Goal: Task Accomplishment & Management: Use online tool/utility

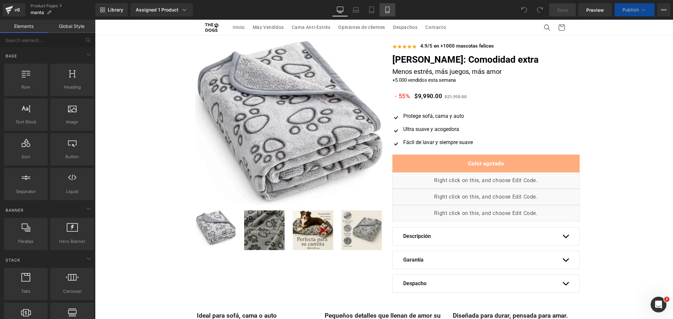
click at [391, 11] on link "Mobile" at bounding box center [387, 9] width 16 height 13
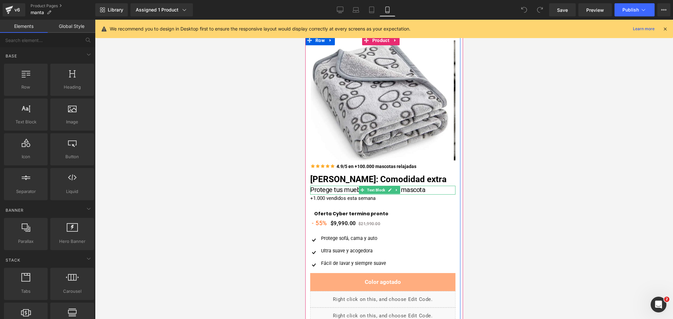
click at [331, 188] on span "Protege tus muebles, mima a tu mascota" at bounding box center [367, 190] width 115 height 8
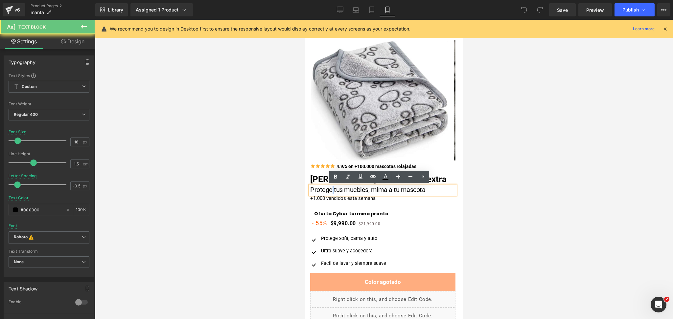
click at [331, 188] on span "Protege tus muebles, mima a tu mascota" at bounding box center [367, 190] width 115 height 8
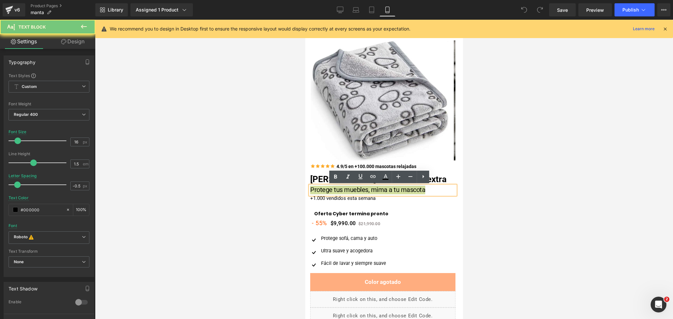
click at [512, 167] on div at bounding box center [384, 170] width 578 height 300
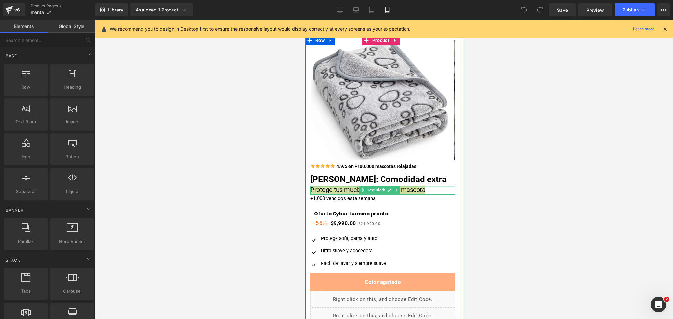
click at [420, 187] on div at bounding box center [382, 187] width 145 height 2
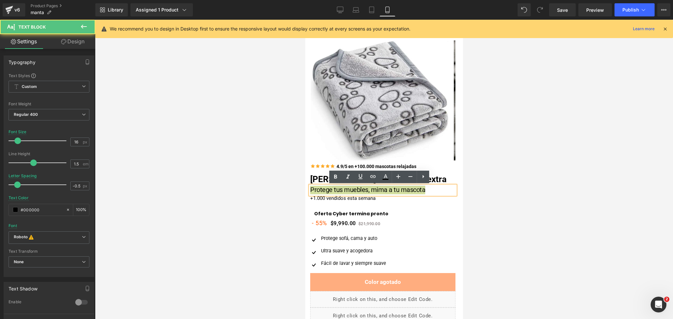
click at [482, 183] on div at bounding box center [384, 170] width 578 height 300
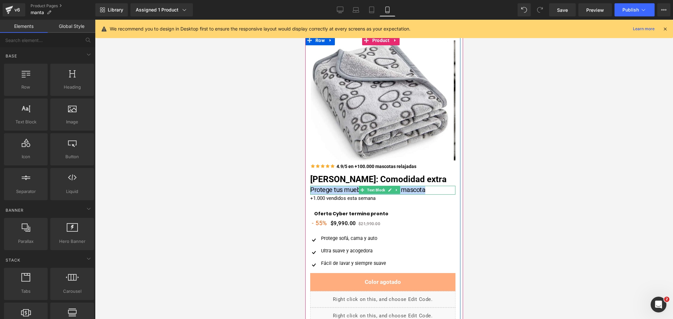
click at [413, 191] on span "Protege tus muebles, mima a tu mascota" at bounding box center [367, 190] width 115 height 8
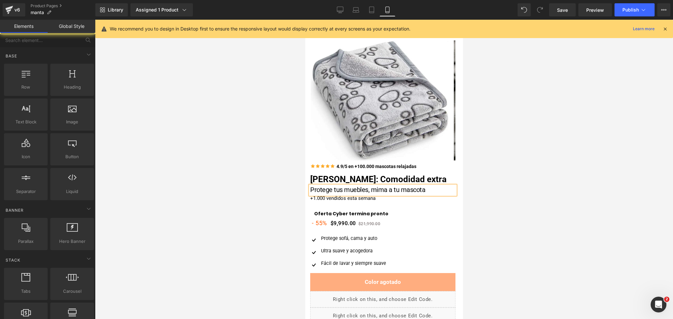
click at [479, 181] on div at bounding box center [384, 170] width 578 height 300
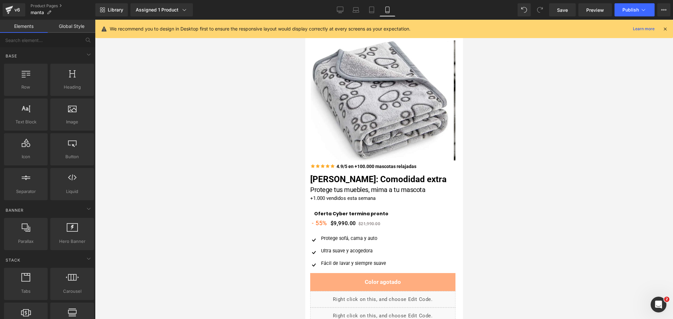
click at [665, 27] on icon at bounding box center [665, 29] width 6 height 6
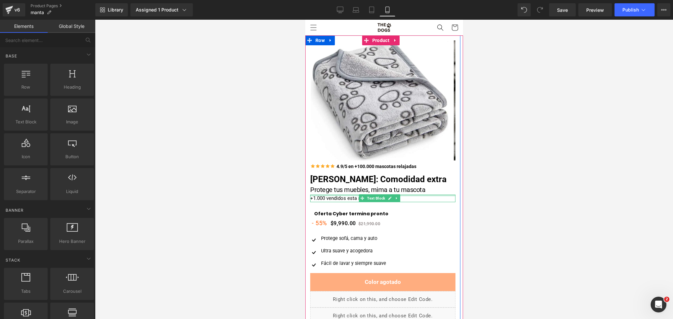
click at [319, 196] on div at bounding box center [382, 196] width 145 height 2
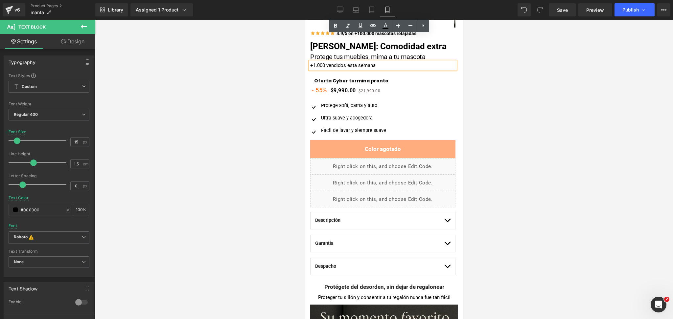
scroll to position [117, 0]
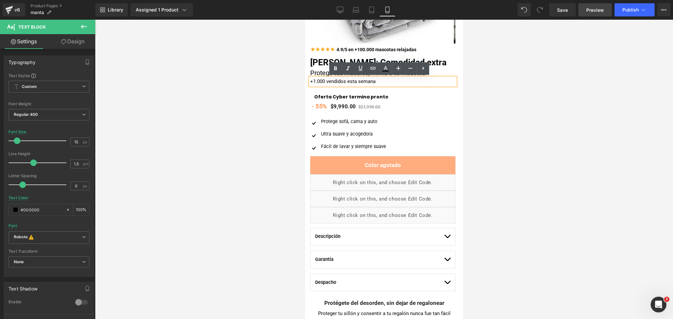
click at [595, 7] on span "Preview" at bounding box center [595, 10] width 18 height 7
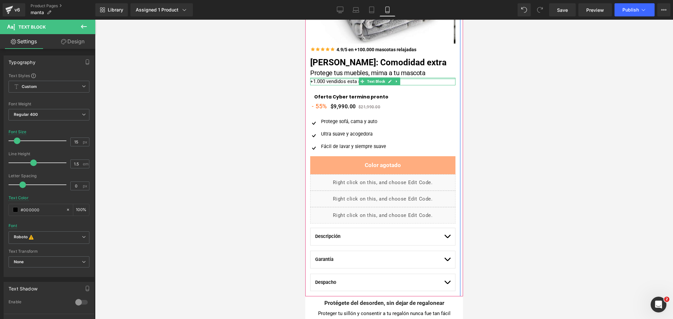
scroll to position [0, 0]
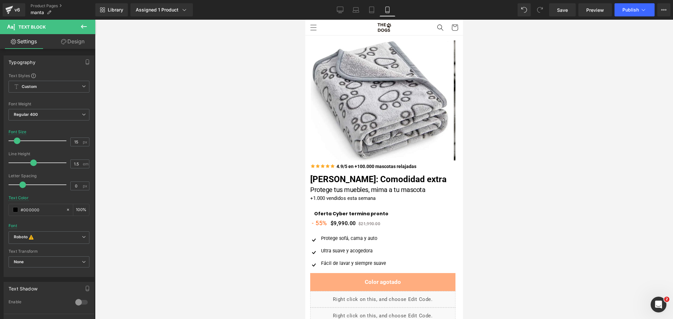
click at [83, 26] on icon at bounding box center [84, 27] width 6 height 4
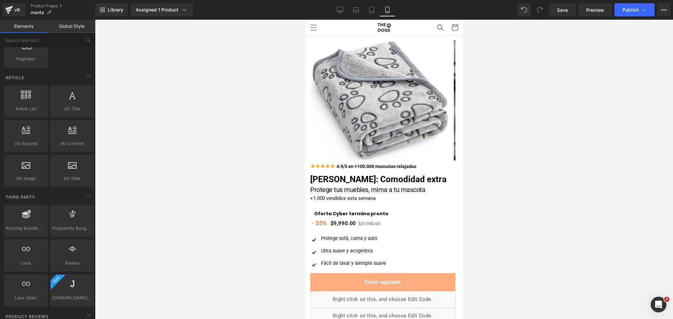
scroll to position [1285, 0]
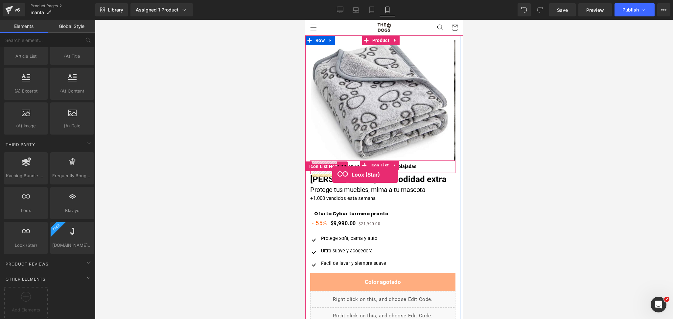
drag, startPoint x: 334, startPoint y: 262, endPoint x: 332, endPoint y: 175, distance: 87.1
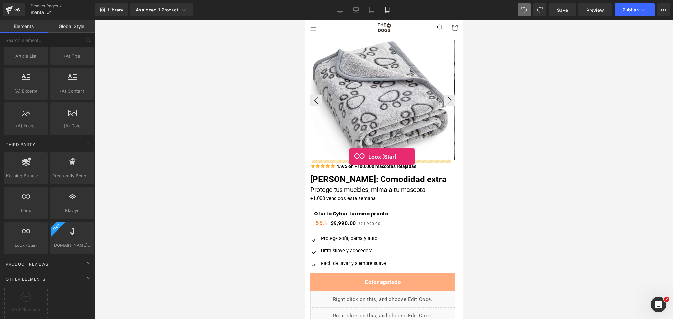
drag, startPoint x: 338, startPoint y: 246, endPoint x: 349, endPoint y: 157, distance: 90.3
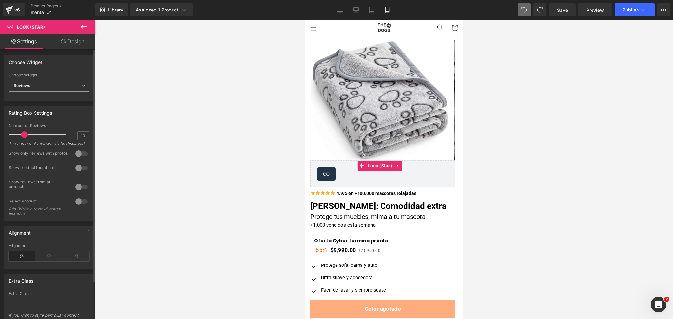
click at [52, 86] on span "Reviews" at bounding box center [49, 85] width 81 height 11
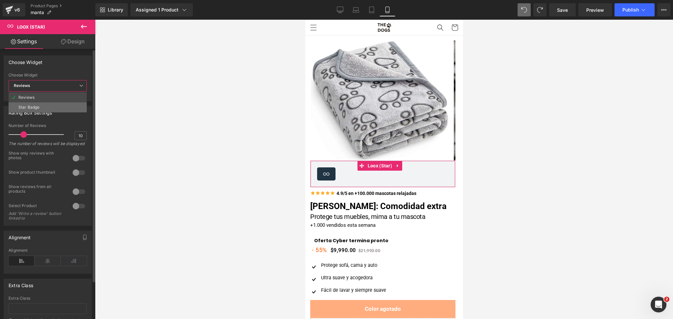
click at [55, 106] on li "Star Badge" at bounding box center [48, 107] width 78 height 10
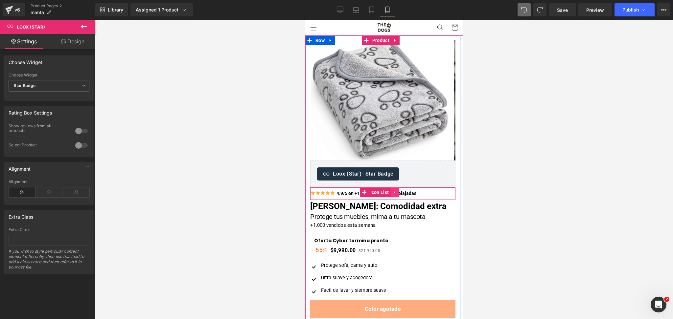
click at [394, 192] on icon at bounding box center [393, 192] width 1 height 3
click at [397, 192] on icon at bounding box center [398, 192] width 5 height 5
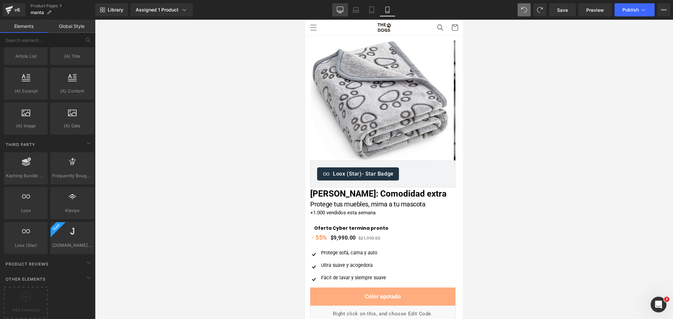
click at [343, 10] on icon at bounding box center [340, 10] width 7 height 7
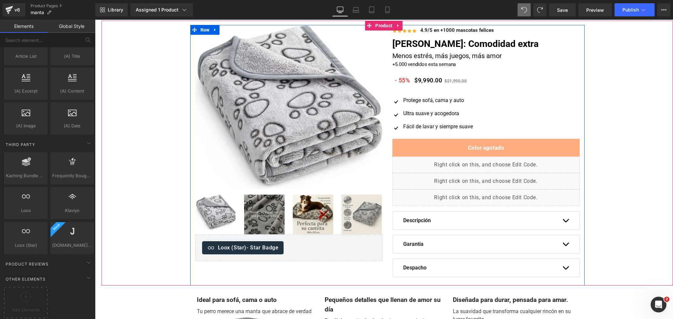
scroll to position [0, 0]
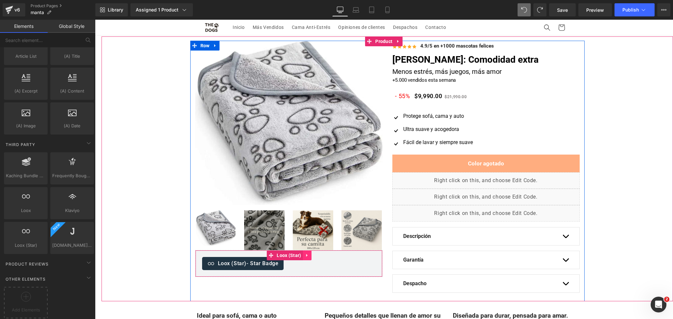
click at [303, 258] on link at bounding box center [307, 256] width 9 height 10
click at [301, 255] on icon at bounding box center [303, 255] width 5 height 5
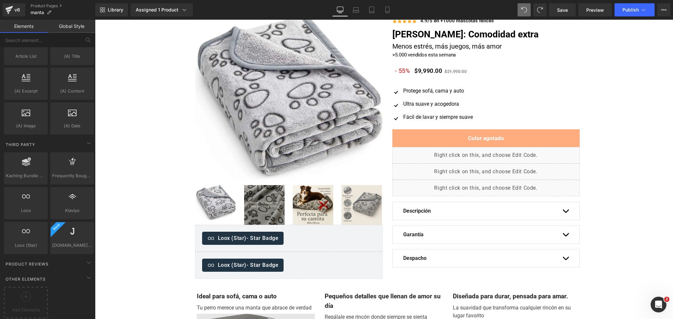
scroll to position [10, 0]
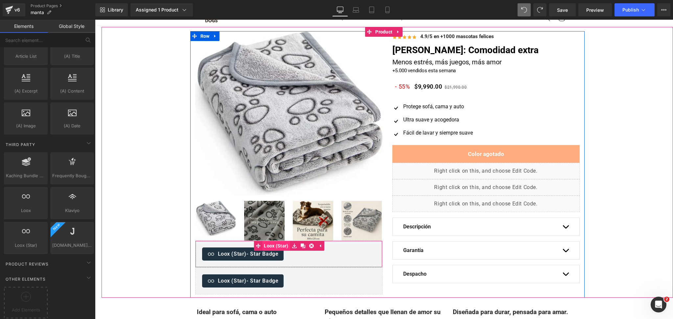
click at [276, 247] on span "Loox (Star)" at bounding box center [276, 246] width 28 height 10
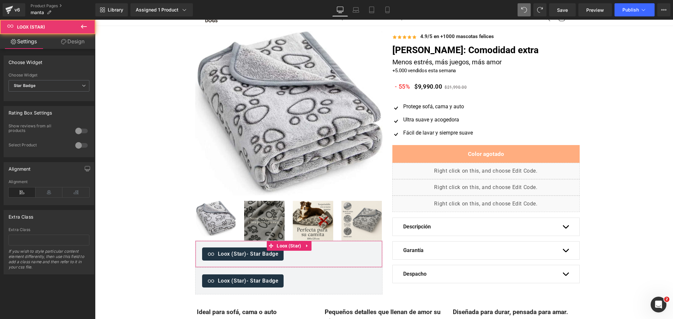
click at [78, 43] on link "Design" at bounding box center [73, 41] width 48 height 15
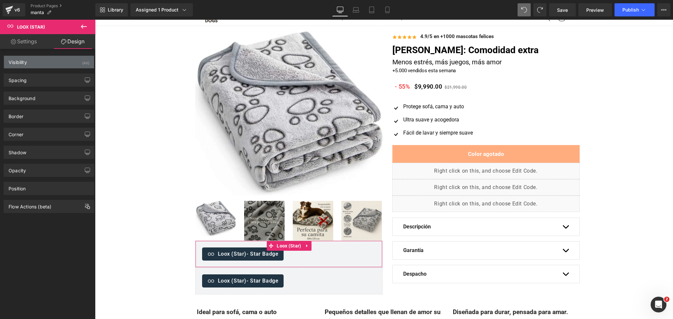
click at [64, 57] on div "Visibility (All)" at bounding box center [49, 62] width 90 height 12
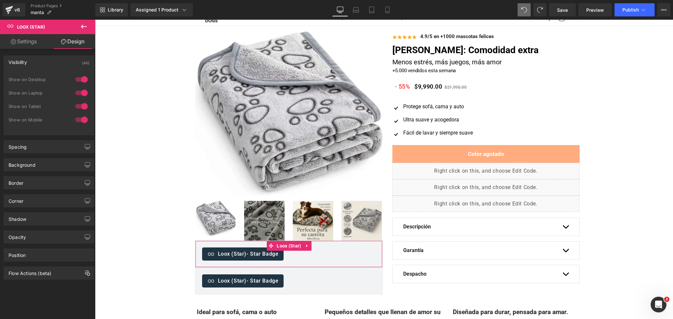
click at [79, 90] on div at bounding box center [82, 93] width 16 height 11
click at [80, 78] on div at bounding box center [82, 79] width 16 height 11
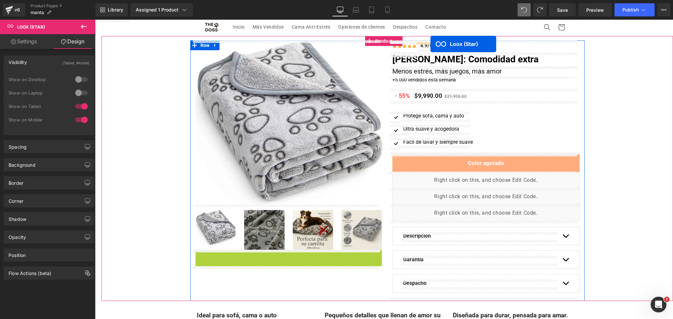
scroll to position [0, 0]
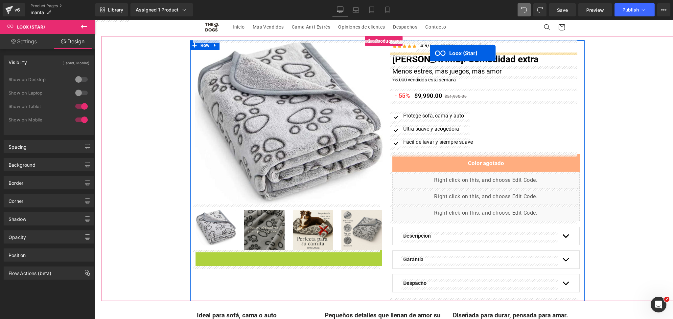
drag, startPoint x: 265, startPoint y: 245, endPoint x: 430, endPoint y: 53, distance: 252.7
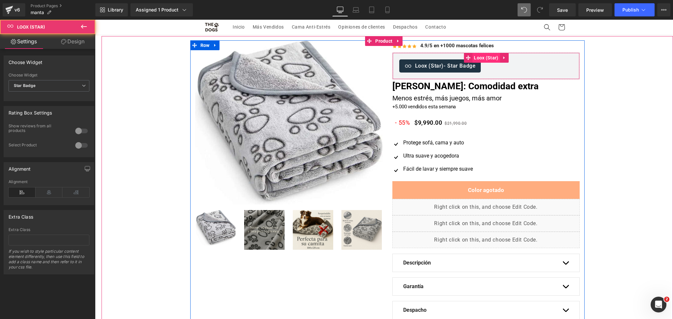
click at [486, 60] on span "Loox (Star)" at bounding box center [486, 58] width 28 height 10
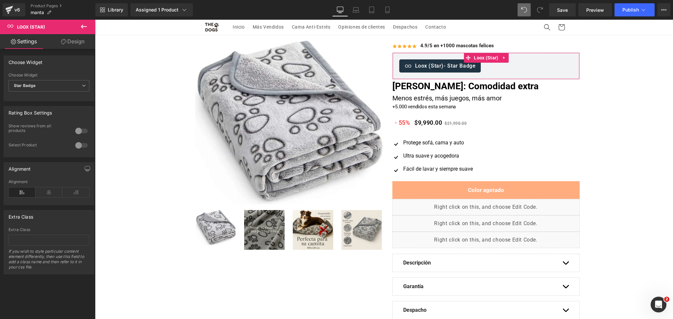
click at [83, 45] on link "Design" at bounding box center [73, 41] width 48 height 15
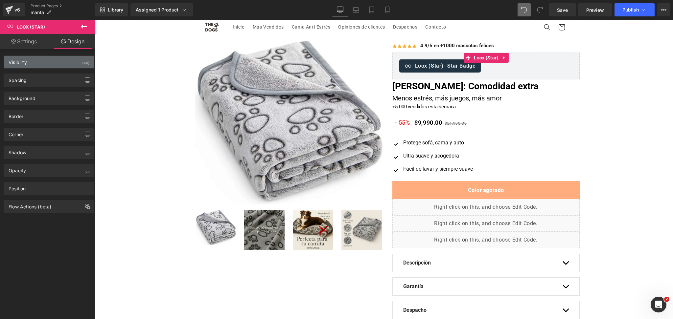
click at [69, 60] on div "Visibility (All)" at bounding box center [49, 62] width 90 height 12
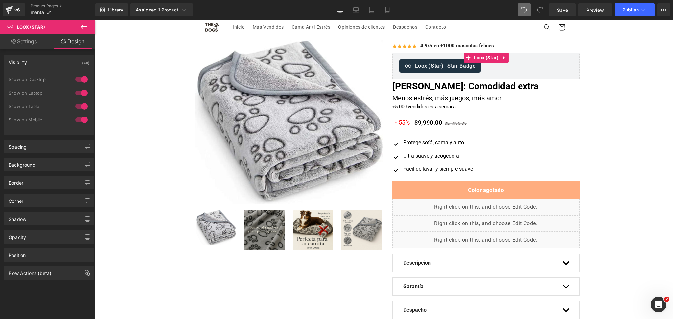
click at [81, 117] on div at bounding box center [82, 120] width 16 height 11
click at [80, 108] on div at bounding box center [82, 106] width 16 height 11
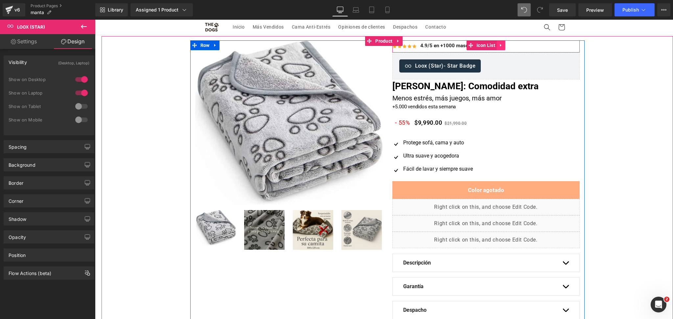
click at [500, 45] on icon at bounding box center [500, 45] width 1 height 3
click at [501, 45] on link at bounding box center [505, 45] width 9 height 10
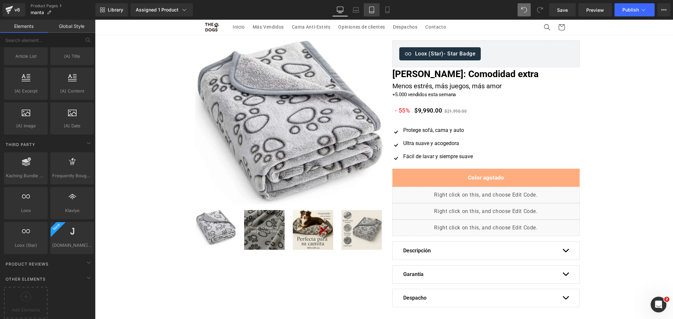
click at [374, 8] on icon at bounding box center [371, 10] width 7 height 7
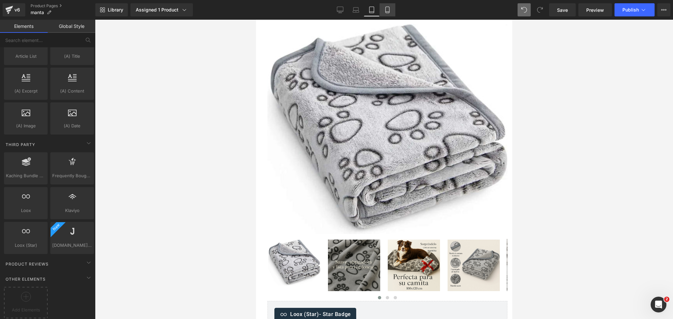
click at [383, 13] on link "Mobile" at bounding box center [387, 9] width 16 height 13
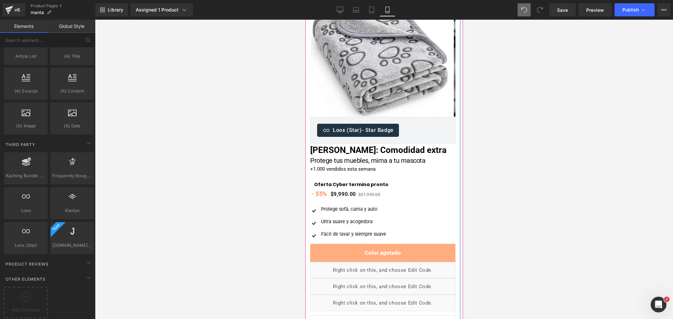
scroll to position [44, 0]
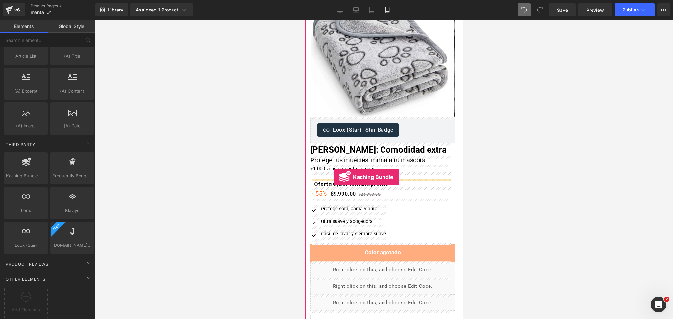
drag, startPoint x: 338, startPoint y: 173, endPoint x: 333, endPoint y: 177, distance: 6.4
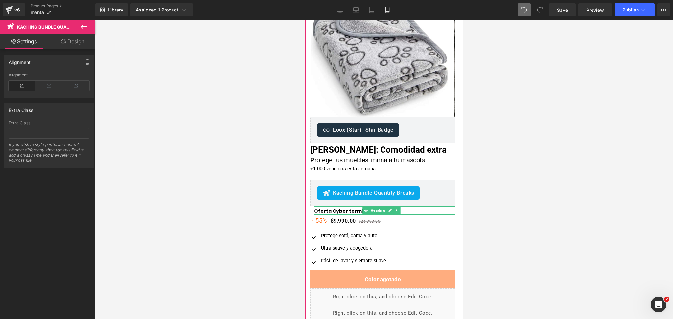
click at [400, 210] on h1 "Oferta Cyber termina pronto" at bounding box center [384, 211] width 141 height 7
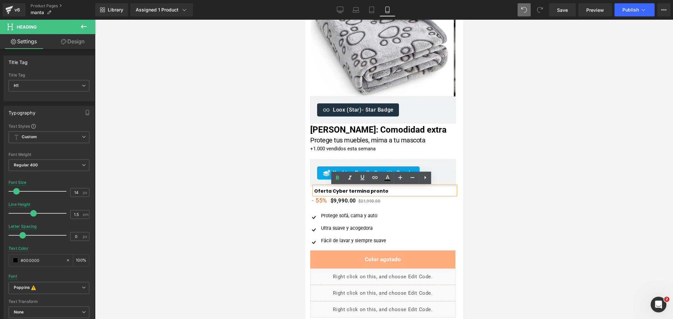
scroll to position [64, 0]
click at [488, 179] on div at bounding box center [384, 170] width 578 height 300
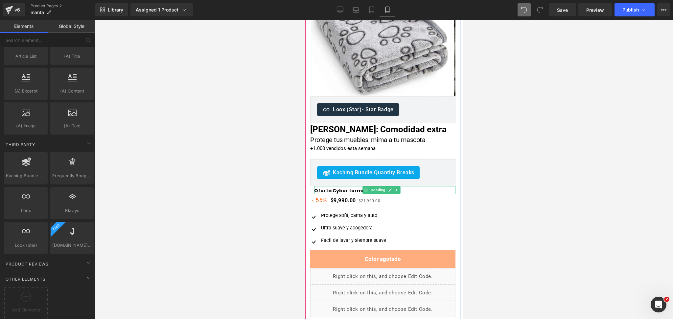
click at [399, 192] on h1 "Oferta Cyber termina pronto" at bounding box center [384, 191] width 141 height 7
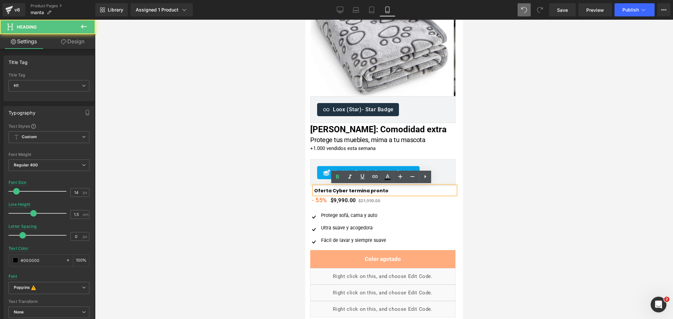
click at [489, 175] on div at bounding box center [384, 170] width 578 height 300
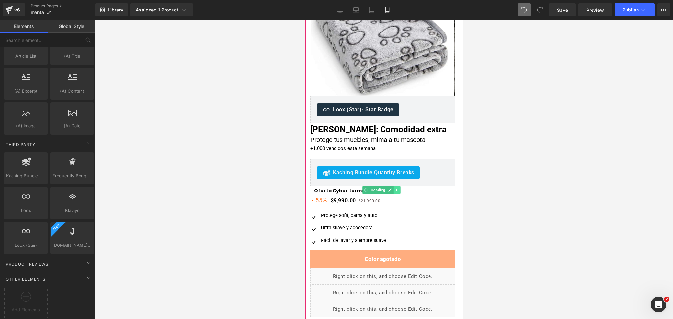
click at [396, 188] on icon at bounding box center [397, 190] width 4 height 4
click at [399, 190] on icon at bounding box center [400, 191] width 4 height 4
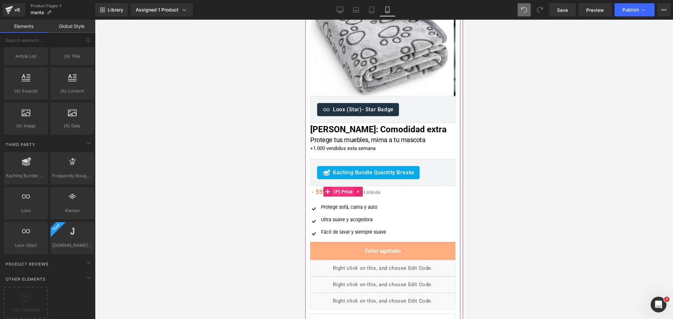
click at [352, 192] on span "(P) Price" at bounding box center [342, 192] width 22 height 10
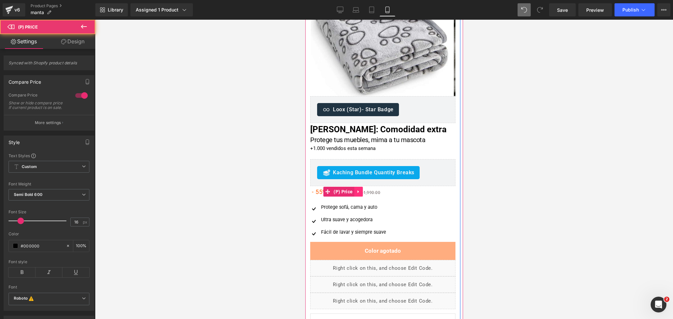
click at [356, 192] on icon at bounding box center [358, 192] width 5 height 5
click at [363, 192] on icon at bounding box center [362, 192] width 5 height 5
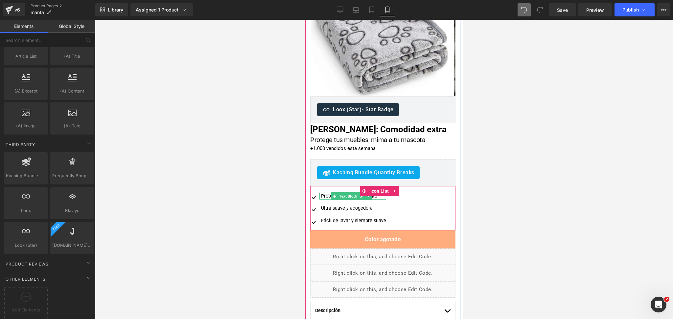
click at [326, 195] on div "Protege sofá, cama y auto" at bounding box center [352, 196] width 67 height 7
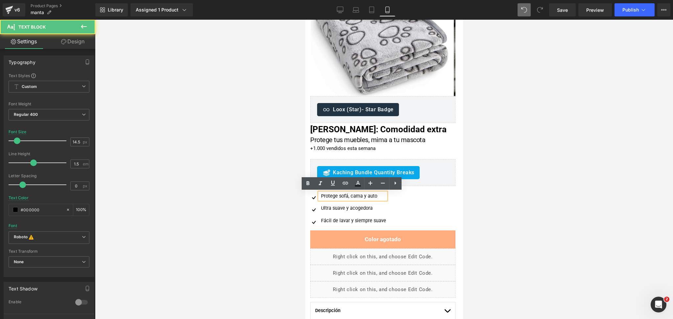
click at [325, 195] on div "Protege sofá, cama y auto" at bounding box center [352, 196] width 67 height 7
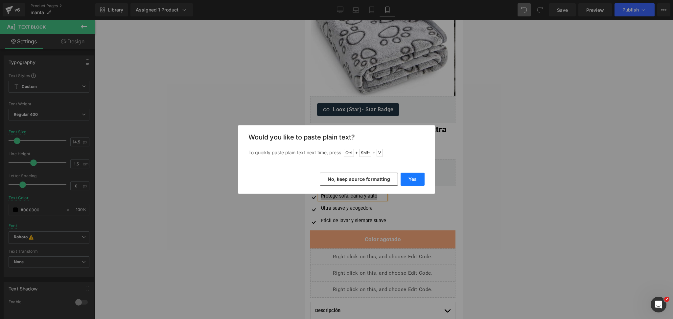
click at [406, 181] on button "Yes" at bounding box center [412, 179] width 24 height 13
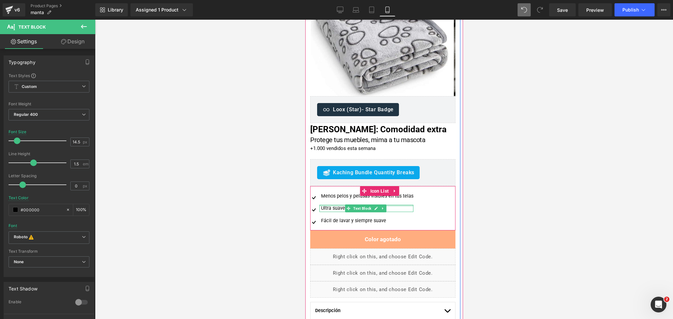
click at [333, 206] on div at bounding box center [366, 206] width 94 height 2
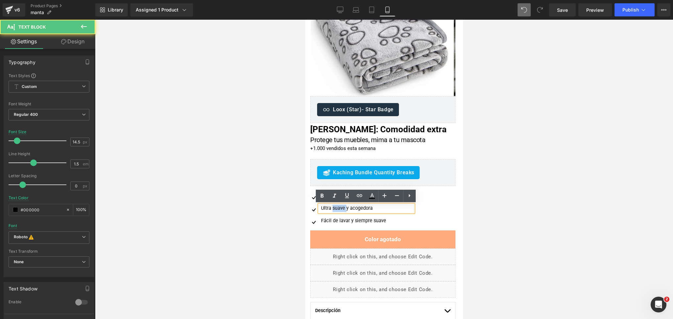
click at [333, 206] on div "Ultra suave y acogedora" at bounding box center [366, 208] width 94 height 7
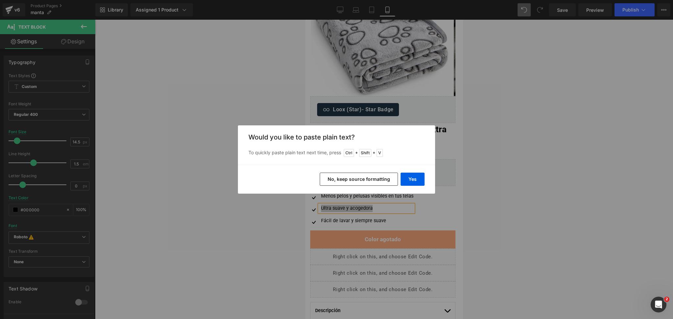
click at [409, 188] on div "Yes No, keep source formatting" at bounding box center [336, 179] width 197 height 29
click at [415, 179] on button "Yes" at bounding box center [412, 179] width 24 height 13
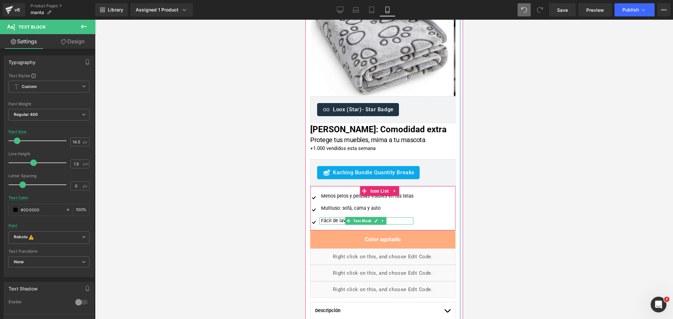
click at [328, 220] on div "Fácil de lavar y siempre suave" at bounding box center [366, 220] width 94 height 7
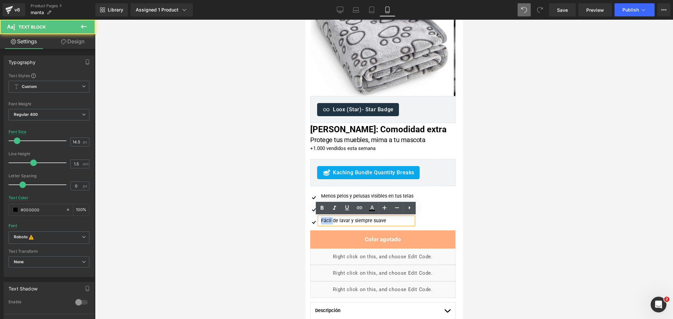
click at [328, 220] on div "Fácil de lavar y siempre suave" at bounding box center [366, 220] width 94 height 7
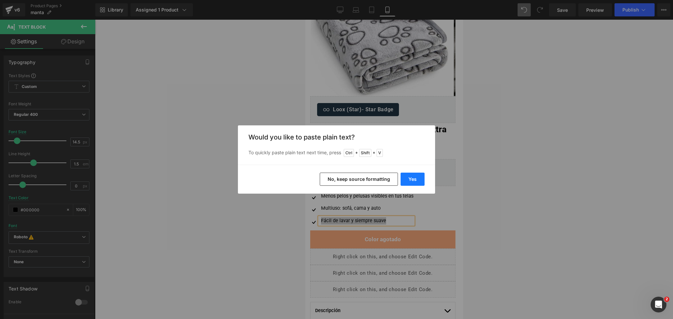
click at [405, 182] on button "Yes" at bounding box center [412, 179] width 24 height 13
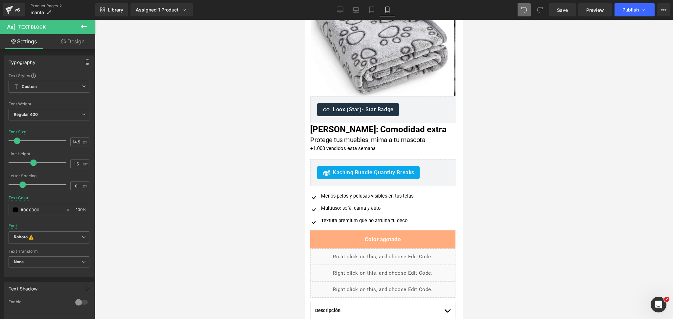
click at [466, 175] on div at bounding box center [384, 170] width 578 height 300
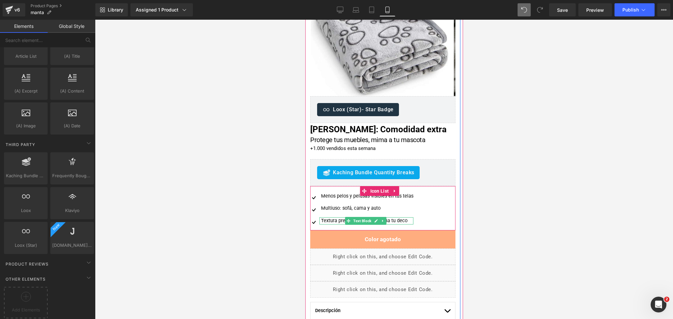
click at [408, 221] on div "Textura premium que no arruina tu deco" at bounding box center [366, 220] width 94 height 7
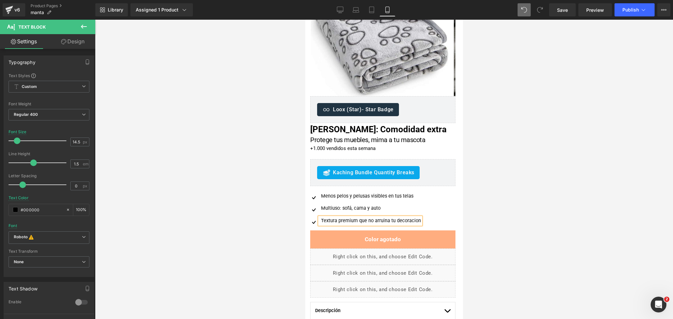
click at [471, 201] on div at bounding box center [384, 170] width 578 height 300
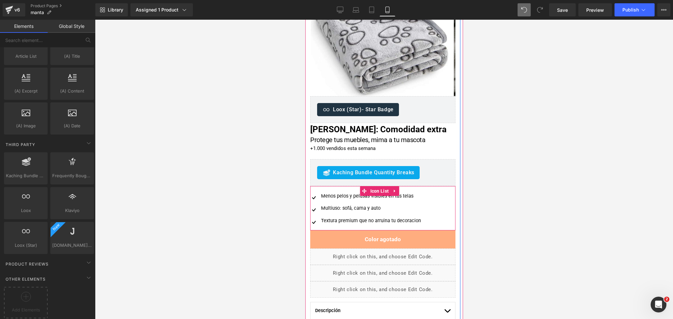
click at [335, 196] on div "Menos pelos y pelusas visibles en tus telas" at bounding box center [370, 196] width 102 height 7
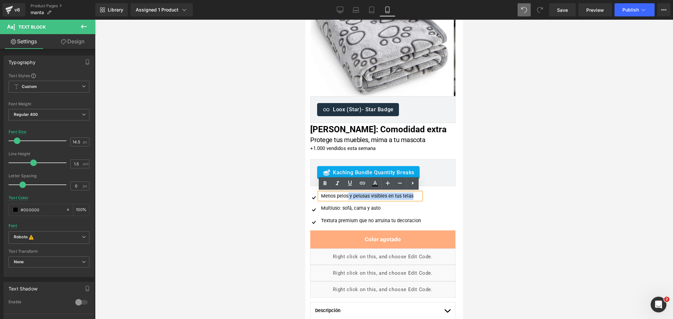
drag, startPoint x: 347, startPoint y: 195, endPoint x: 317, endPoint y: 193, distance: 30.0
click at [319, 193] on div "Menos pelos y pelusas visibles en tus telas" at bounding box center [370, 196] width 102 height 7
click at [322, 194] on div "Menos pelos y pelusas visibles en tus telas" at bounding box center [370, 196] width 102 height 7
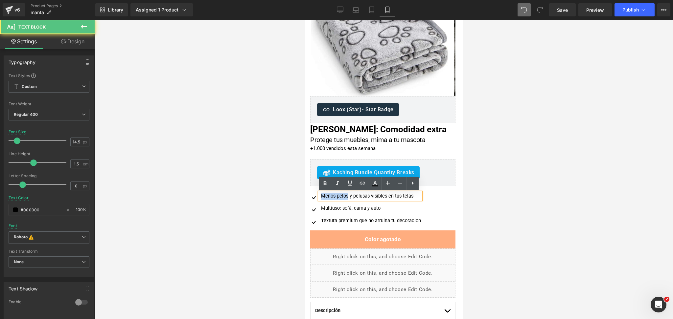
drag, startPoint x: 348, startPoint y: 196, endPoint x: 321, endPoint y: 196, distance: 26.3
click at [321, 196] on div "Menos pelos y pelusas visibles en tus telas" at bounding box center [370, 196] width 102 height 7
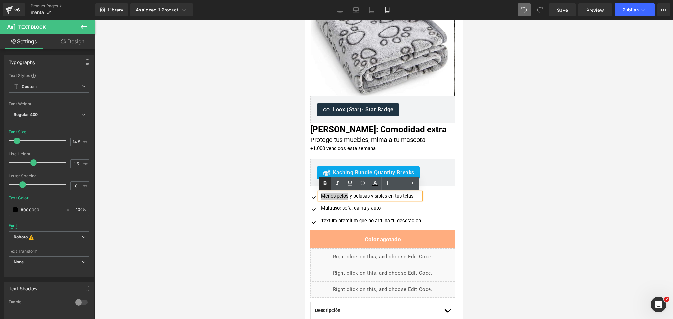
click at [323, 187] on link at bounding box center [325, 183] width 12 height 12
click at [342, 213] on ul "Image Menos pelos y pelusas visibles en tus telas Text Block Image Multiuso: so…" at bounding box center [365, 211] width 111 height 37
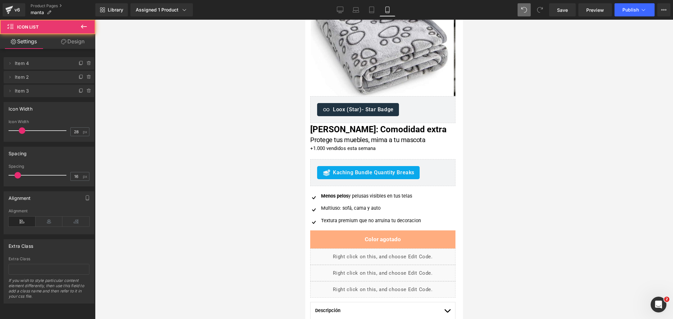
click at [336, 208] on div "Multiuso: sofá, cama y auto" at bounding box center [370, 208] width 102 height 7
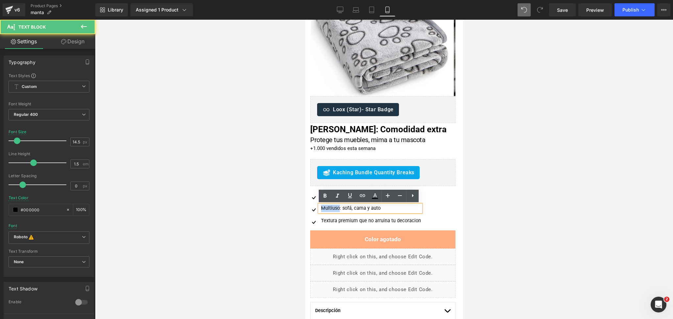
drag, startPoint x: 339, startPoint y: 208, endPoint x: 322, endPoint y: 208, distance: 17.4
click at [322, 208] on div "Multiuso: sofá, cama y auto" at bounding box center [370, 208] width 102 height 7
click at [322, 200] on link at bounding box center [325, 196] width 12 height 12
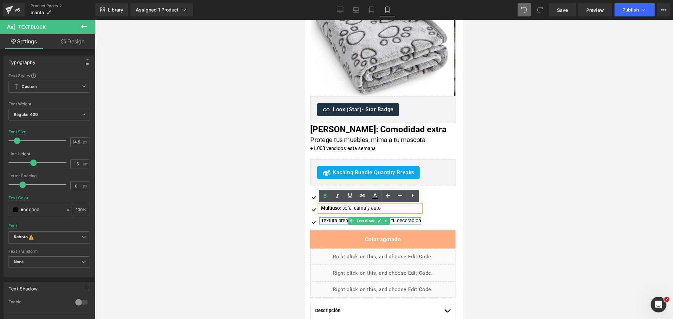
click at [338, 221] on div "Textura premium que no arruina tu decoracion" at bounding box center [370, 220] width 102 height 7
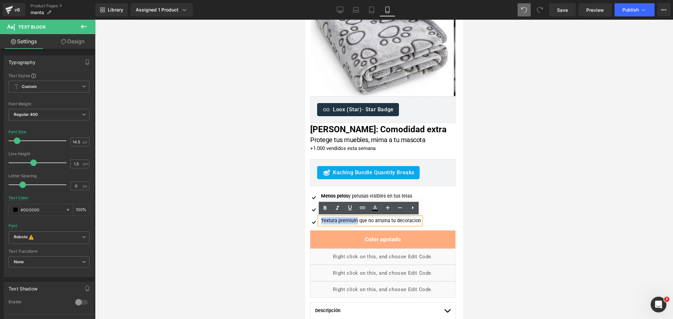
drag, startPoint x: 355, startPoint y: 221, endPoint x: 321, endPoint y: 221, distance: 34.8
click at [321, 221] on div "Textura premium que no arruina tu decoracion" at bounding box center [370, 220] width 102 height 7
click at [323, 211] on icon at bounding box center [325, 208] width 8 height 8
click at [505, 180] on div at bounding box center [384, 170] width 578 height 300
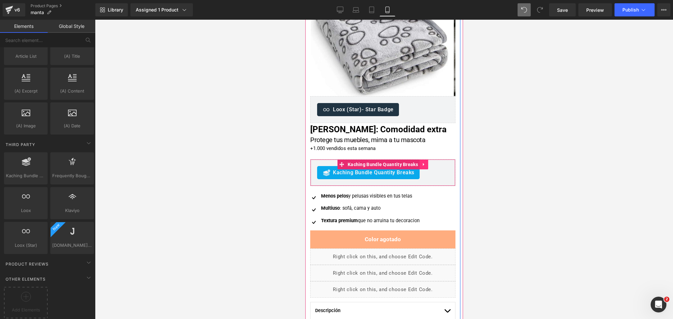
click at [422, 164] on link at bounding box center [423, 165] width 9 height 10
click at [417, 164] on icon at bounding box center [419, 164] width 5 height 5
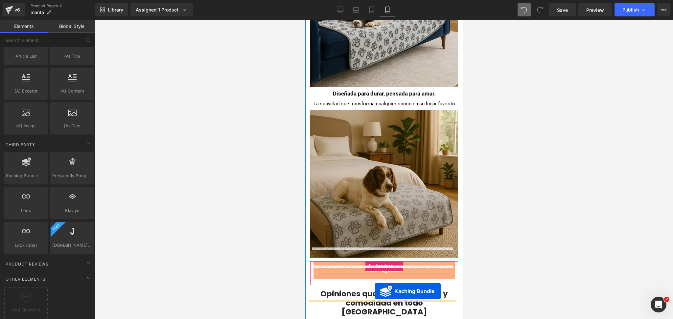
scroll to position [723, 0]
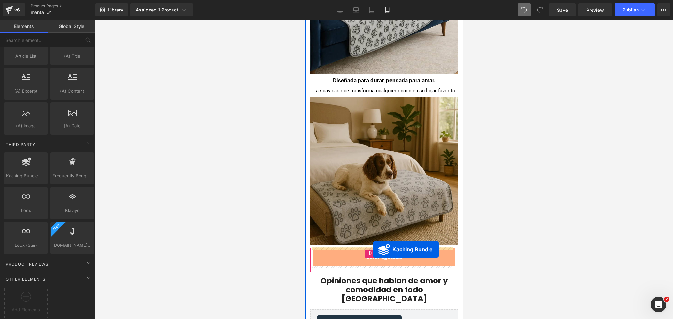
drag, startPoint x: 336, startPoint y: 190, endPoint x: 373, endPoint y: 250, distance: 69.9
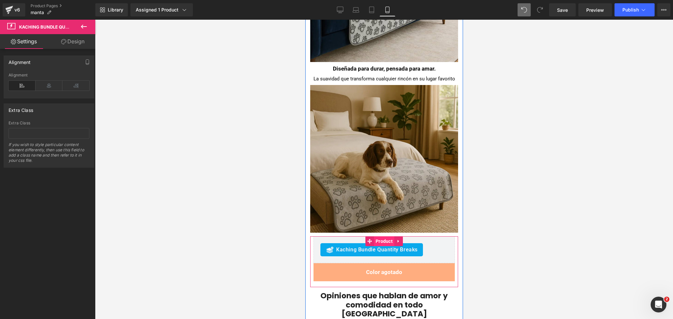
scroll to position [719, 0]
click at [379, 272] on span "(P) Cart Button" at bounding box center [384, 272] width 36 height 10
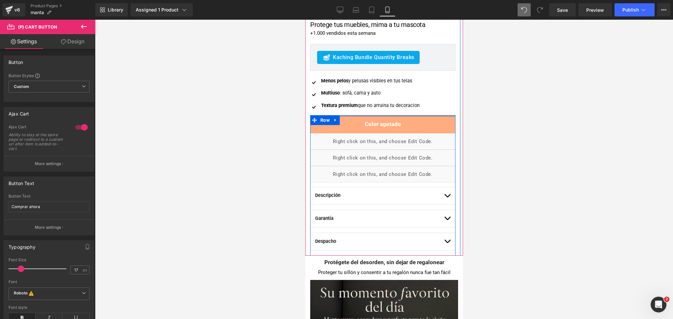
scroll to position [143, 0]
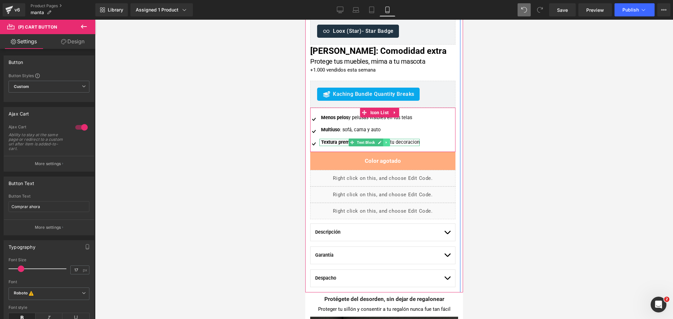
click at [384, 140] on link at bounding box center [386, 143] width 7 height 8
click at [382, 141] on icon at bounding box center [383, 143] width 4 height 4
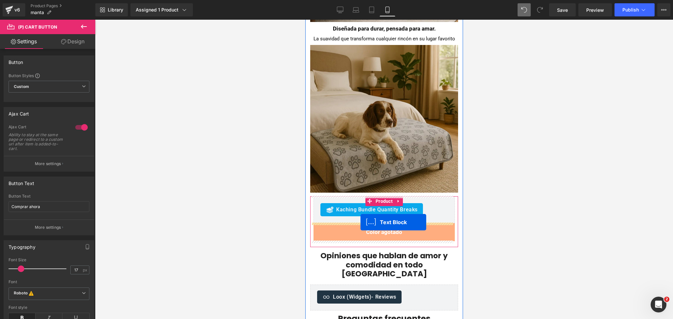
drag, startPoint x: 352, startPoint y: 147, endPoint x: 360, endPoint y: 222, distance: 76.3
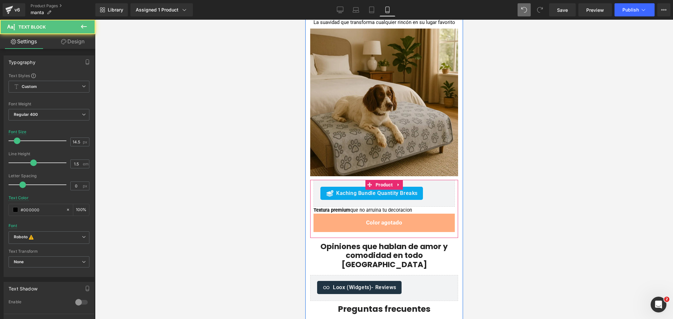
scroll to position [759, 0]
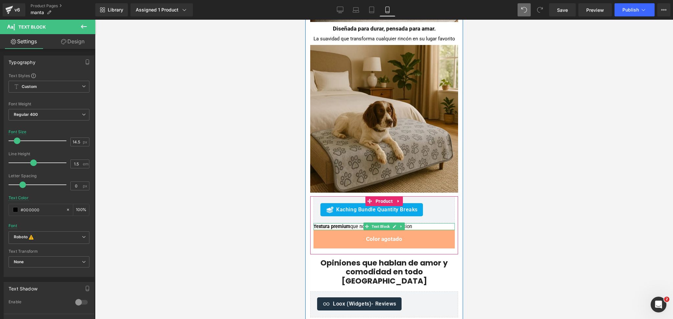
click at [340, 226] on strong "Textura premium" at bounding box center [331, 227] width 37 height 6
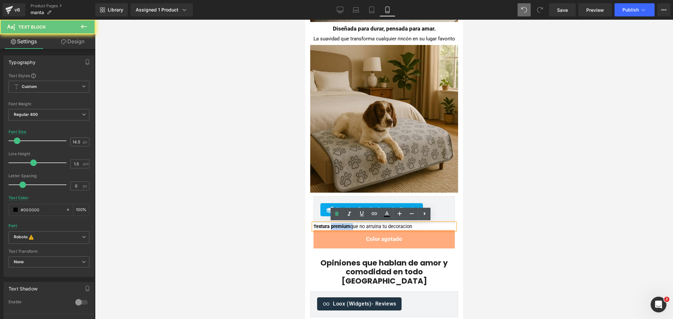
click at [340, 226] on strong "Textura premium" at bounding box center [331, 227] width 37 height 6
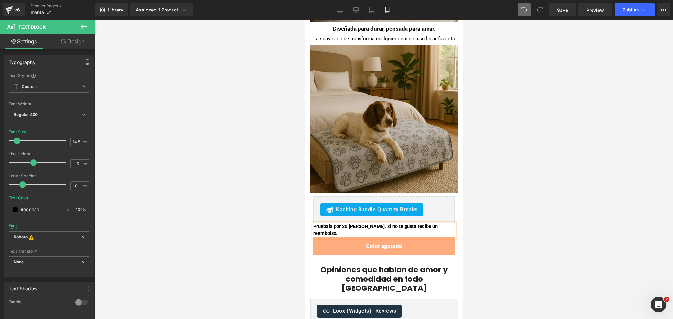
click at [345, 226] on b "Pruebala por 30 días, si no te gusta recibe un reembolso." at bounding box center [375, 230] width 124 height 13
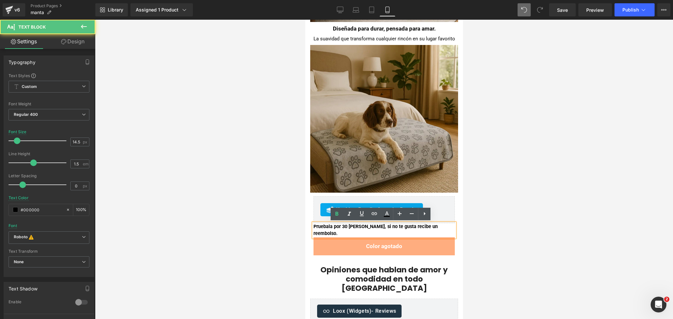
click at [352, 226] on b "Pruebala por 30 días, si no te gusta recibe un reembolso." at bounding box center [375, 230] width 124 height 13
click at [338, 228] on b "Pruebala por 30 días, si no te gusta recibe un reembolso." at bounding box center [375, 230] width 124 height 13
click at [340, 225] on b "Pruebala por 30 días, si no te gusta recibe un reembolso." at bounding box center [375, 230] width 124 height 13
click at [519, 184] on div at bounding box center [384, 170] width 578 height 300
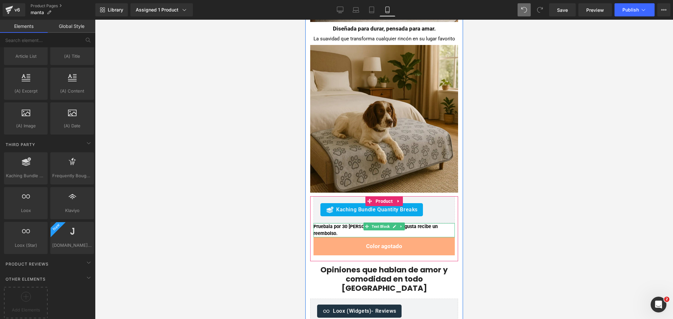
click at [436, 226] on div "Pruebala por 30 días, si no te gusta recibe un reembolso." at bounding box center [383, 230] width 141 height 14
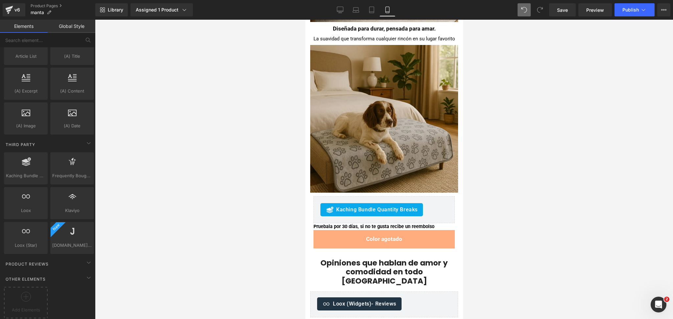
click at [491, 194] on div at bounding box center [384, 170] width 578 height 300
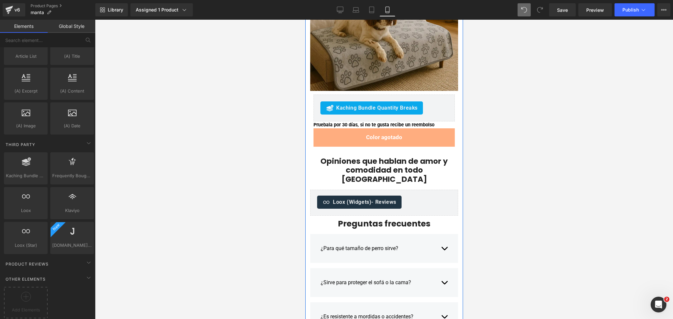
scroll to position [852, 0]
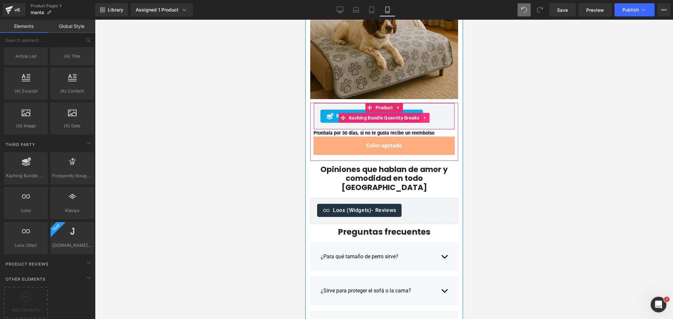
click at [422, 118] on icon at bounding box center [424, 117] width 5 height 5
click at [418, 118] on icon at bounding box center [420, 118] width 5 height 5
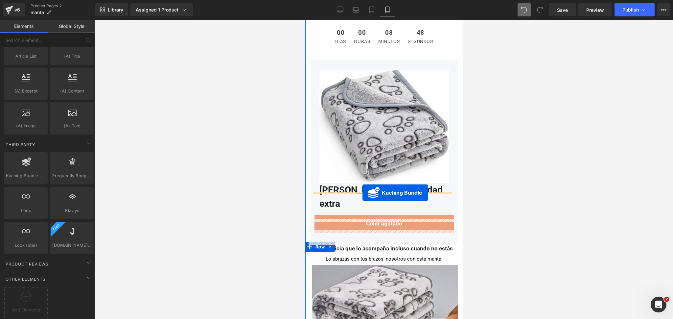
drag, startPoint x: 342, startPoint y: 144, endPoint x: 362, endPoint y: 192, distance: 52.8
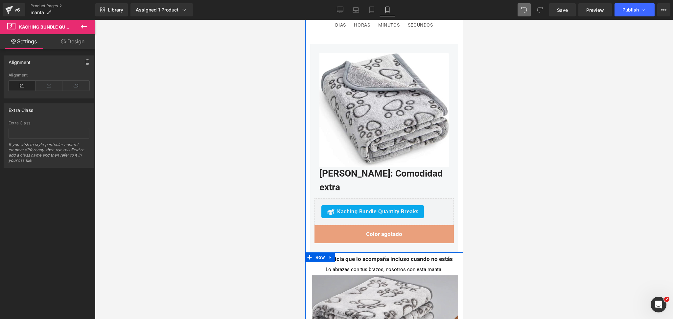
scroll to position [1542, 0]
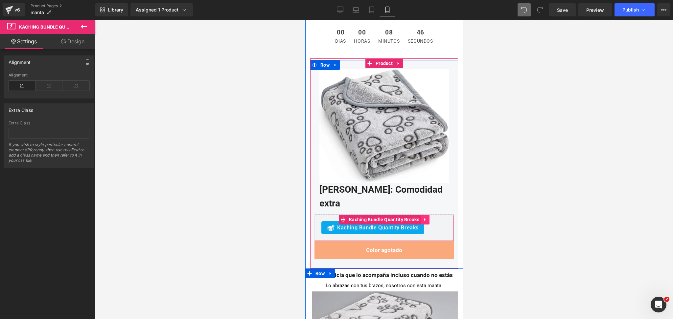
click at [422, 217] on icon at bounding box center [424, 219] width 5 height 5
click at [418, 217] on icon at bounding box center [420, 219] width 5 height 5
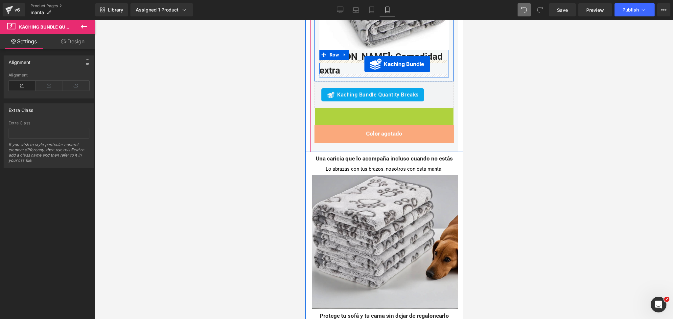
scroll to position [1655, 0]
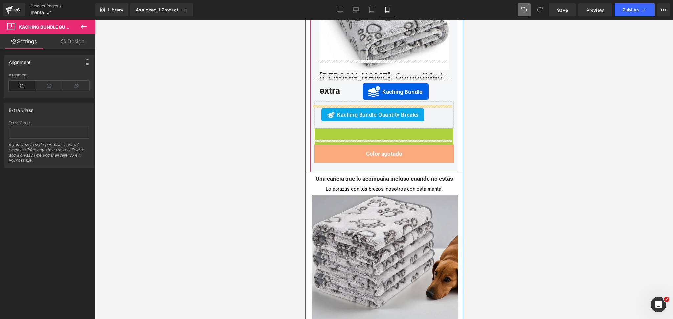
drag, startPoint x: 335, startPoint y: 223, endPoint x: 362, endPoint y: 92, distance: 134.1
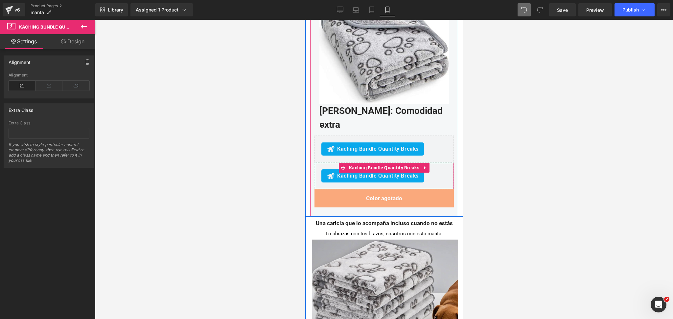
scroll to position [1620, 0]
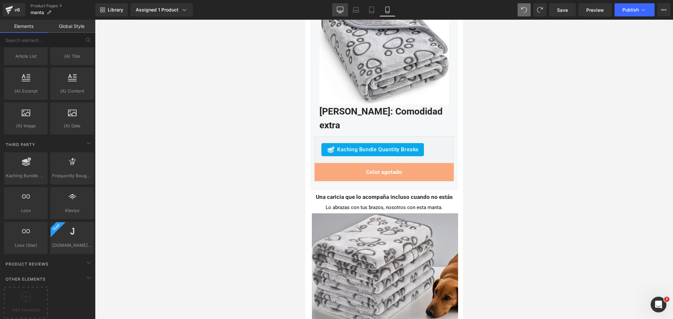
click at [344, 14] on link "Desktop" at bounding box center [340, 9] width 16 height 13
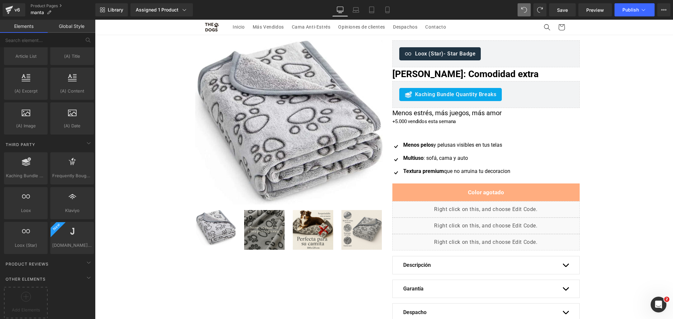
scroll to position [0, 0]
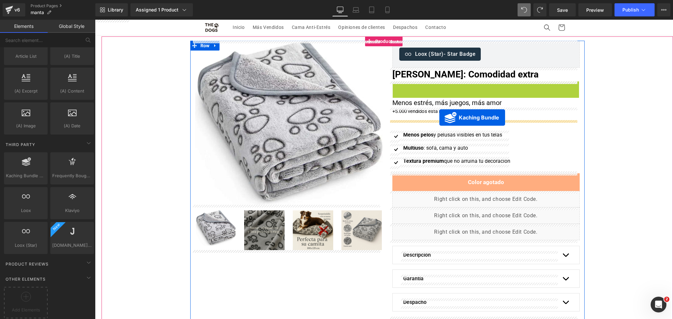
drag, startPoint x: 443, startPoint y: 84, endPoint x: 439, endPoint y: 118, distance: 33.4
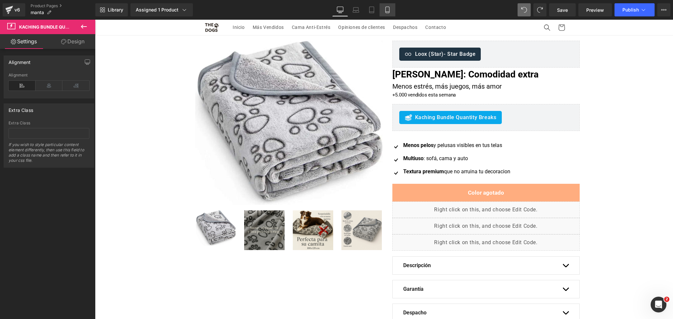
click at [391, 9] on link "Mobile" at bounding box center [387, 9] width 16 height 13
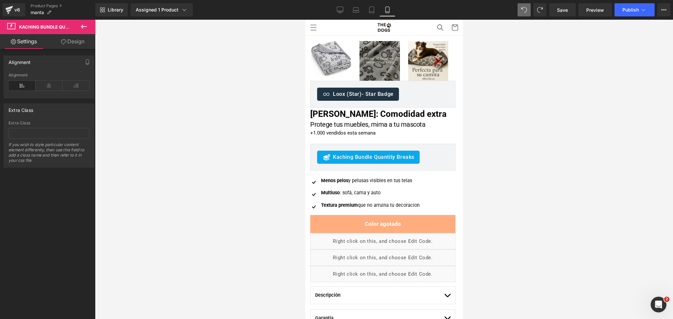
scroll to position [39, 0]
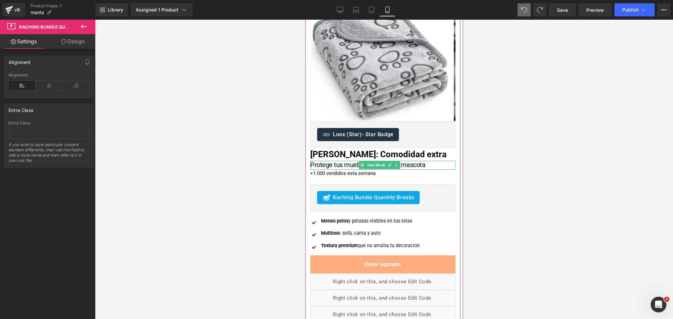
click at [342, 164] on span "Protege tus muebles, mima a tu mascota" at bounding box center [367, 165] width 115 height 8
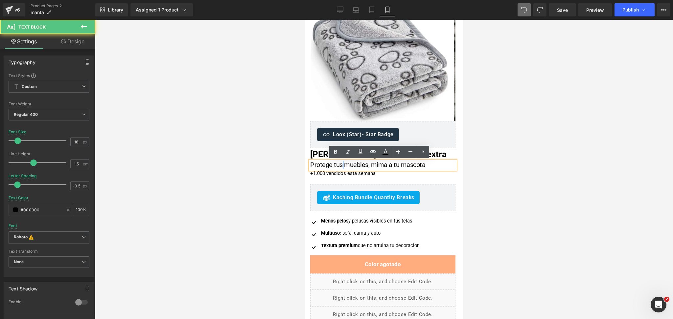
click at [342, 164] on span "Protege tus muebles, mima a tu mascota" at bounding box center [367, 165] width 115 height 8
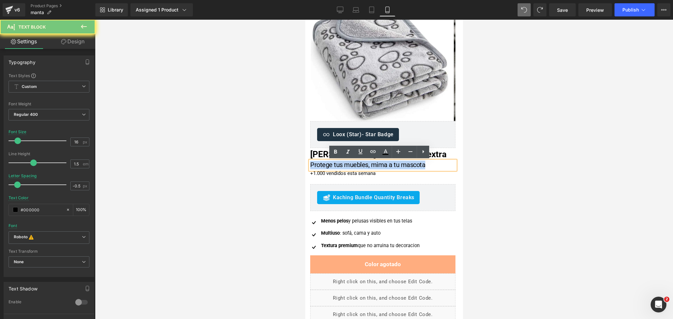
click at [342, 164] on span "Protege tus muebles, mima a tu mascota" at bounding box center [367, 165] width 115 height 8
copy span "Protege tus muebles, mima a tu mascota"
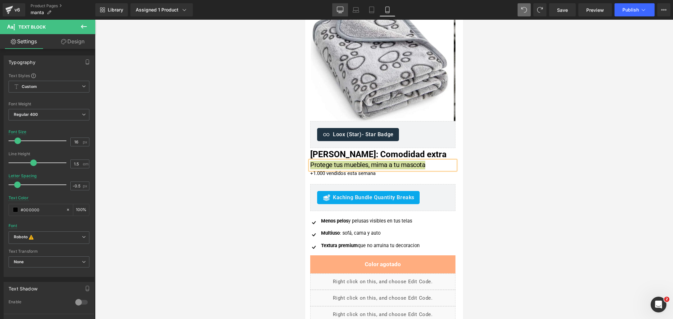
click at [342, 10] on icon at bounding box center [340, 10] width 7 height 7
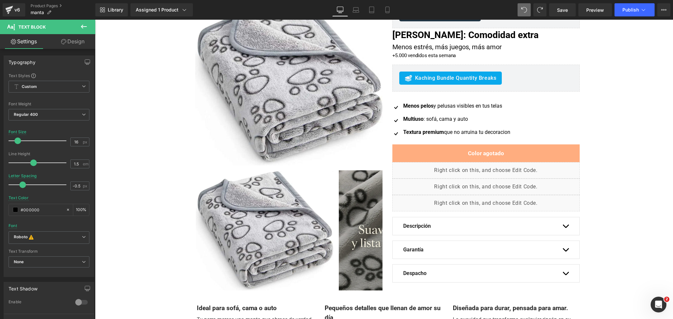
scroll to position [0, 0]
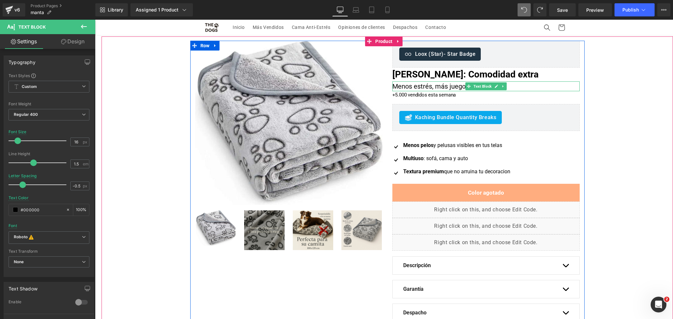
click at [406, 85] on p "Menos estrés, más juegos, más amor" at bounding box center [485, 86] width 187 height 10
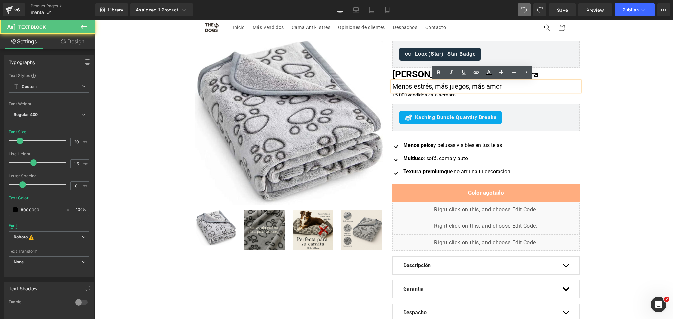
click at [406, 85] on p "Menos estrés, más juegos, más amor" at bounding box center [485, 86] width 187 height 10
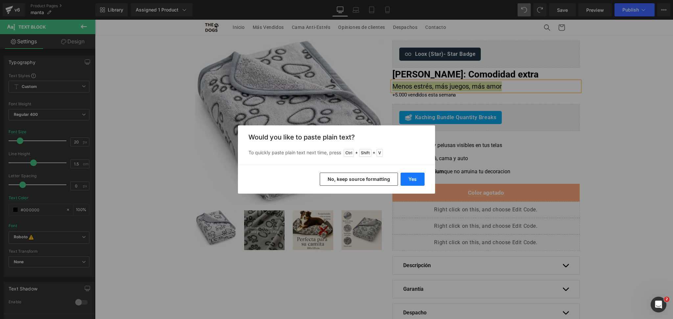
click at [418, 180] on button "Yes" at bounding box center [412, 179] width 24 height 13
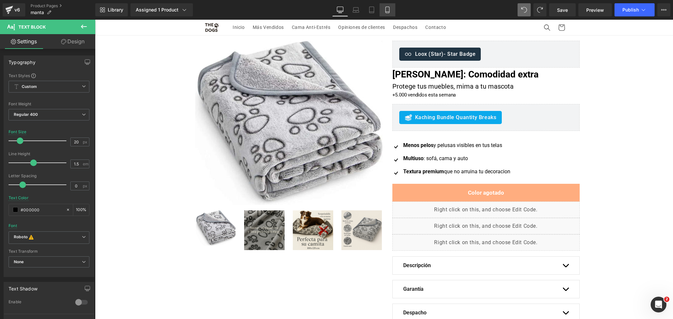
click at [388, 14] on link "Mobile" at bounding box center [387, 9] width 16 height 13
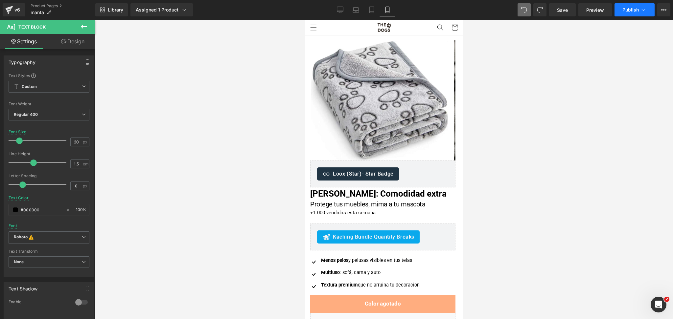
click at [626, 12] on span "Publish" at bounding box center [630, 9] width 16 height 5
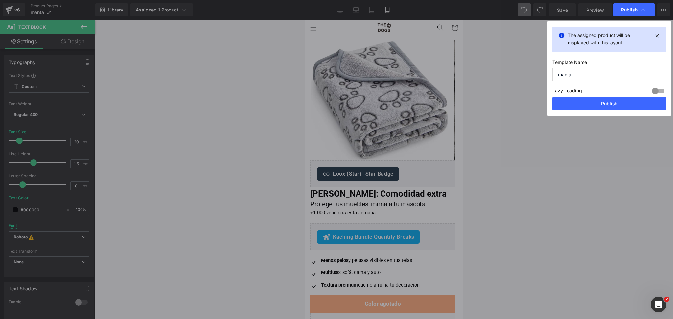
click at [653, 90] on div at bounding box center [658, 91] width 16 height 11
click at [634, 107] on button "Publish" at bounding box center [609, 103] width 114 height 13
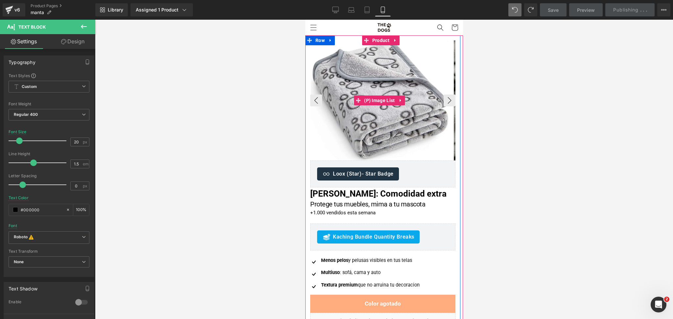
click at [361, 73] on img at bounding box center [378, 101] width 137 height 120
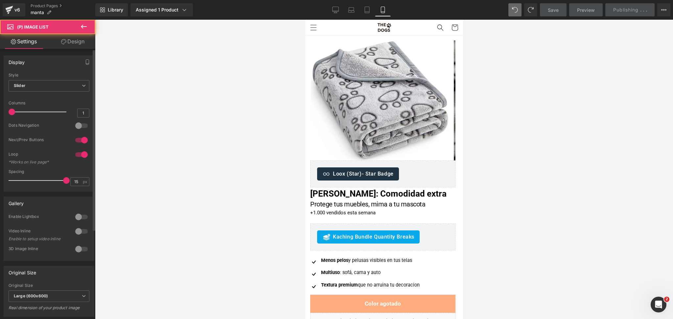
scroll to position [171, 0]
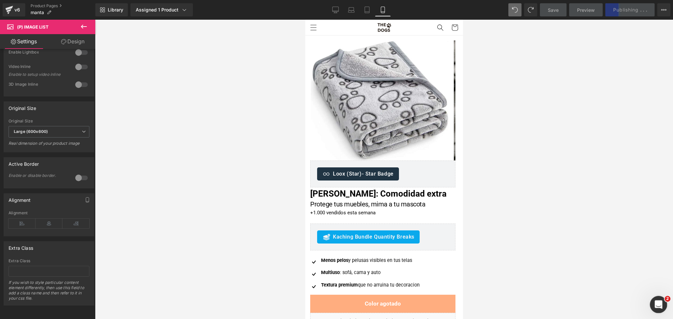
click at [661, 302] on icon "Abrir Intercom Messenger" at bounding box center [657, 304] width 11 height 11
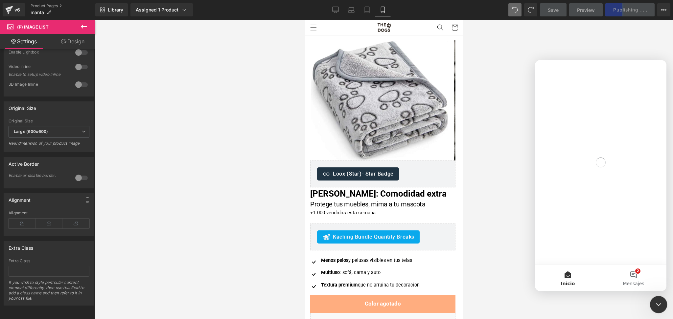
scroll to position [0, 0]
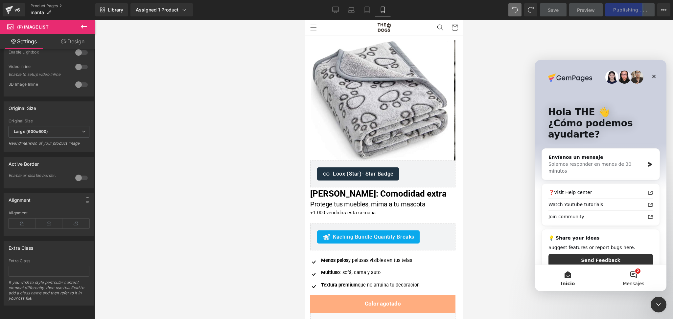
click at [624, 278] on button "2 Mensajes" at bounding box center [633, 278] width 66 height 26
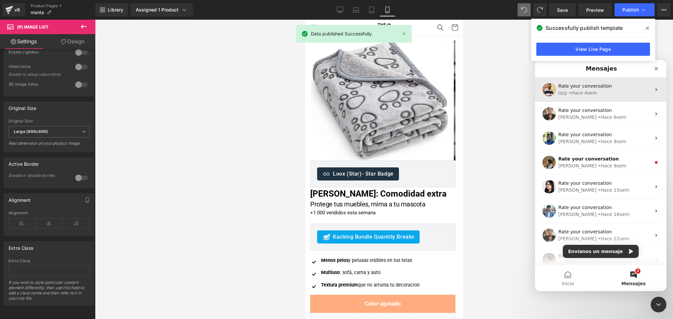
click at [588, 86] on span "Rate your conversation" at bounding box center [585, 85] width 54 height 5
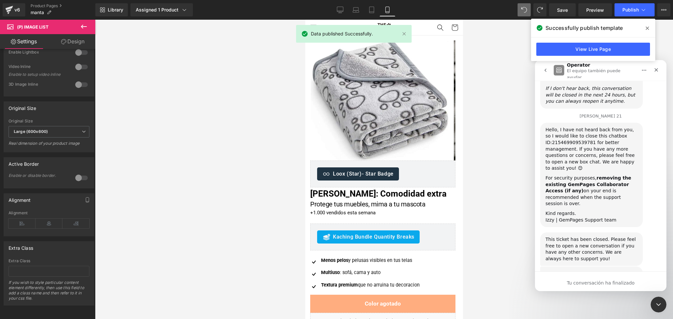
scroll to position [566, 0]
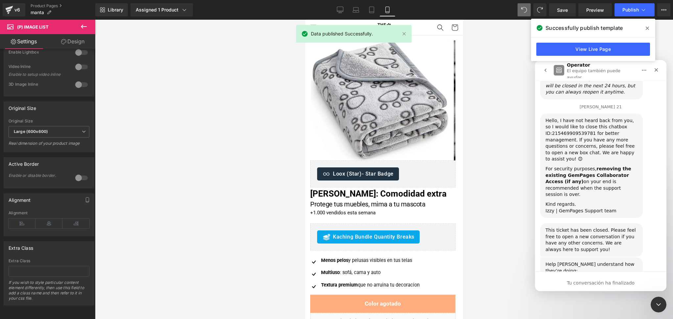
click at [643, 24] on span at bounding box center [647, 28] width 11 height 11
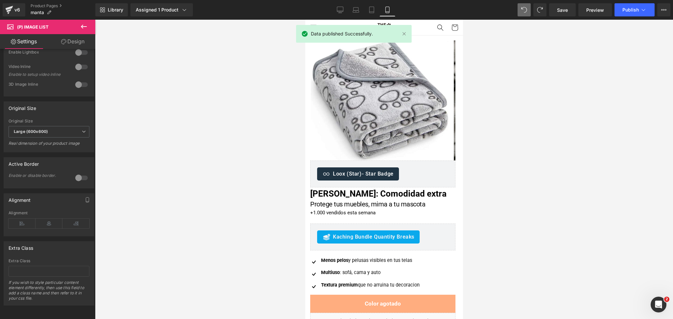
scroll to position [565, 0]
click at [660, 303] on icon "Abrir Intercom Messenger" at bounding box center [657, 304] width 11 height 11
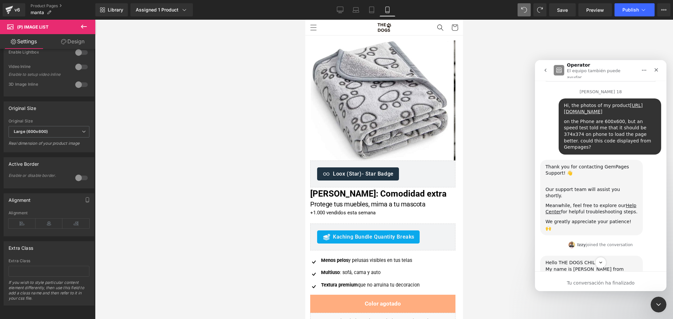
scroll to position [0, 0]
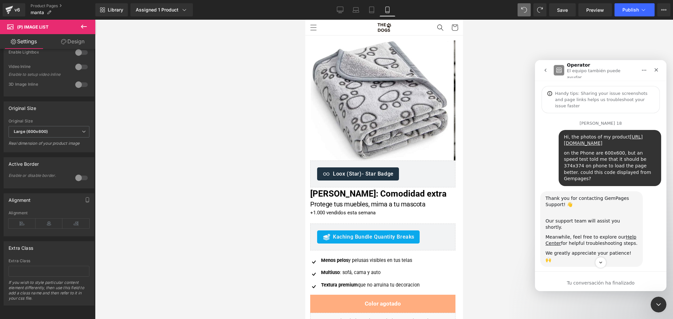
click at [548, 70] on icon "go back" at bounding box center [545, 70] width 5 height 5
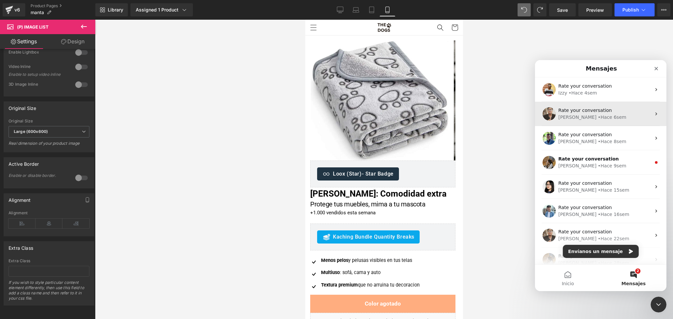
click at [577, 123] on div "Rate your conversation Ken • Hace 6sem" at bounding box center [600, 114] width 131 height 24
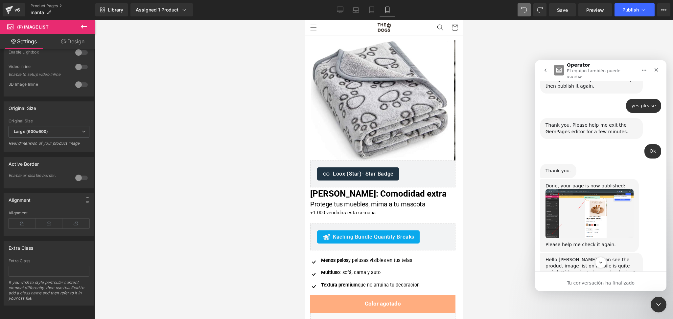
scroll to position [1209, 0]
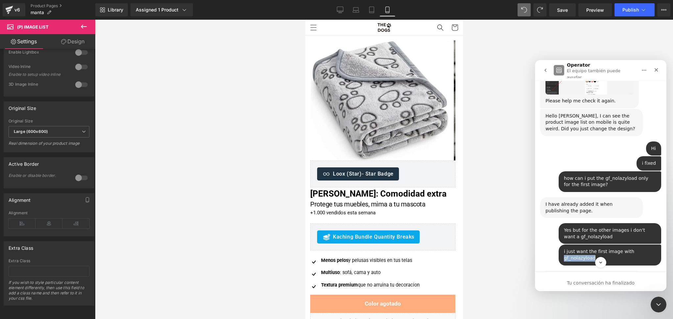
drag, startPoint x: 624, startPoint y: 204, endPoint x: 654, endPoint y: 203, distance: 29.9
click at [654, 245] on div "i just want the first image with gf_nolazyload THE • Hace 6sem" at bounding box center [609, 255] width 102 height 21
copy div "gf_nolazyload"
click at [370, 82] on div at bounding box center [336, 150] width 673 height 300
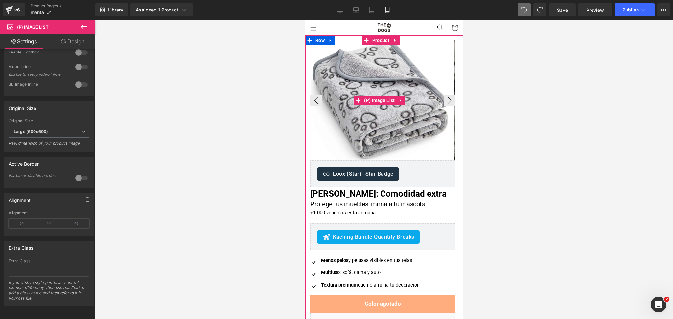
click at [379, 94] on img at bounding box center [378, 101] width 137 height 120
click at [382, 100] on span "(P) Image List" at bounding box center [379, 101] width 34 height 10
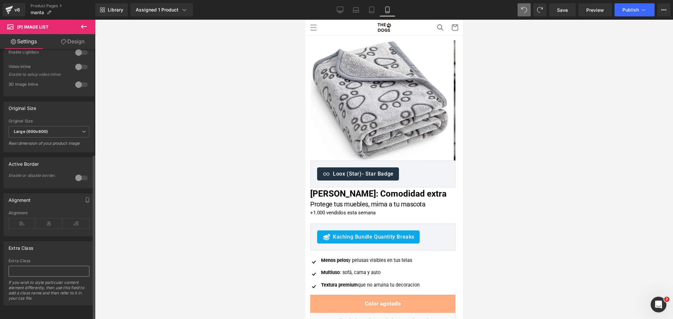
click at [63, 266] on input "text" at bounding box center [49, 271] width 81 height 11
type input "gf_nolazyload"
click at [491, 110] on div at bounding box center [384, 170] width 578 height 300
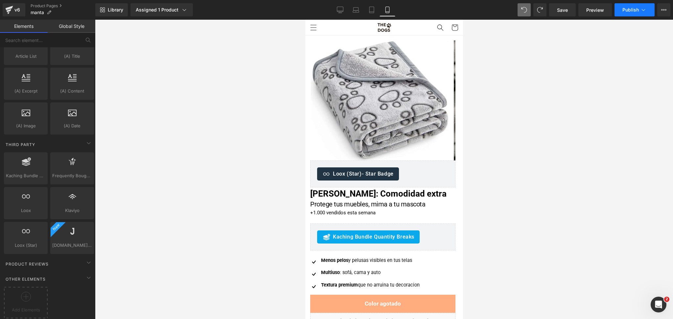
click at [621, 14] on button "Publish" at bounding box center [634, 9] width 40 height 13
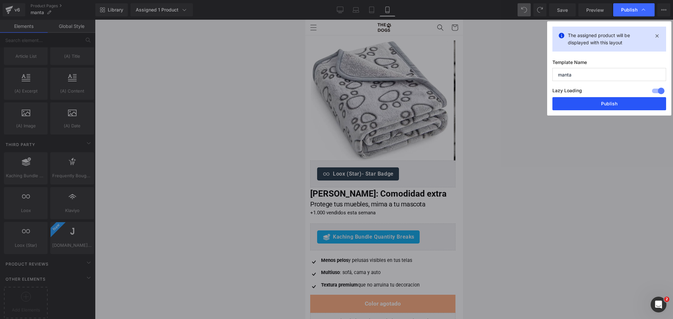
click at [593, 104] on button "Publish" at bounding box center [609, 103] width 114 height 13
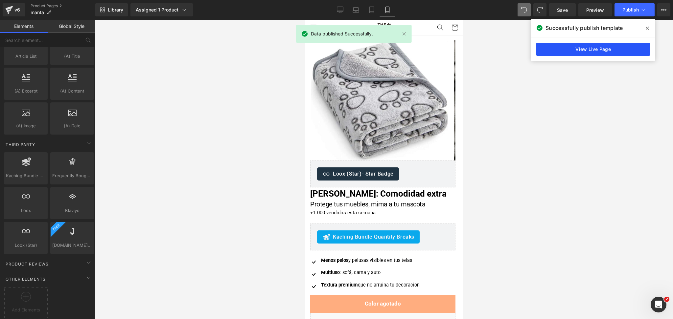
click at [581, 53] on link "View Live Page" at bounding box center [593, 49] width 114 height 13
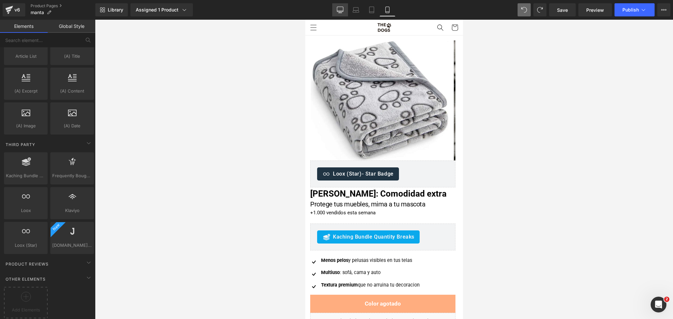
click at [343, 12] on icon at bounding box center [340, 10] width 7 height 7
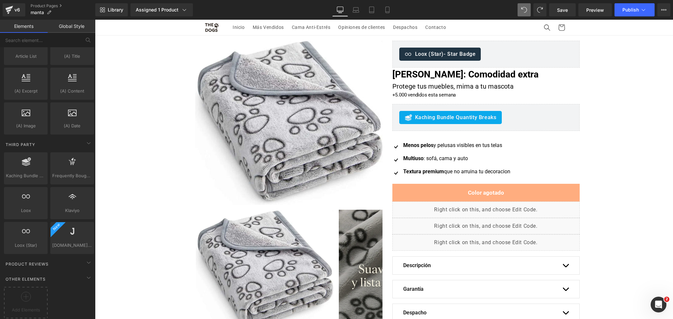
scroll to position [16, 0]
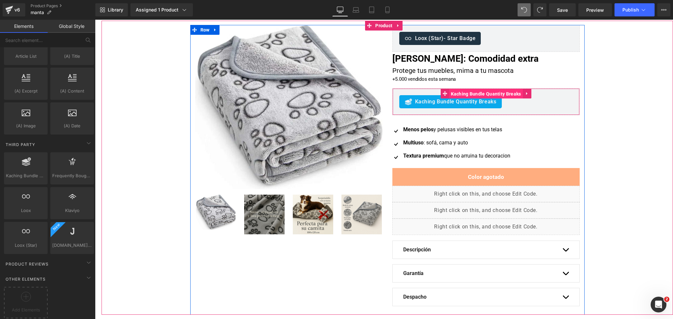
click at [480, 94] on span "Kaching Bundle Quantity Breaks" at bounding box center [486, 94] width 74 height 10
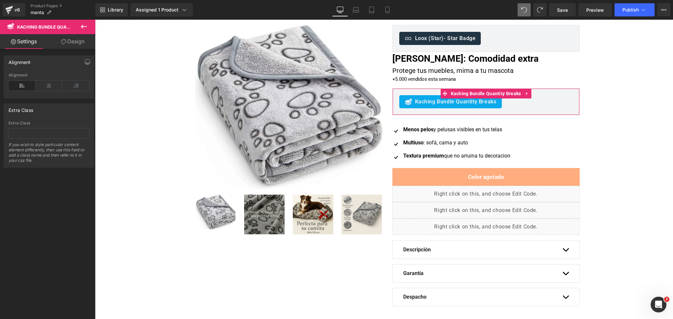
click at [79, 38] on link "Design" at bounding box center [73, 41] width 48 height 15
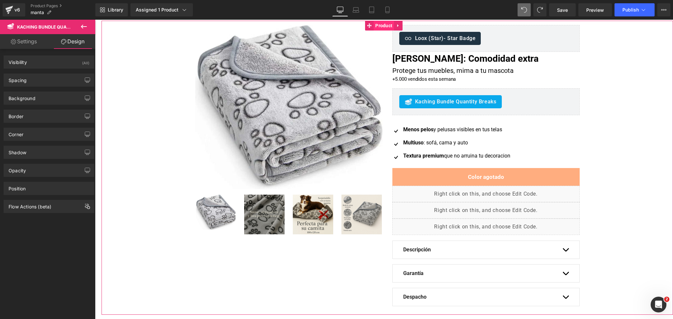
click at [391, 22] on span "Product" at bounding box center [383, 26] width 20 height 10
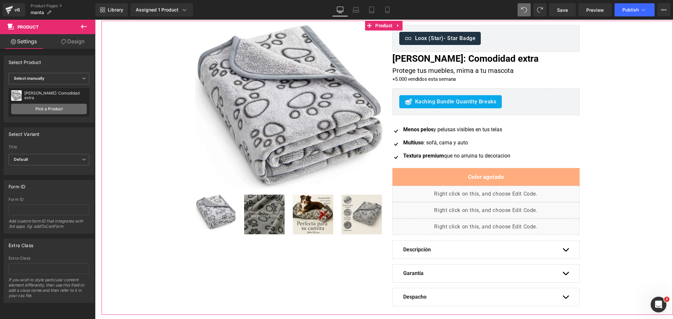
click at [70, 105] on link "Pick a Product" at bounding box center [49, 109] width 76 height 11
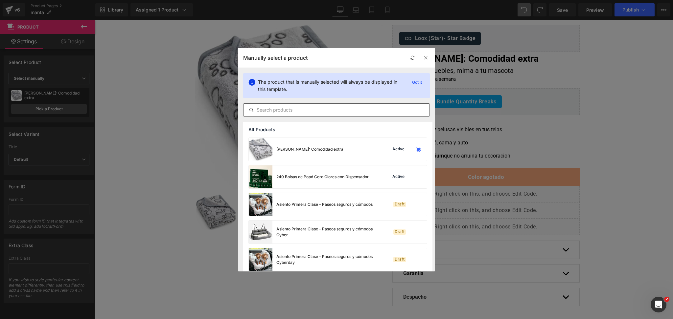
click at [306, 107] on input "text" at bounding box center [336, 110] width 186 height 8
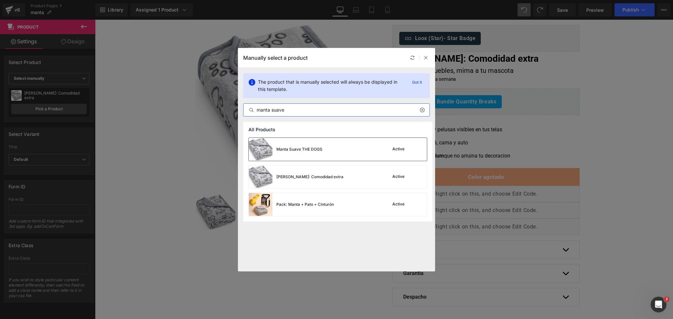
type input "manta suave"
click at [306, 143] on div "Manta Suave THE DOGS" at bounding box center [286, 149] width 74 height 23
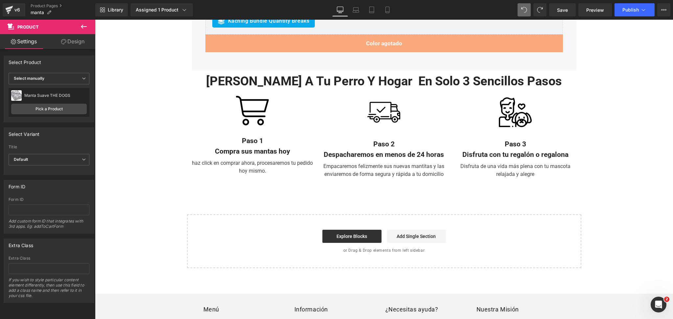
scroll to position [1256, 0]
click at [389, 3] on link "Mobile" at bounding box center [387, 9] width 16 height 13
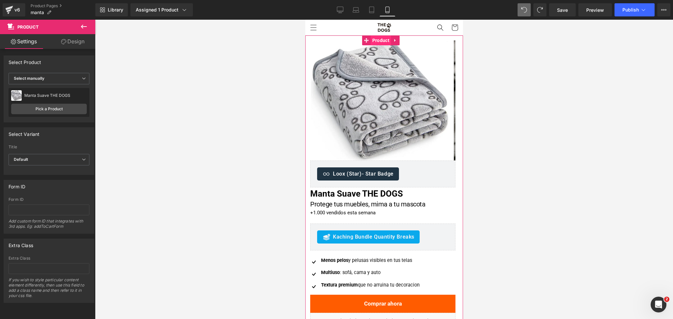
click at [379, 41] on span "Product" at bounding box center [380, 40] width 20 height 10
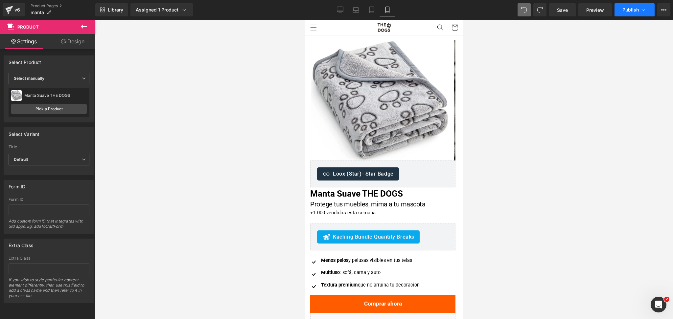
click at [643, 14] on button "Publish" at bounding box center [634, 9] width 40 height 13
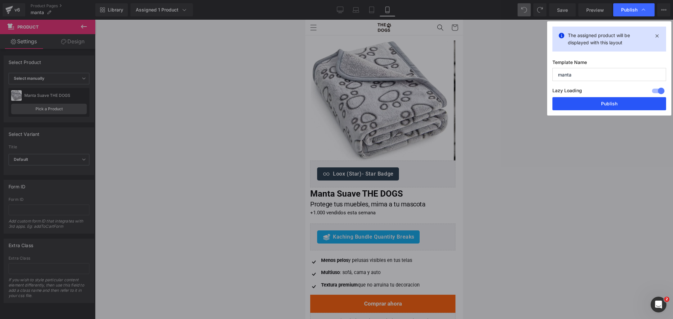
click at [610, 106] on button "Publish" at bounding box center [609, 103] width 114 height 13
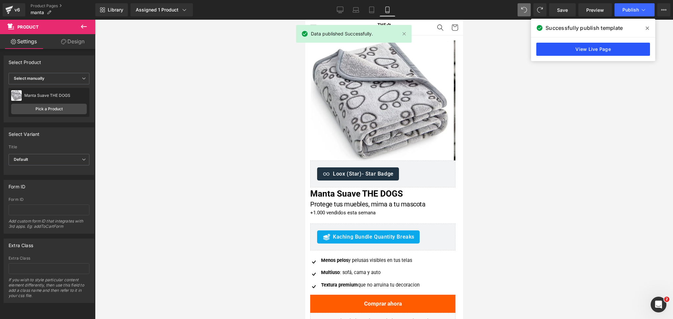
click at [556, 49] on link "View Live Page" at bounding box center [593, 49] width 114 height 13
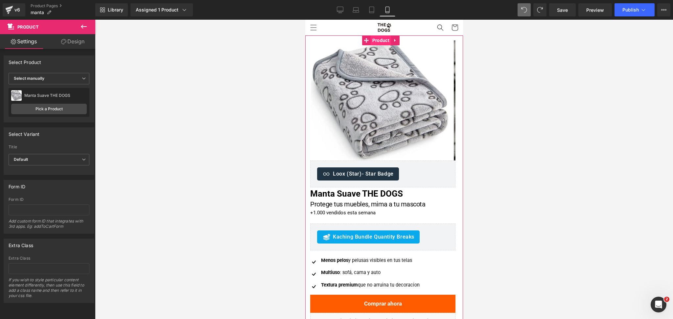
click at [380, 41] on span "Product" at bounding box center [380, 40] width 20 height 10
click at [376, 169] on span "Loox (Star)" at bounding box center [380, 166] width 28 height 10
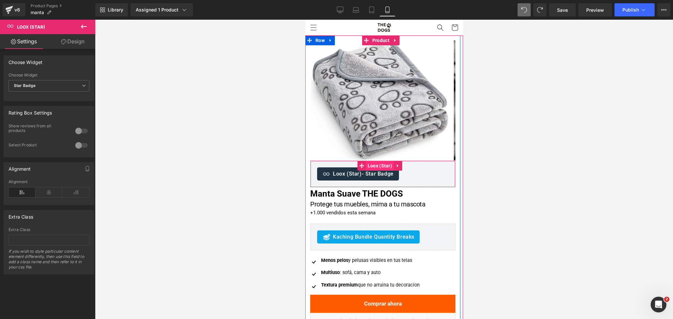
click at [370, 168] on span "Loox (Star)" at bounding box center [380, 166] width 28 height 10
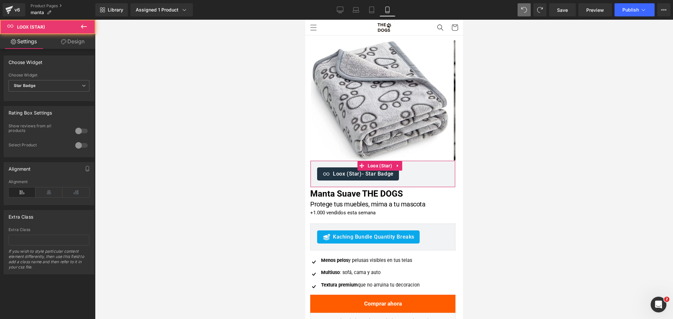
click at [79, 145] on div at bounding box center [82, 145] width 16 height 11
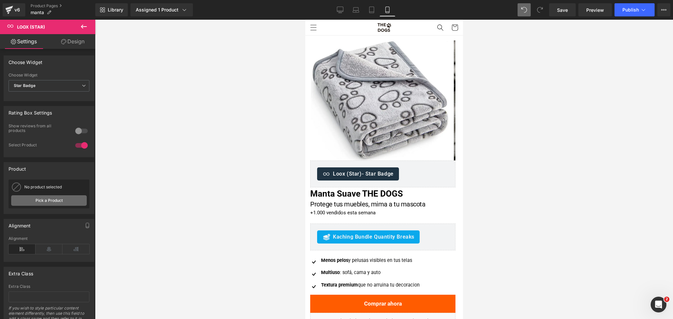
click at [0, 0] on link "Pick a Product" at bounding box center [0, 0] width 0 height 0
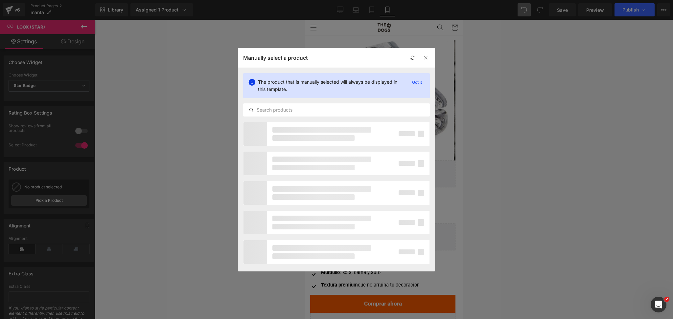
click at [297, 98] on div "The product that is manually selected will always be displayed in this template…" at bounding box center [336, 85] width 187 height 25
click at [302, 106] on input "text" at bounding box center [336, 110] width 186 height 8
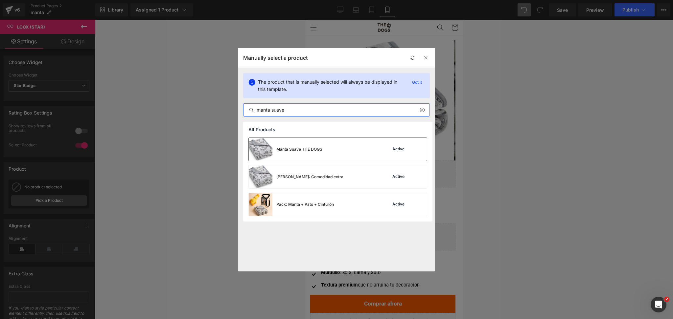
type input "manta suave"
click at [302, 139] on div "Manta Suave THE DOGS" at bounding box center [286, 149] width 74 height 23
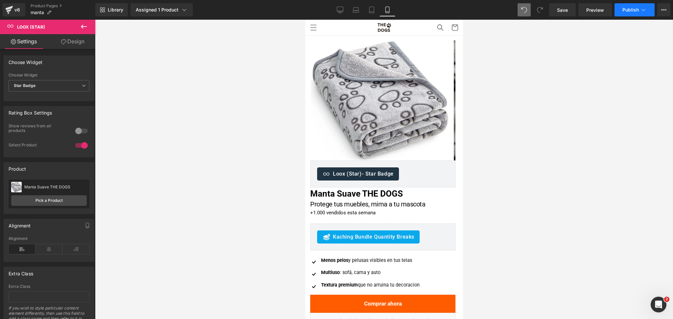
click at [633, 3] on button "Publish" at bounding box center [634, 9] width 40 height 13
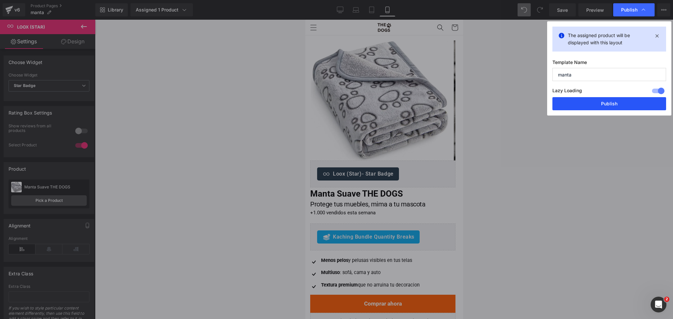
click at [601, 109] on button "Publish" at bounding box center [609, 103] width 114 height 13
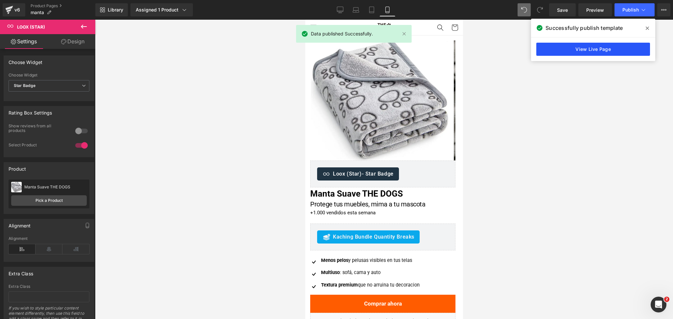
click at [588, 55] on link "View Live Page" at bounding box center [593, 49] width 114 height 13
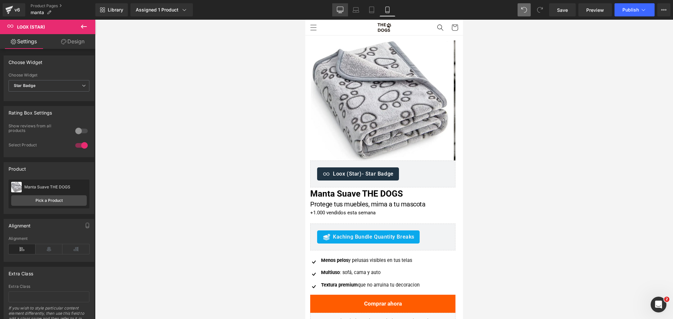
click at [345, 9] on link "Desktop" at bounding box center [340, 9] width 16 height 13
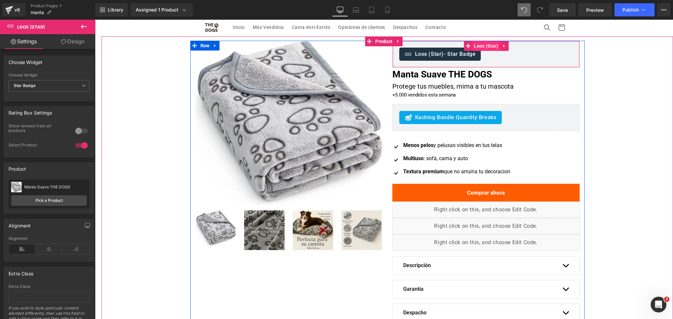
click at [477, 43] on span "Loox (Star)" at bounding box center [486, 46] width 28 height 10
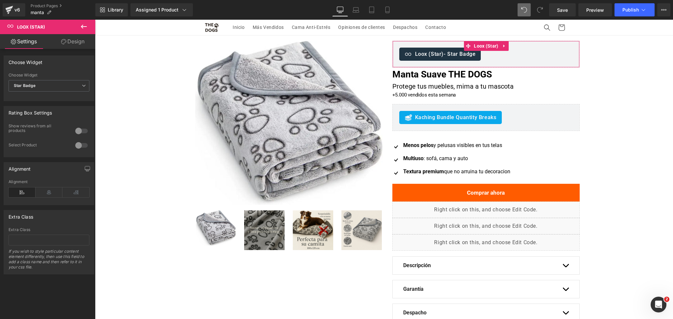
click at [77, 141] on div at bounding box center [82, 145] width 16 height 11
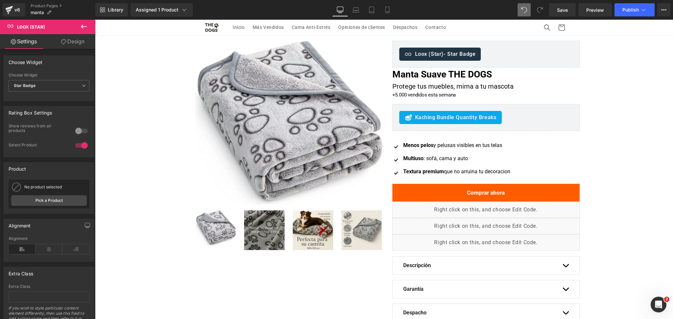
click at [62, 192] on div "No product selected Auto Pick a Product" at bounding box center [49, 194] width 81 height 29
click at [64, 210] on div "Auto No product selected Auto Pick a Product" at bounding box center [49, 197] width 90 height 34
click at [0, 0] on link "Pick a Product" at bounding box center [0, 0] width 0 height 0
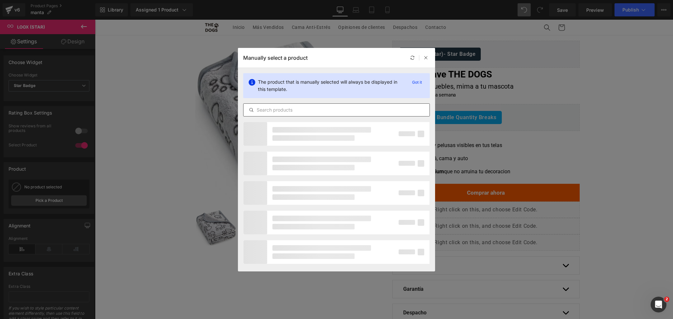
click at [286, 106] on input "text" at bounding box center [336, 110] width 186 height 8
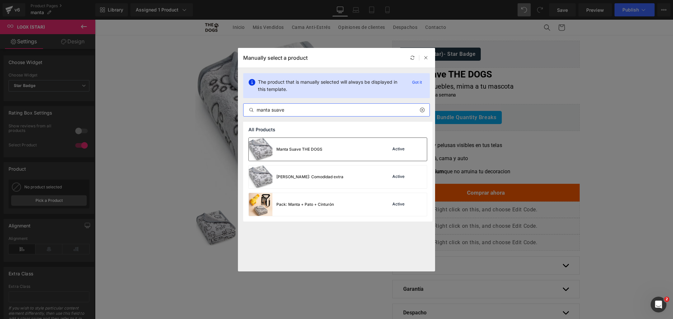
type input "manta suave"
click at [283, 145] on div "Manta Suave THE DOGS" at bounding box center [286, 149] width 74 height 23
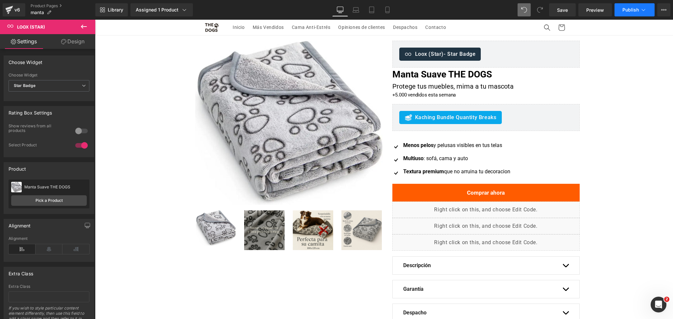
click at [649, 10] on button "Publish" at bounding box center [634, 9] width 40 height 13
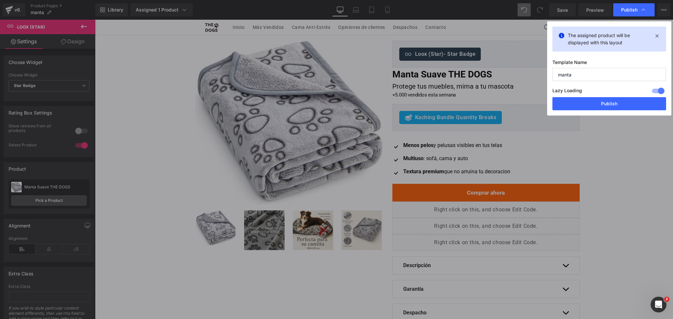
click at [622, 96] on div "Lazy Loading Build Upgrade plan to unlock" at bounding box center [609, 91] width 114 height 11
click at [619, 100] on button "Publish" at bounding box center [609, 103] width 114 height 13
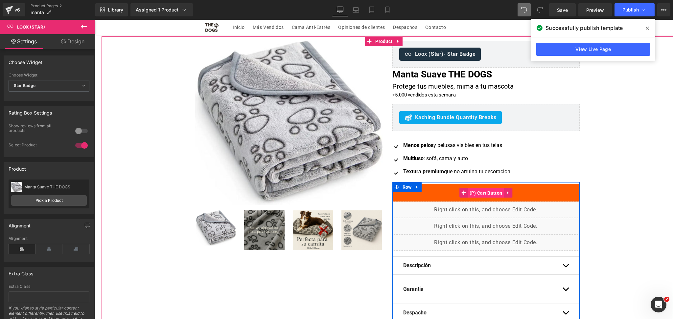
click at [491, 189] on span "(P) Cart Button" at bounding box center [486, 193] width 36 height 10
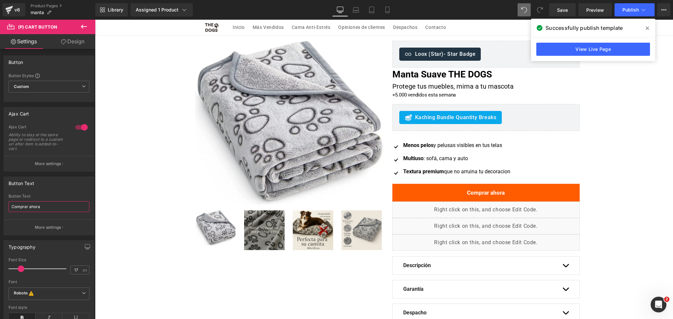
click at [52, 206] on input "Comprar ahora" at bounding box center [49, 206] width 81 height 11
type input "Agregar al carrito"
click at [52, 206] on input "Agregar al carrito" at bounding box center [49, 206] width 81 height 11
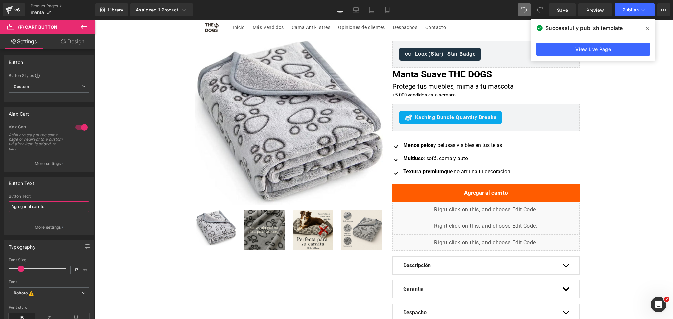
click at [52, 206] on input "Agregar al carrito" at bounding box center [49, 206] width 81 height 11
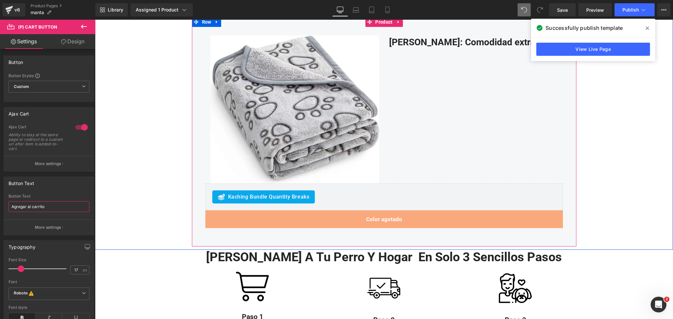
scroll to position [1029, 0]
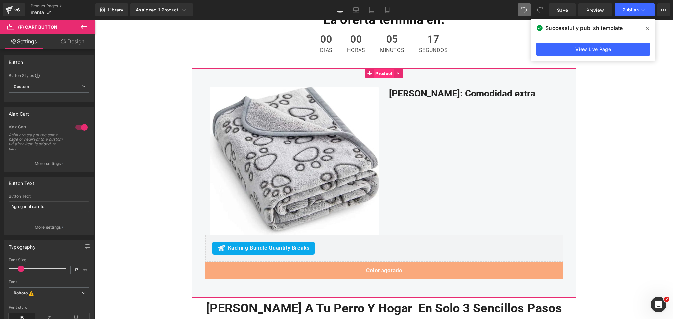
click at [382, 74] on span "Product" at bounding box center [383, 74] width 20 height 10
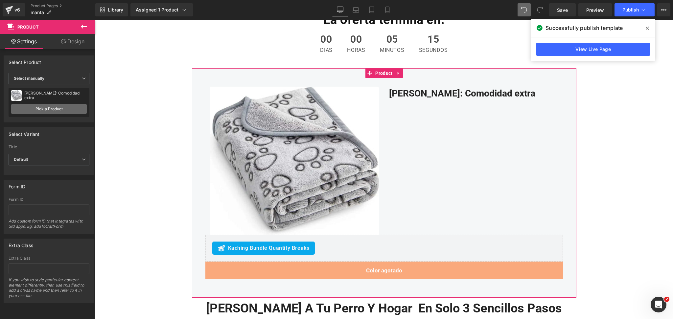
click at [70, 111] on link "Pick a Product" at bounding box center [49, 109] width 76 height 11
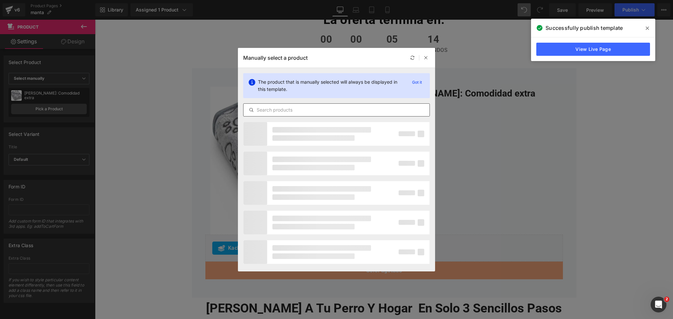
click at [284, 104] on div at bounding box center [336, 109] width 187 height 13
click at [286, 106] on input "text" at bounding box center [336, 110] width 186 height 8
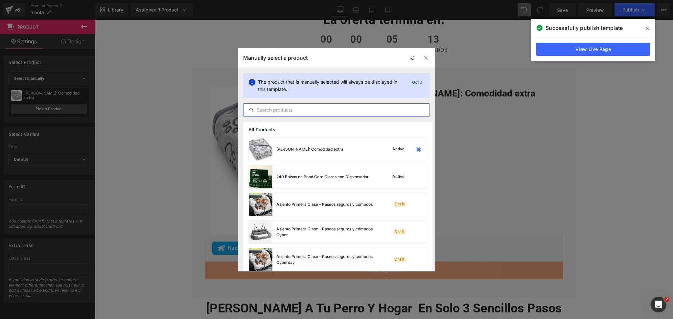
type input "a"
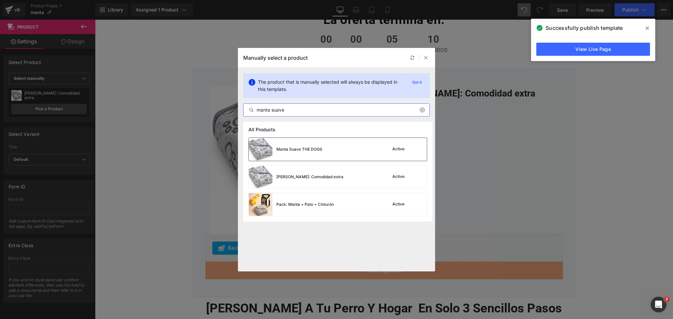
type input "manta suave"
click at [280, 138] on div "Manta Suave THE DOGS" at bounding box center [286, 149] width 74 height 23
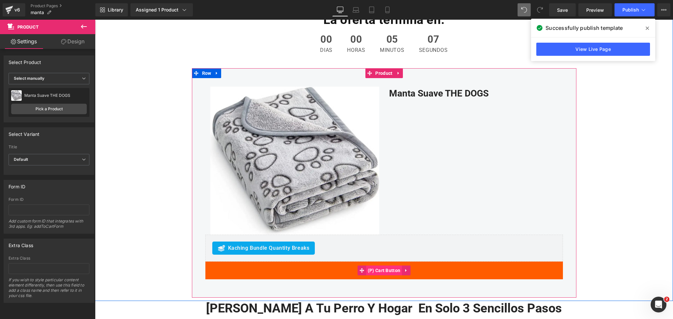
click at [387, 268] on span "(P) Cart Button" at bounding box center [384, 271] width 36 height 10
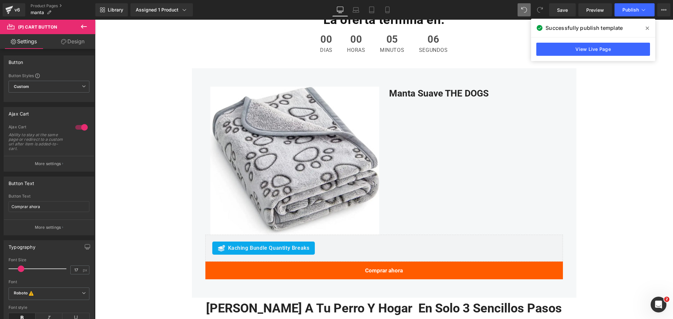
scroll to position [38, 0]
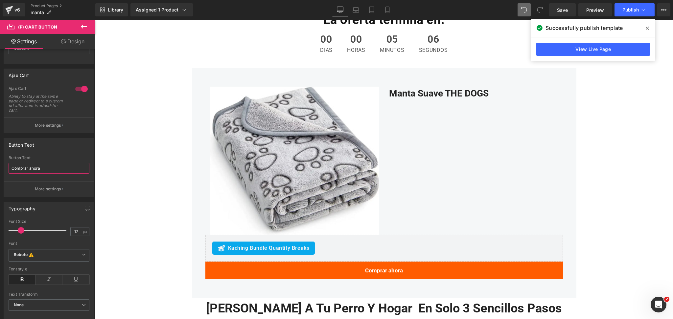
click at [55, 173] on input "Comprar ahora" at bounding box center [49, 168] width 81 height 11
paste input "Agregar al carrito"
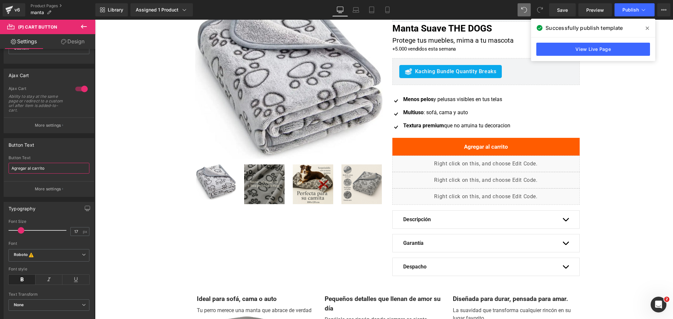
scroll to position [0, 0]
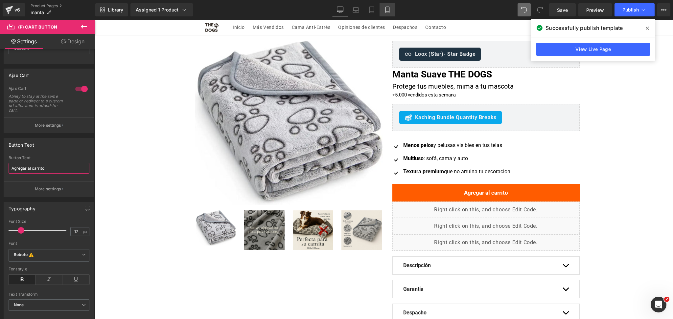
type input "Agregar al carrito"
click at [384, 11] on icon at bounding box center [387, 10] width 7 height 7
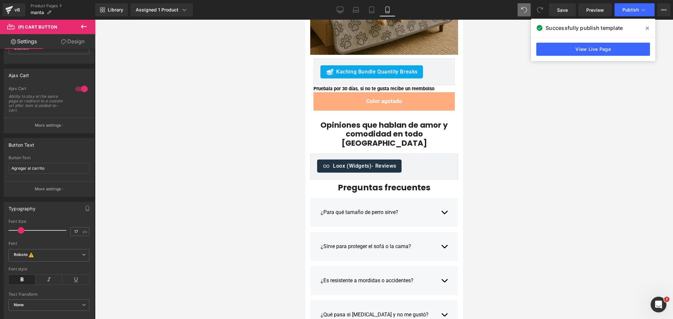
scroll to position [899, 0]
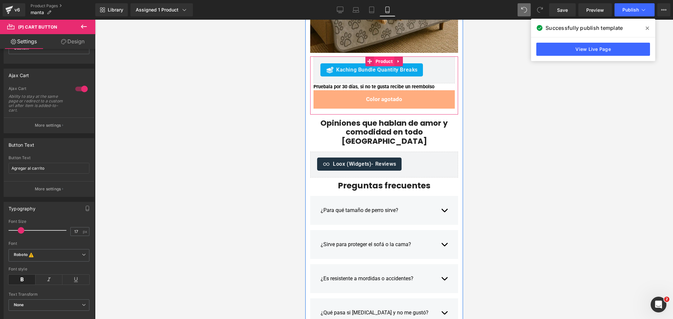
click at [377, 63] on span "Product" at bounding box center [383, 62] width 20 height 10
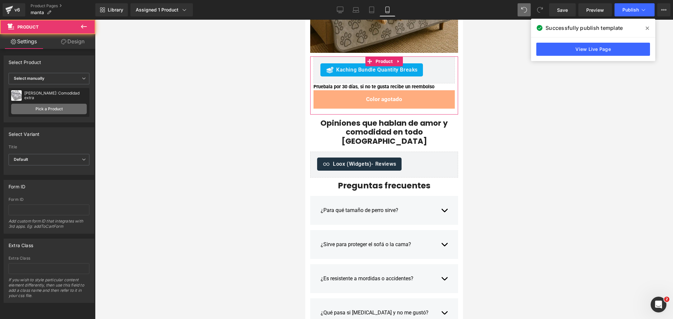
click at [48, 104] on link "Pick a Product" at bounding box center [49, 109] width 76 height 11
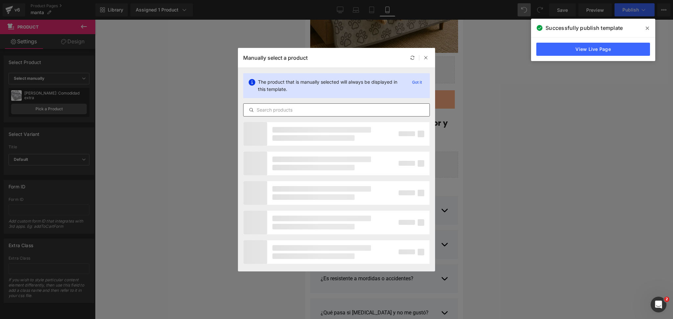
click at [296, 112] on input "text" at bounding box center [336, 110] width 186 height 8
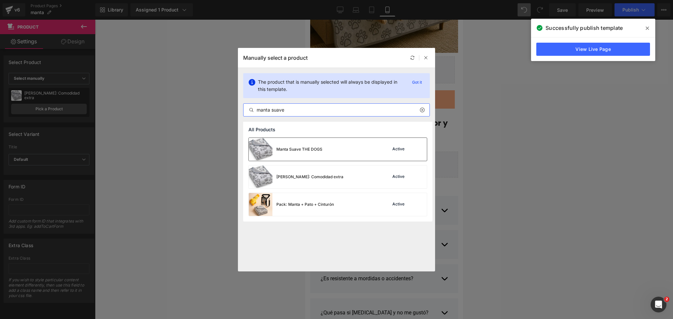
type input "manta suave"
click at [296, 147] on div "Manta Suave THE DOGS" at bounding box center [299, 150] width 46 height 6
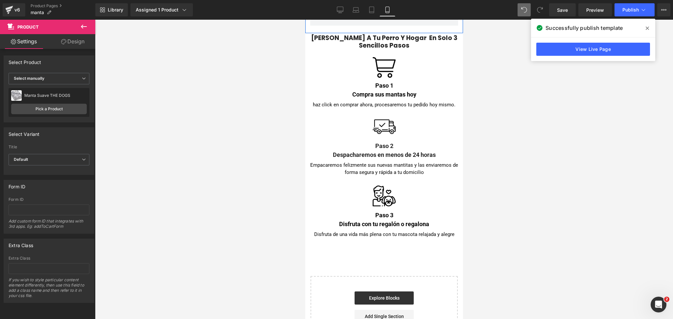
scroll to position [2300, 0]
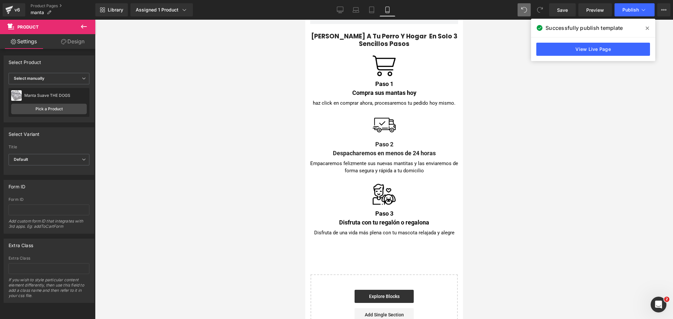
click at [629, 16] on button "Publish" at bounding box center [634, 9] width 40 height 13
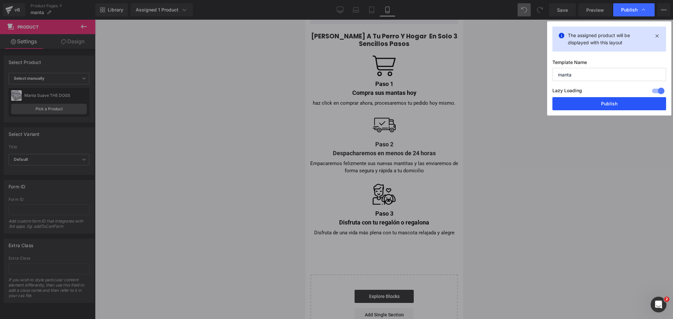
click at [615, 107] on button "Publish" at bounding box center [609, 103] width 114 height 13
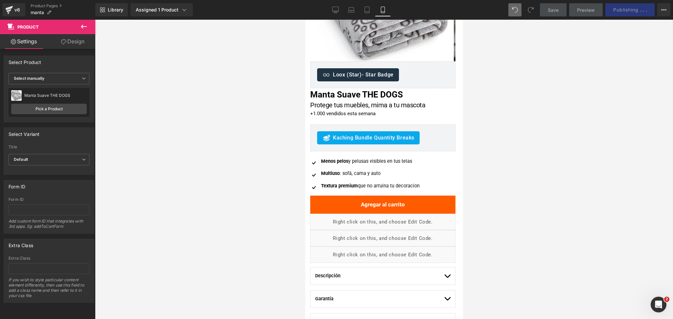
scroll to position [0, 0]
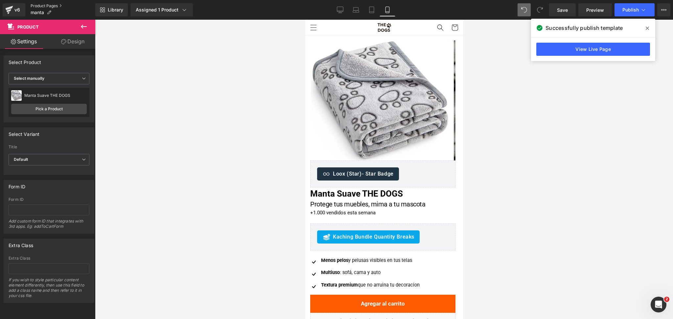
click at [61, 7] on link "Product Pages" at bounding box center [63, 5] width 65 height 5
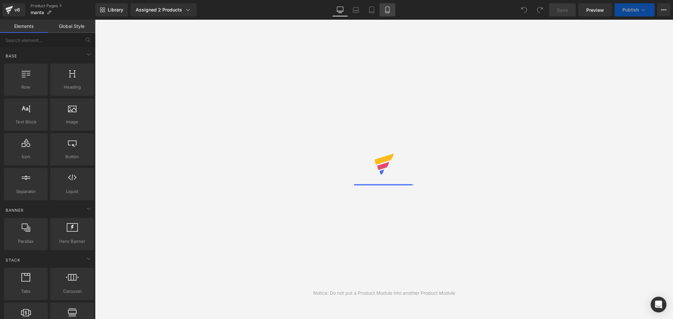
click at [387, 12] on icon at bounding box center [387, 10] width 7 height 7
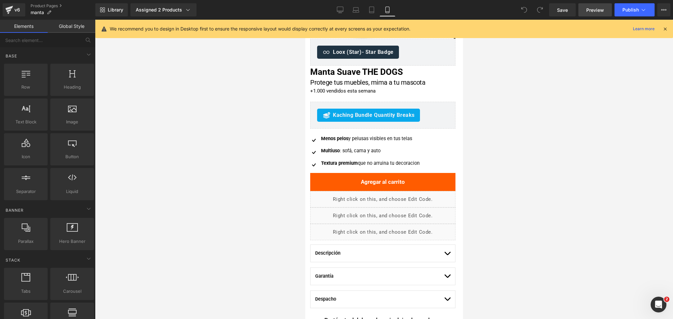
click at [594, 12] on span "Preview" at bounding box center [595, 10] width 18 height 7
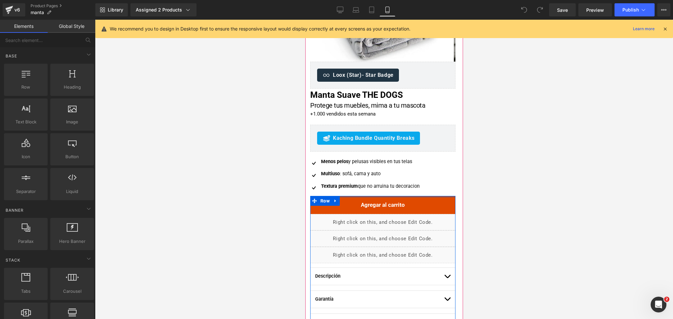
scroll to position [163, 0]
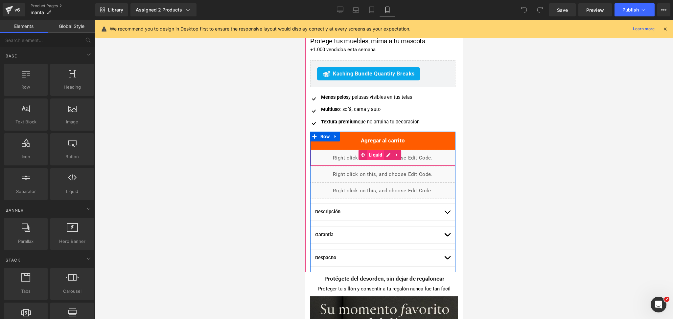
click at [378, 153] on span "Liquid" at bounding box center [375, 155] width 17 height 10
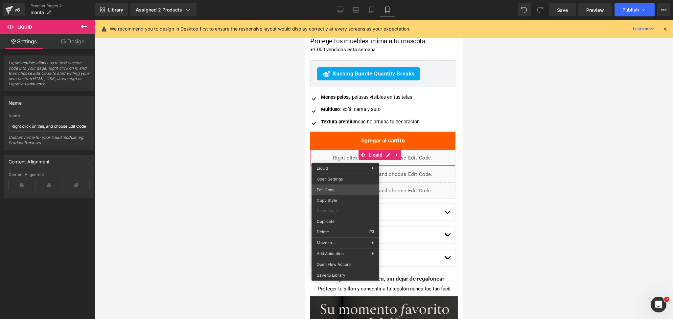
click at [345, 0] on div "Liquid You are previewing how the will restyle your page. You can not edit Elem…" at bounding box center [336, 0] width 673 height 0
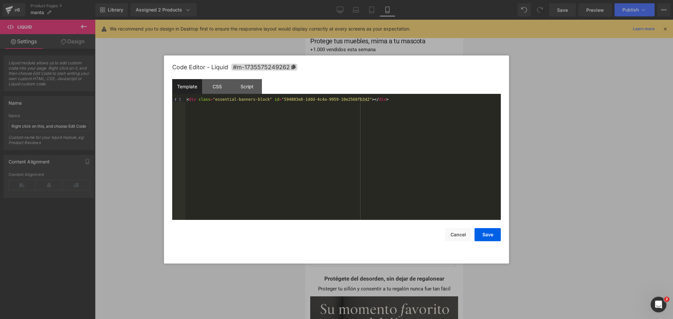
click at [533, 59] on div at bounding box center [336, 159] width 673 height 319
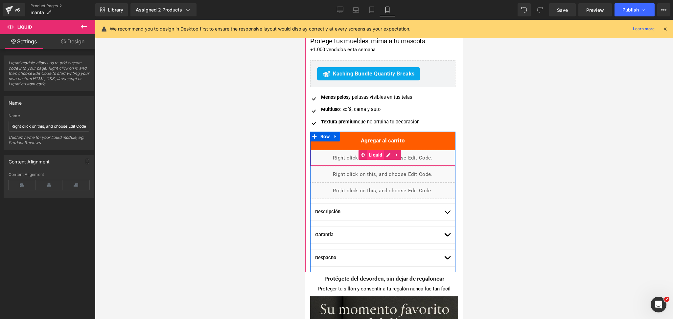
click at [380, 155] on span "Liquid" at bounding box center [375, 155] width 17 height 10
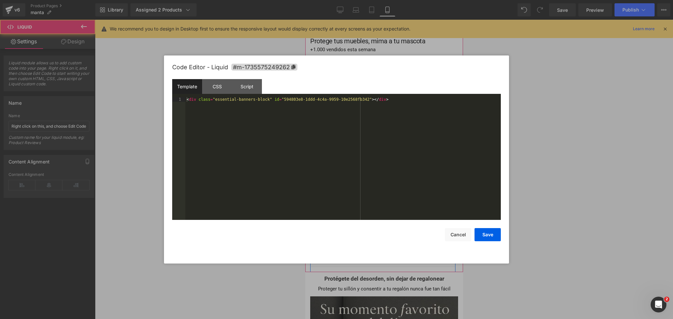
click at [389, 156] on div "Liquid" at bounding box center [382, 158] width 145 height 16
click at [211, 83] on div "CSS" at bounding box center [217, 86] width 30 height 15
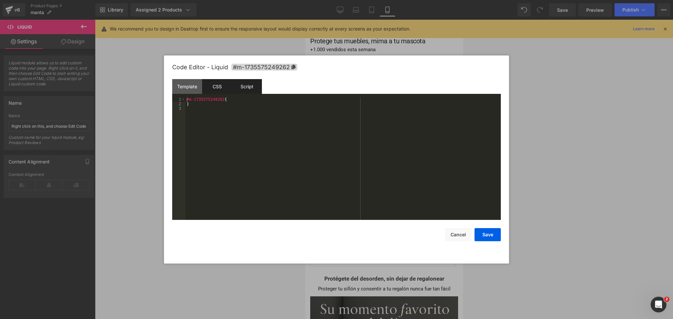
click at [245, 83] on div "Script" at bounding box center [247, 86] width 30 height 15
click at [189, 83] on div "Template" at bounding box center [187, 86] width 30 height 15
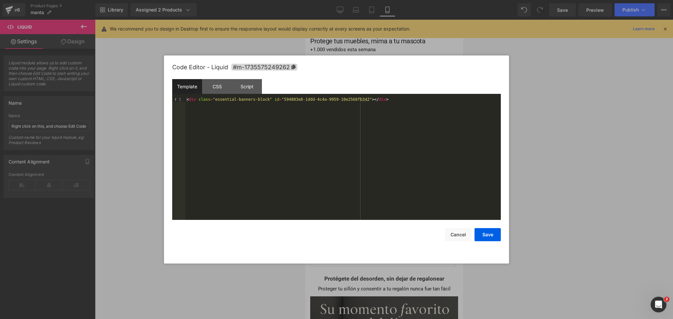
click at [574, 110] on div at bounding box center [336, 159] width 673 height 319
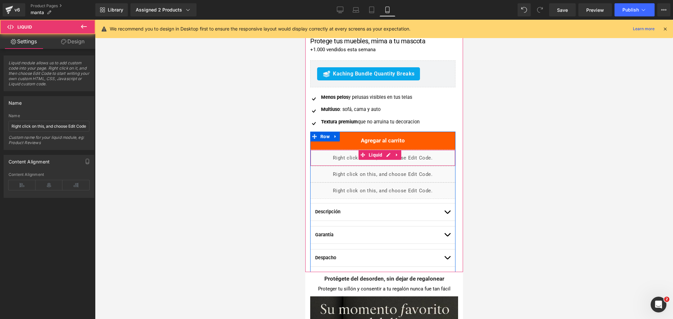
click at [341, 159] on div "Liquid" at bounding box center [382, 158] width 145 height 16
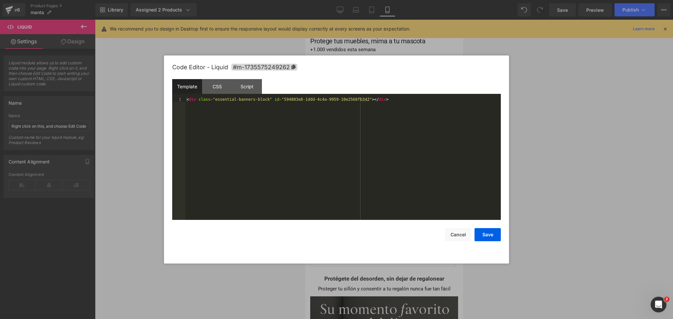
click at [343, 0] on div "Liquid You are previewing how the will restyle your page. You can not edit Elem…" at bounding box center [336, 0] width 673 height 0
click at [245, 90] on div "Script" at bounding box center [247, 86] width 30 height 15
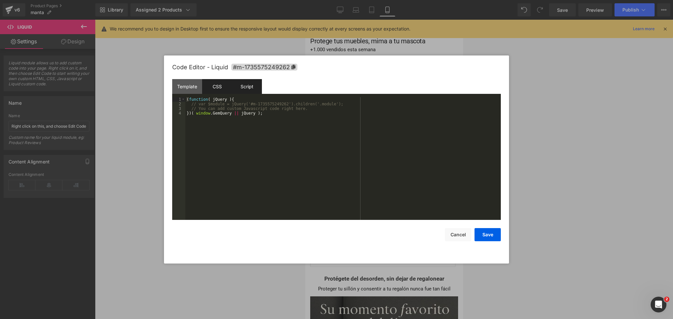
click at [225, 90] on div "CSS" at bounding box center [217, 86] width 30 height 15
click at [576, 91] on div at bounding box center [336, 159] width 673 height 319
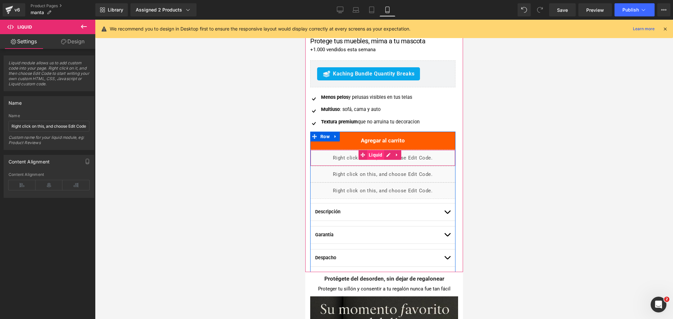
click at [374, 156] on span "Liquid" at bounding box center [375, 155] width 17 height 10
click at [374, 154] on span "Liquid" at bounding box center [375, 155] width 17 height 10
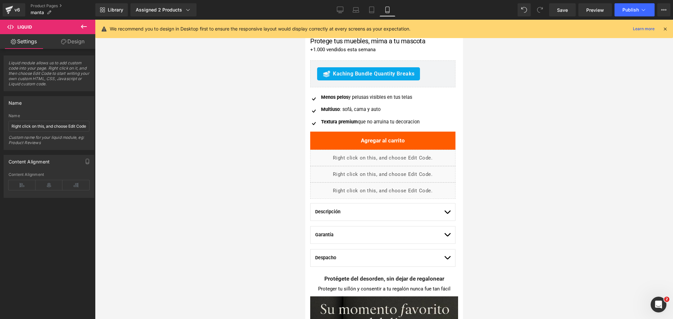
click at [83, 23] on icon at bounding box center [84, 27] width 8 height 8
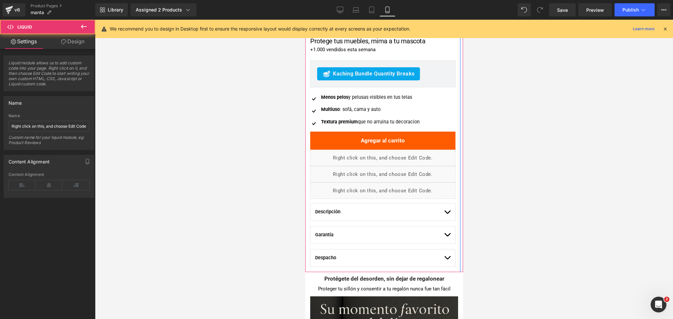
click at [361, 180] on div "Liquid" at bounding box center [382, 174] width 145 height 16
click at [340, 157] on div "Liquid" at bounding box center [382, 158] width 145 height 16
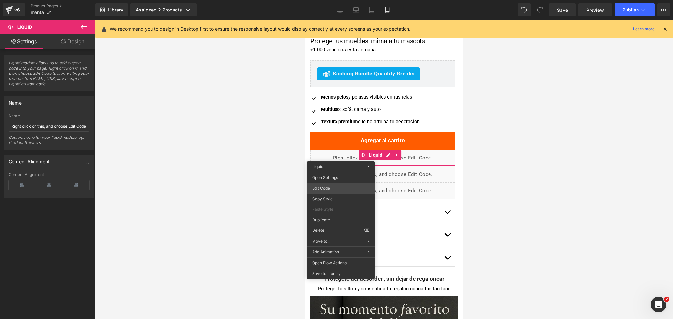
click at [333, 0] on div "Liquid You are previewing how the will restyle your page. You can not edit Elem…" at bounding box center [336, 0] width 673 height 0
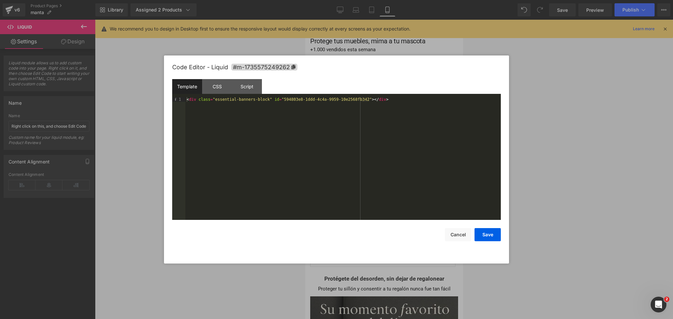
click at [349, 101] on div "< div class = "essential-banners-block" id = "594803e8-1ddd-4c4a-9959-10e2568fb…" at bounding box center [342, 163] width 315 height 132
click at [217, 99] on div "< div class = "essential-banners-block" id = "594803e8-1ddd-4c4a-9959-10e2568fb…" at bounding box center [342, 163] width 315 height 132
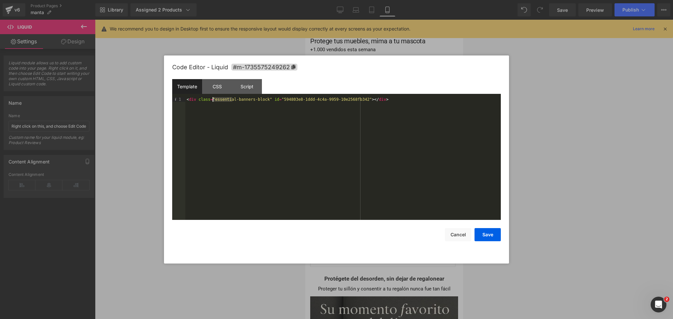
click at [217, 99] on div "< div class = "essential-banners-block" id = "594803e8-1ddd-4c4a-9959-10e2568fb…" at bounding box center [342, 163] width 315 height 132
click at [494, 233] on button "Save" at bounding box center [487, 234] width 26 height 13
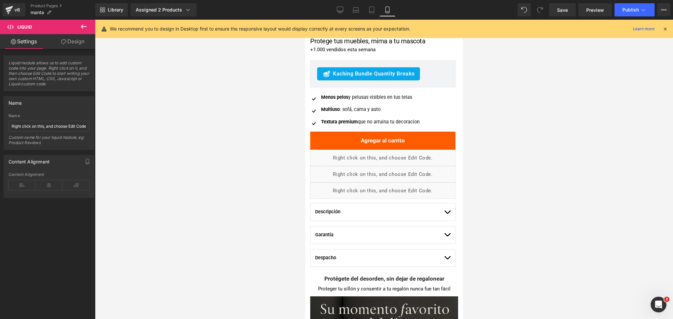
click at [639, 1] on div "Library Assigned 2 Products Product Preview Manta Suave: Comodidad extra Manta …" at bounding box center [383, 10] width 577 height 20
click at [635, 13] on button "Publish" at bounding box center [634, 9] width 40 height 13
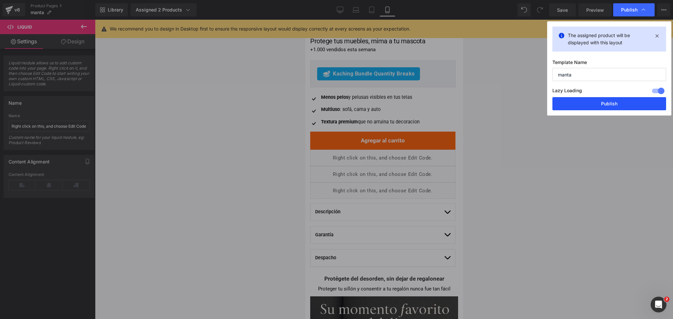
click at [601, 103] on button "Publish" at bounding box center [609, 103] width 114 height 13
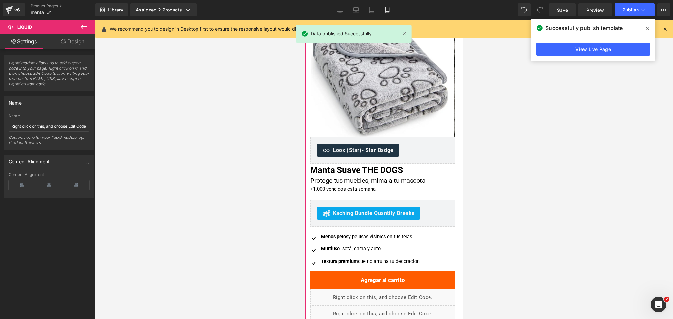
scroll to position [0, 0]
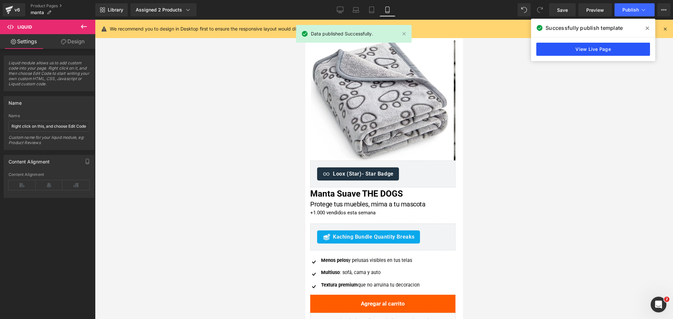
click at [579, 52] on link "View Live Page" at bounding box center [593, 49] width 114 height 13
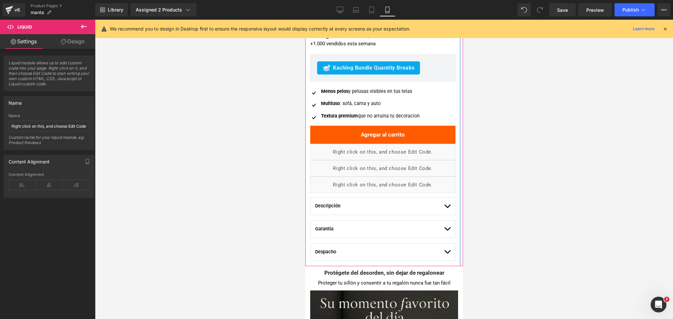
scroll to position [170, 0]
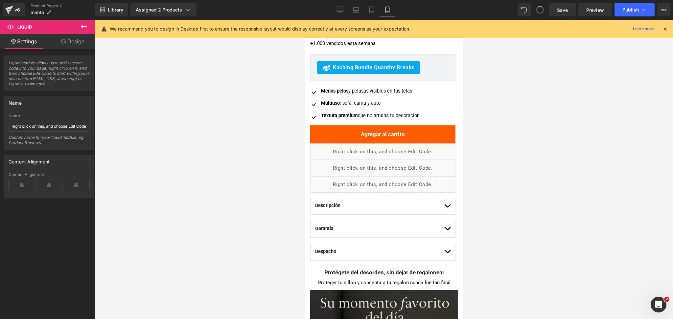
click at [539, 8] on span at bounding box center [540, 10] width 10 height 10
click at [539, 8] on icon at bounding box center [540, 10] width 6 height 6
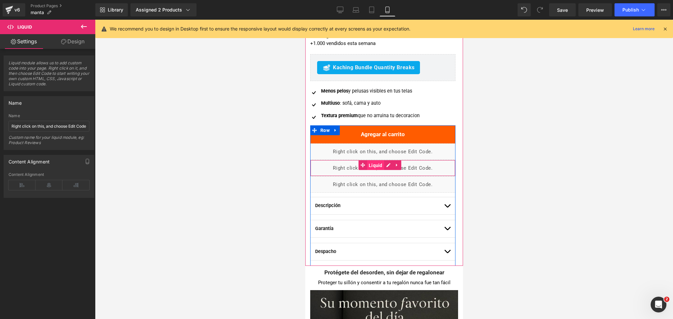
click at [375, 165] on span "Liquid" at bounding box center [375, 166] width 17 height 10
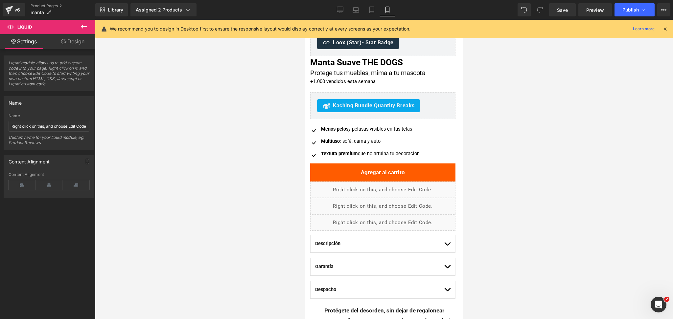
scroll to position [132, 0]
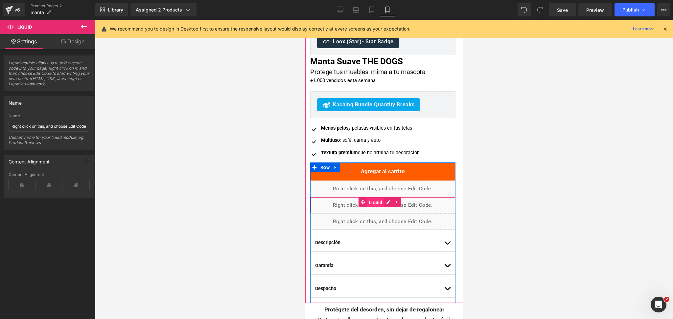
click at [375, 203] on span "Liquid" at bounding box center [375, 203] width 17 height 10
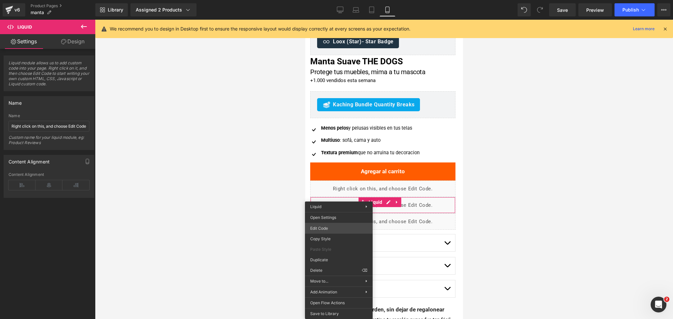
click at [340, 0] on div "Liquid You are previewing how the will restyle your page. You can not edit Elem…" at bounding box center [336, 0] width 673 height 0
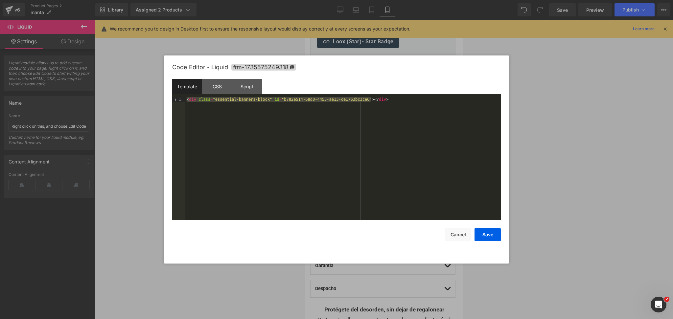
drag, startPoint x: 386, startPoint y: 100, endPoint x: 113, endPoint y: 94, distance: 273.7
click at [113, 94] on body "Liquid You are previewing how the will restyle your page. You can not edit Elem…" at bounding box center [336, 159] width 673 height 319
click at [483, 233] on button "Save" at bounding box center [487, 234] width 26 height 13
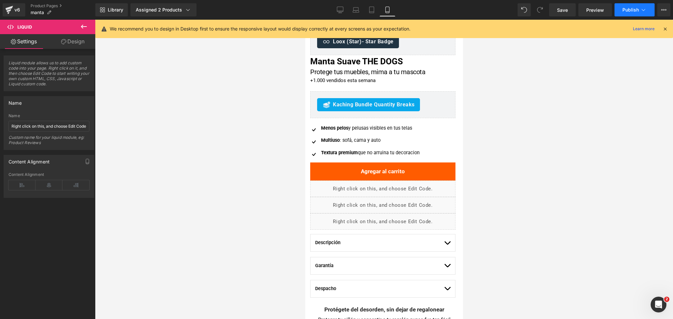
click at [635, 11] on span "Publish" at bounding box center [630, 9] width 16 height 5
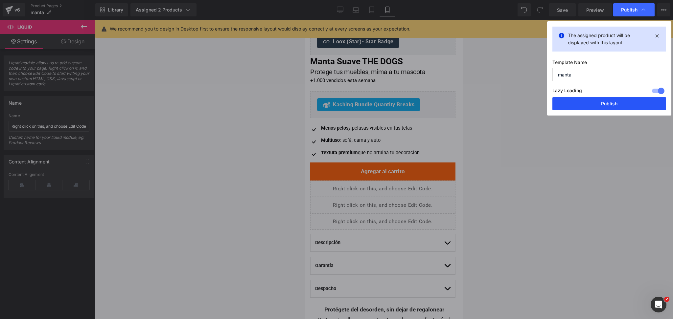
click at [609, 101] on button "Publish" at bounding box center [609, 103] width 114 height 13
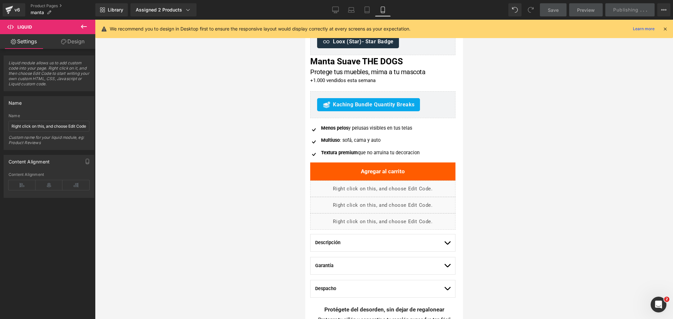
scroll to position [0, 0]
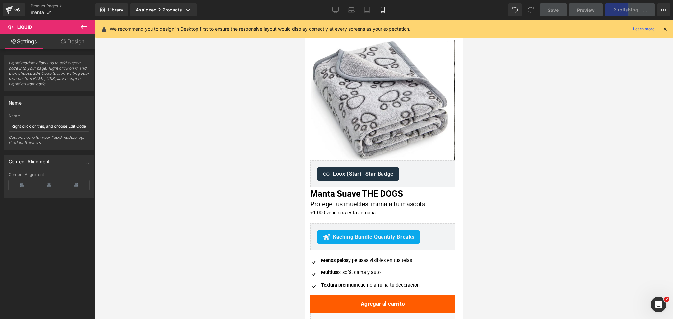
click at [667, 32] on icon at bounding box center [665, 29] width 6 height 6
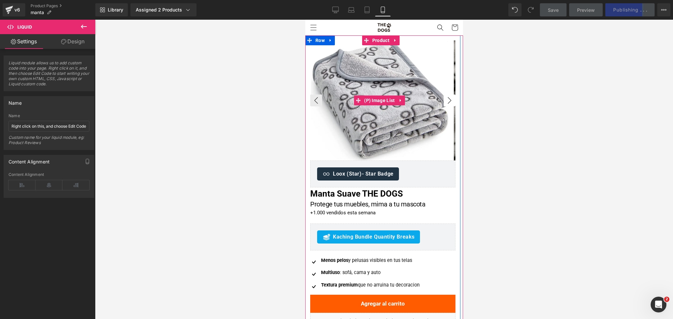
click at [443, 102] on button "›" at bounding box center [449, 101] width 12 height 12
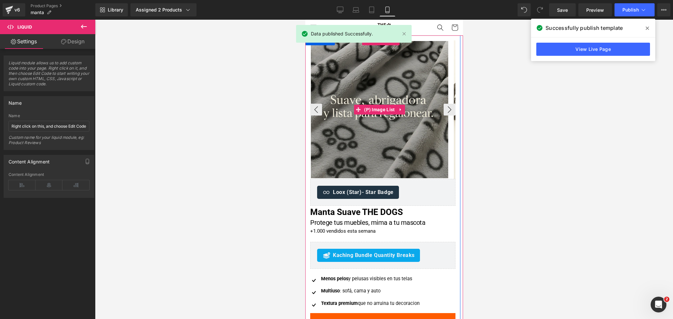
click at [446, 103] on img at bounding box center [378, 109] width 137 height 137
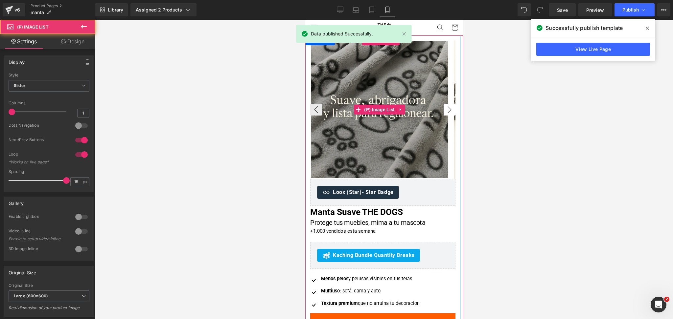
click at [443, 106] on button "›" at bounding box center [449, 110] width 12 height 12
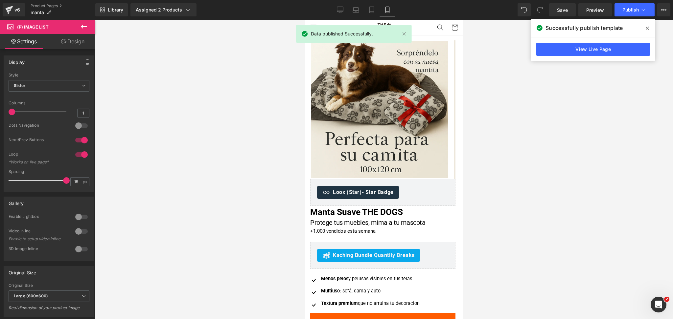
click at [650, 31] on span at bounding box center [647, 28] width 11 height 11
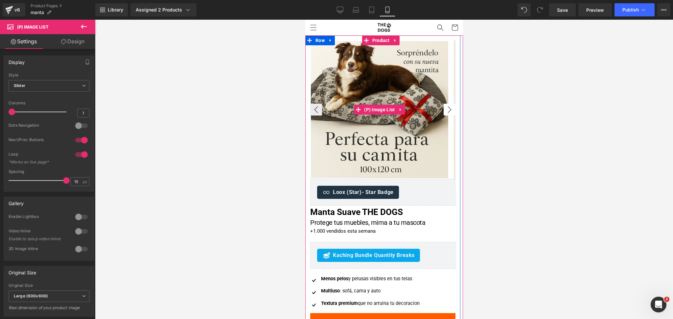
click at [447, 109] on button "›" at bounding box center [449, 110] width 12 height 12
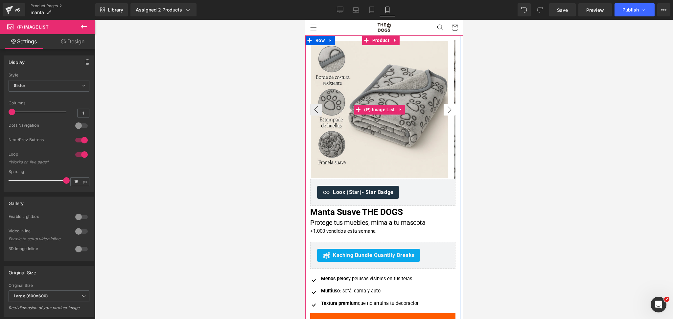
click at [445, 110] on button "›" at bounding box center [449, 110] width 12 height 12
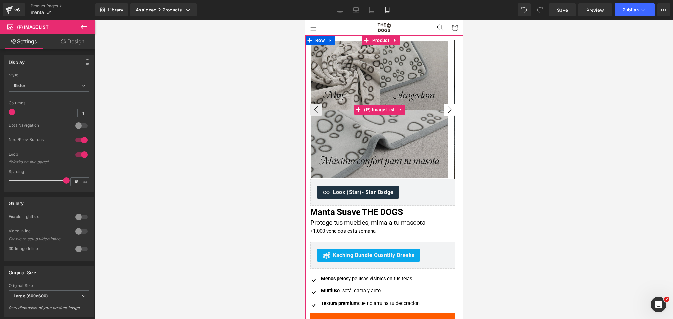
click at [445, 110] on button "›" at bounding box center [449, 110] width 12 height 12
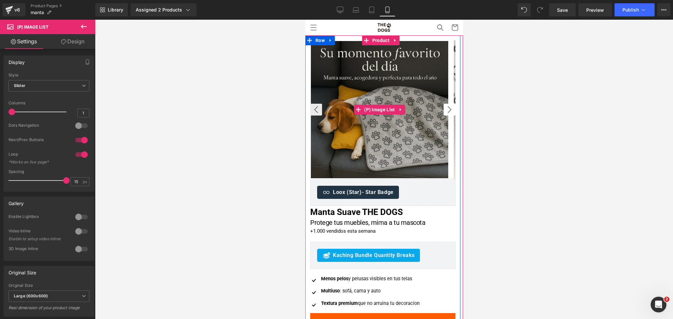
click at [445, 110] on button "›" at bounding box center [449, 110] width 12 height 12
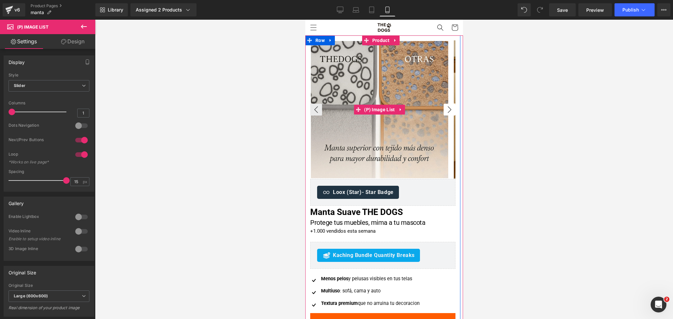
click at [445, 110] on button "›" at bounding box center [449, 110] width 12 height 12
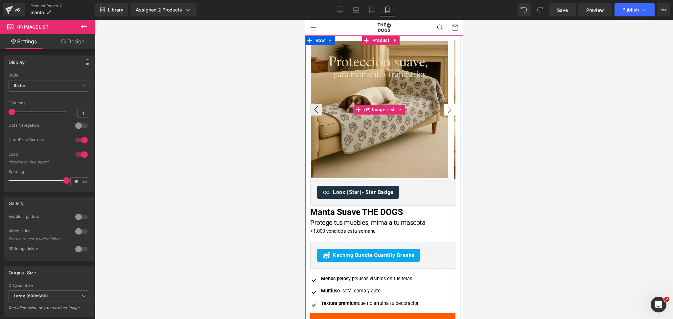
click at [445, 110] on button "›" at bounding box center [449, 110] width 12 height 12
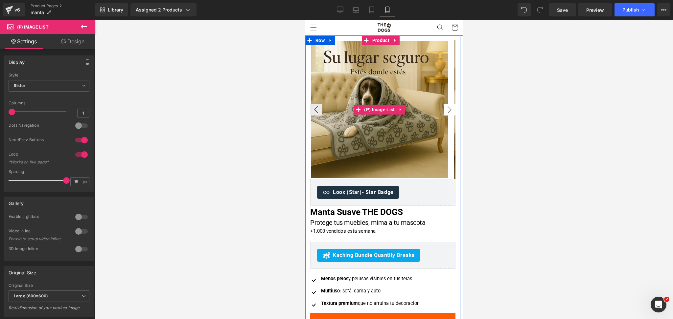
click at [445, 110] on button "›" at bounding box center [449, 110] width 12 height 12
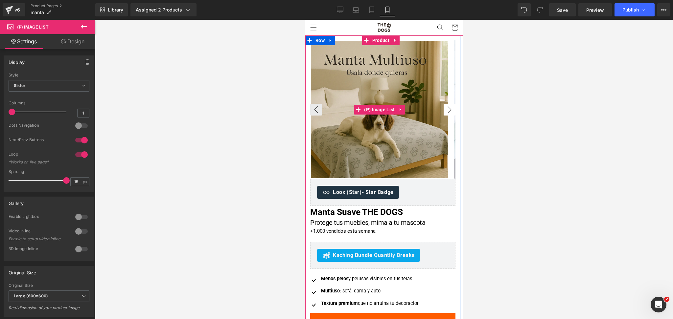
click at [445, 110] on button "›" at bounding box center [449, 110] width 12 height 12
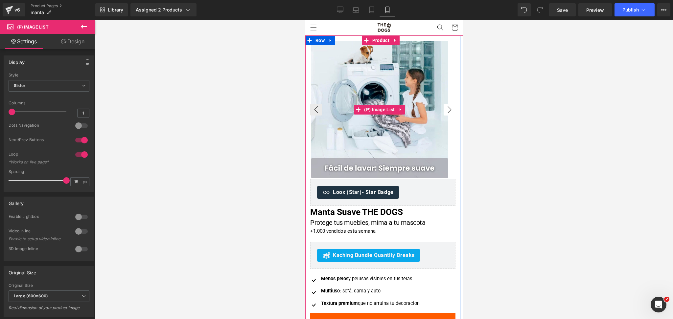
click at [445, 110] on button "›" at bounding box center [449, 110] width 12 height 12
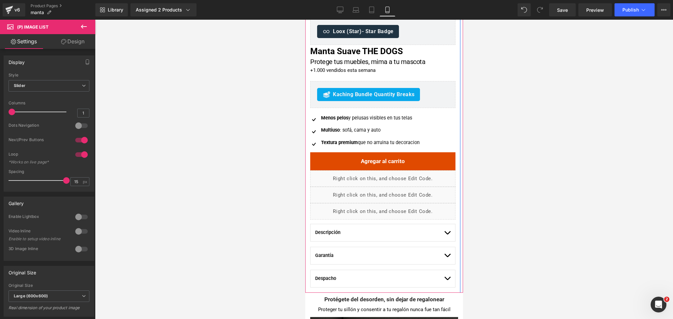
scroll to position [198, 0]
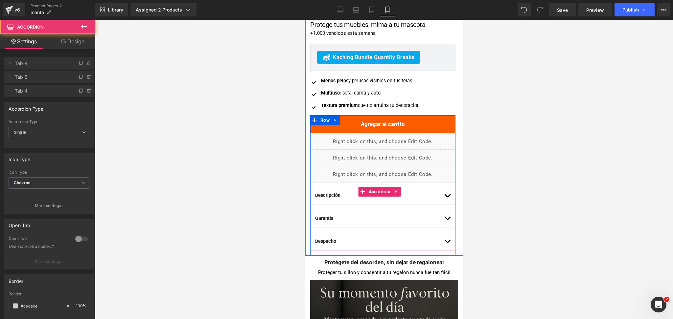
click at [443, 197] on button "button" at bounding box center [446, 195] width 7 height 17
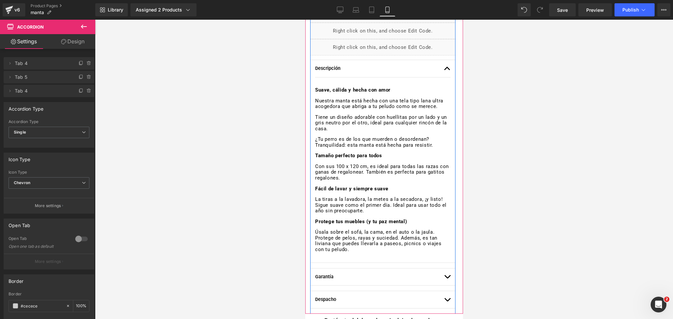
scroll to position [326, 0]
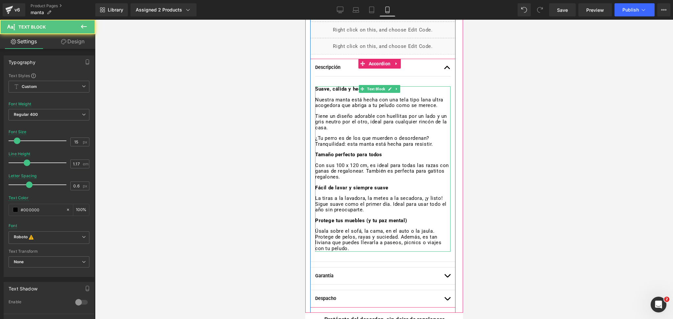
click at [359, 165] on p "Con sus 100 x 120 cm, es ideal para todas las razas con ganas de regalonear. Ta…" at bounding box center [382, 171] width 135 height 17
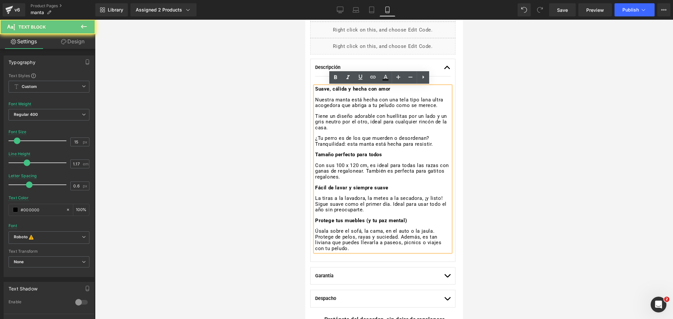
click at [358, 165] on p "Con sus 100 x 120 cm, es ideal para todas las razas con ganas de regalonear. Ta…" at bounding box center [382, 171] width 135 height 17
click at [357, 165] on p "Con sus 100 x 120 cm, es ideal para todas las razas con ganas de regalonear. Ta…" at bounding box center [382, 171] width 135 height 17
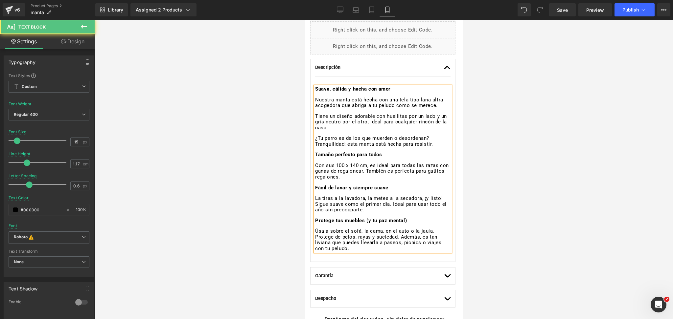
click at [418, 140] on p "¿Tu perro es de los que muerden o desordenan? Tranquilidad: esta manta está hec…" at bounding box center [382, 141] width 135 height 11
click at [401, 149] on div "Suave, cálida y hecha con amor Nuestra manta está hecha con una tela tipo lana …" at bounding box center [382, 168] width 135 height 165
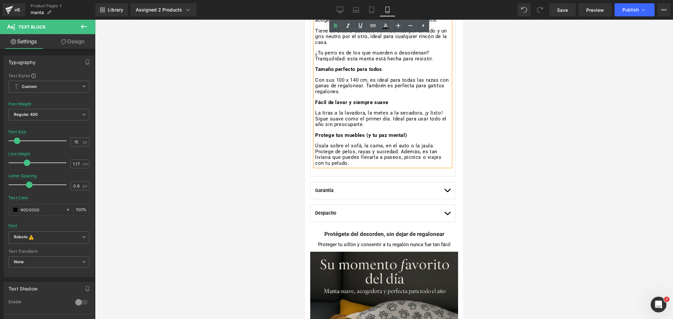
scroll to position [412, 0]
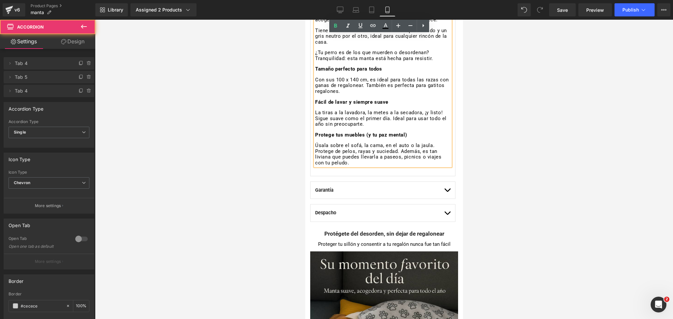
click at [447, 192] on span "button" at bounding box center [447, 192] width 0 height 0
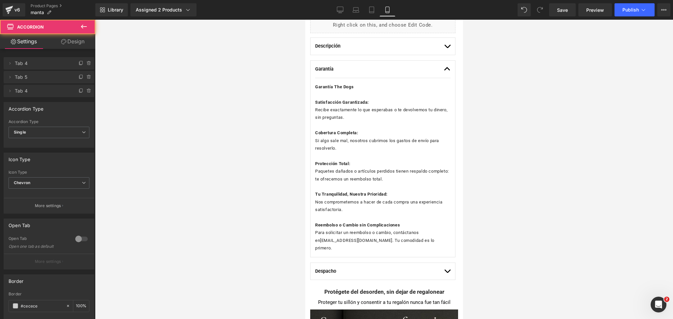
scroll to position [348, 0]
click at [443, 262] on div "Despacho Text Block Región Metropolitana: 1 a 3 días I y II: 3 a 4 días III a X…" at bounding box center [382, 271] width 145 height 18
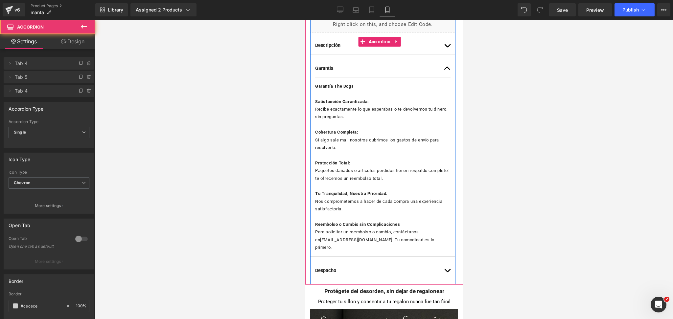
click at [443, 262] on button "button" at bounding box center [446, 270] width 7 height 17
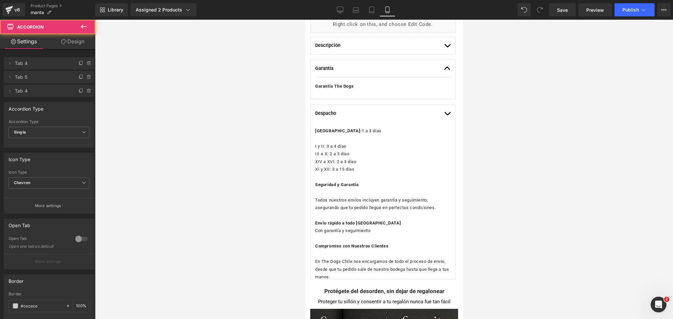
scroll to position [356, 0]
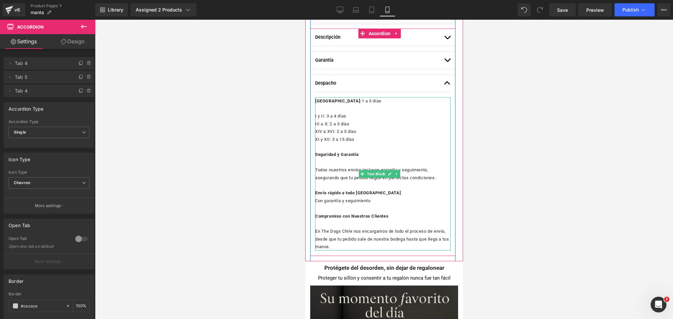
click at [397, 174] on icon at bounding box center [397, 174] width 4 height 4
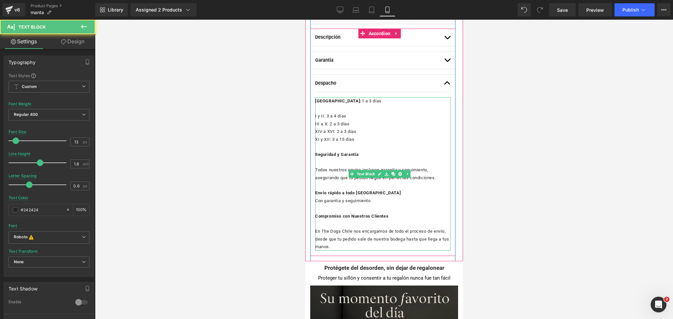
click at [387, 137] on p "XI y XII: 3 a 15 días" at bounding box center [382, 140] width 135 height 8
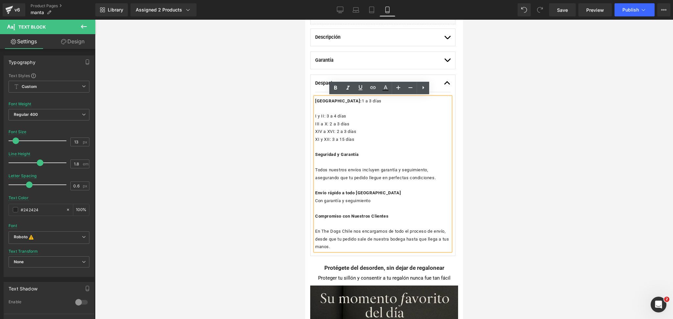
click at [370, 141] on p "XI y XII: 3 a 15 días" at bounding box center [382, 140] width 135 height 8
drag, startPoint x: 370, startPoint y: 141, endPoint x: 366, endPoint y: 140, distance: 4.3
click at [366, 140] on p "XI y XII: 3 a 15 días" at bounding box center [382, 140] width 135 height 8
drag, startPoint x: 361, startPoint y: 102, endPoint x: 380, endPoint y: 101, distance: 19.1
click at [380, 101] on p "[GEOGRAPHIC_DATA]: 1 a 3 días" at bounding box center [382, 101] width 135 height 8
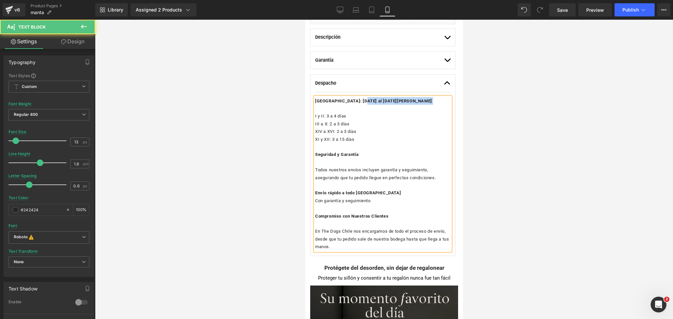
drag, startPoint x: 361, startPoint y: 100, endPoint x: 403, endPoint y: 100, distance: 42.4
click at [403, 100] on p "[GEOGRAPHIC_DATA]: [DATE] al [DATE][PERSON_NAME]" at bounding box center [382, 101] width 135 height 8
copy p "[DATE] al [DATE][PERSON_NAME]"
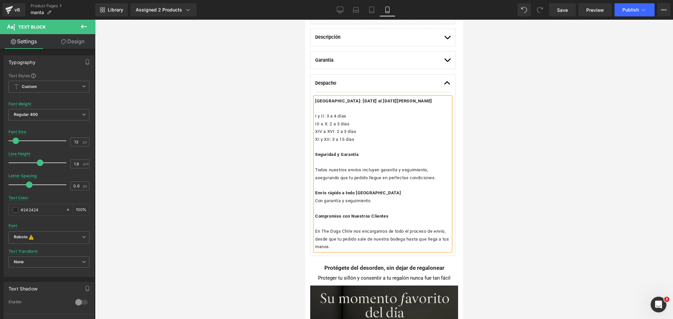
click at [326, 114] on p "I y II: 3 a 4 días" at bounding box center [382, 116] width 135 height 8
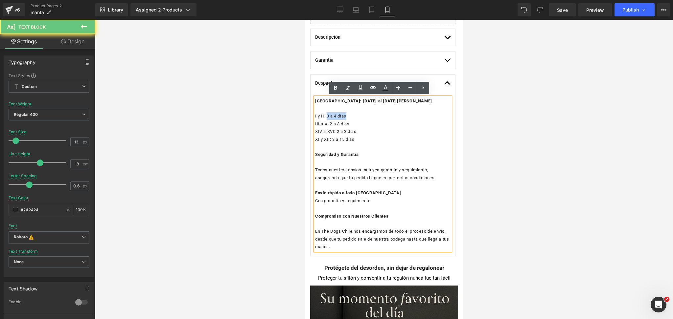
drag, startPoint x: 327, startPoint y: 115, endPoint x: 347, endPoint y: 115, distance: 20.7
click at [347, 115] on p "I y II: 3 a 4 días" at bounding box center [382, 116] width 135 height 8
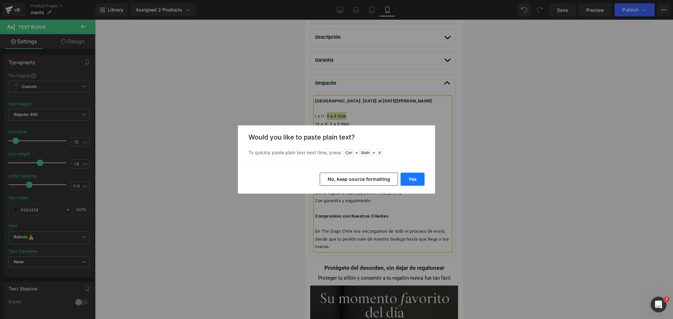
click at [413, 181] on button "Yes" at bounding box center [412, 179] width 24 height 13
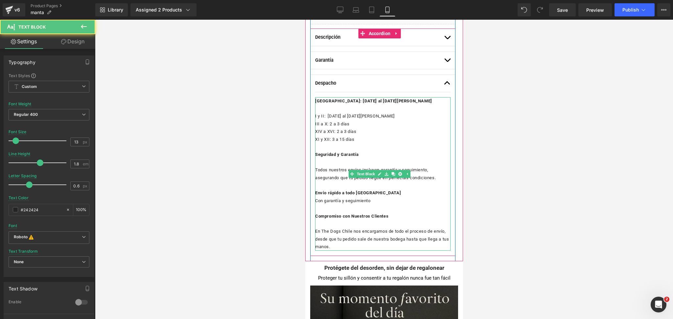
drag, startPoint x: 330, startPoint y: 124, endPoint x: 356, endPoint y: 125, distance: 26.6
click at [356, 125] on p "III a X: 2 a 3 días" at bounding box center [382, 124] width 135 height 8
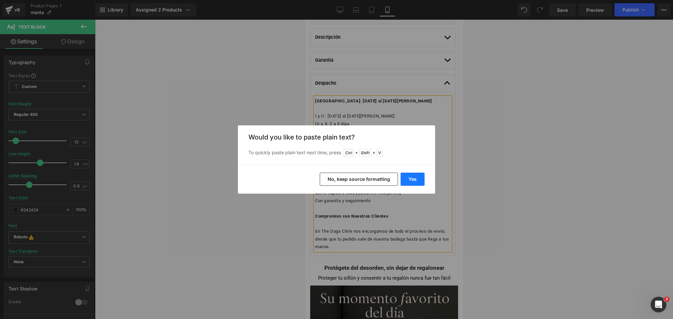
click at [419, 176] on button "Yes" at bounding box center [412, 179] width 24 height 13
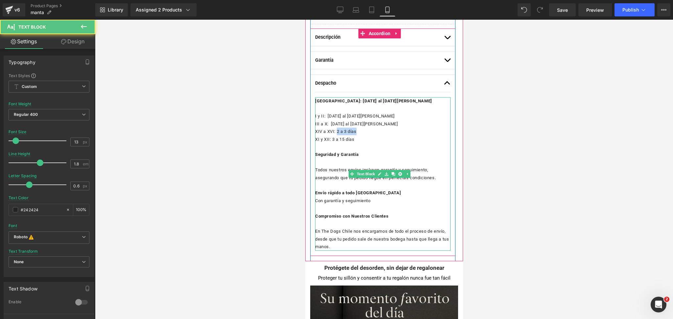
drag, startPoint x: 338, startPoint y: 130, endPoint x: 359, endPoint y: 129, distance: 21.1
click at [359, 129] on p "XIV a XVI: 2 a 3 días" at bounding box center [382, 132] width 135 height 8
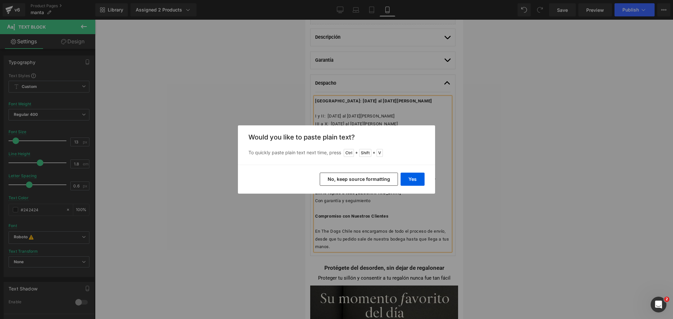
click at [400, 172] on div "Yes No, keep source formatting" at bounding box center [336, 179] width 197 height 29
click at [408, 177] on button "Yes" at bounding box center [412, 179] width 24 height 13
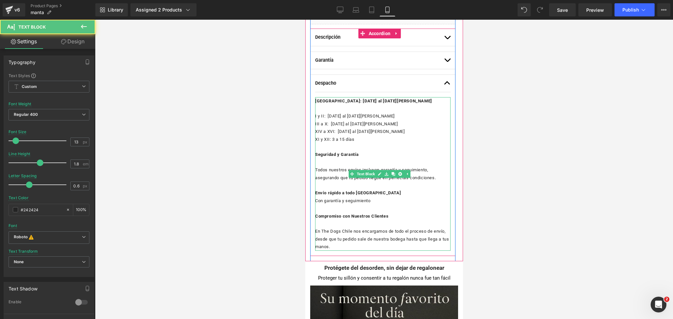
drag, startPoint x: 333, startPoint y: 139, endPoint x: 361, endPoint y: 138, distance: 28.3
click at [361, 138] on p "XI y XII: 3 a 15 días" at bounding box center [382, 140] width 135 height 8
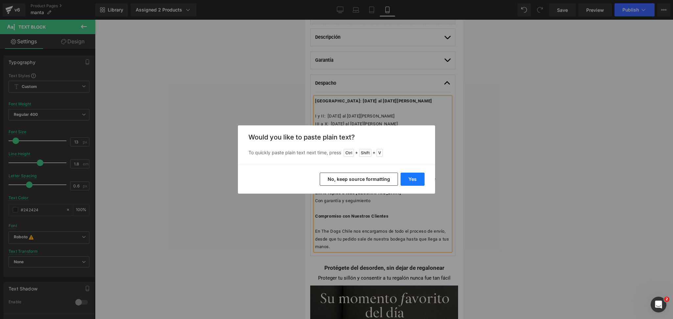
click at [411, 173] on button "Yes" at bounding box center [412, 179] width 24 height 13
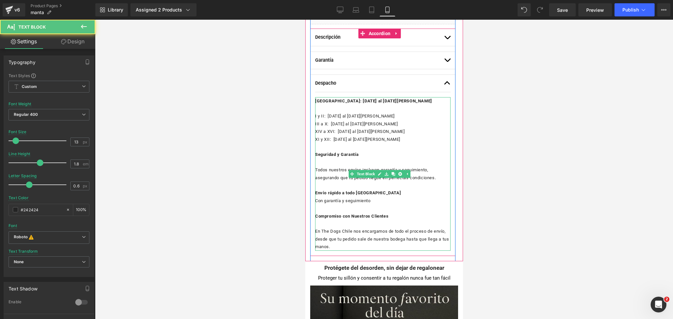
click at [404, 136] on p "XI y XII: [DATE] al [DATE][PERSON_NAME]" at bounding box center [382, 140] width 135 height 8
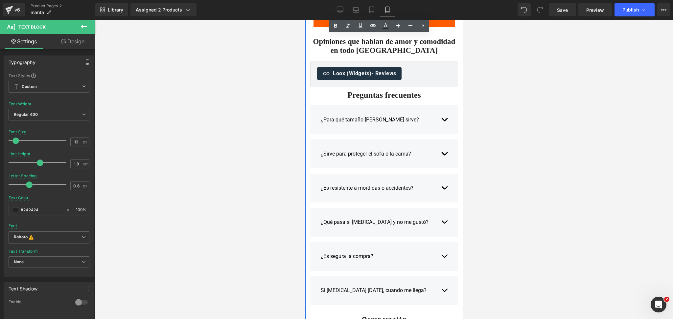
scroll to position [1164, 0]
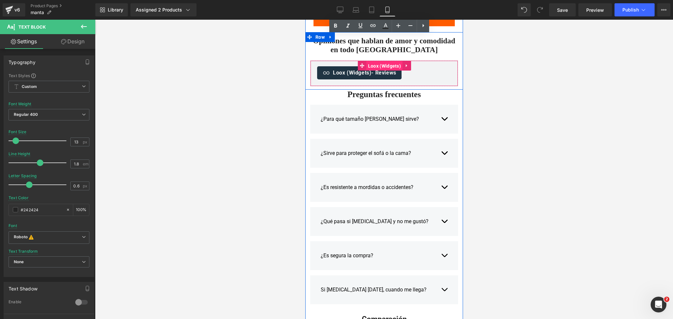
click at [378, 66] on span "Loox (Widgets)" at bounding box center [384, 66] width 36 height 10
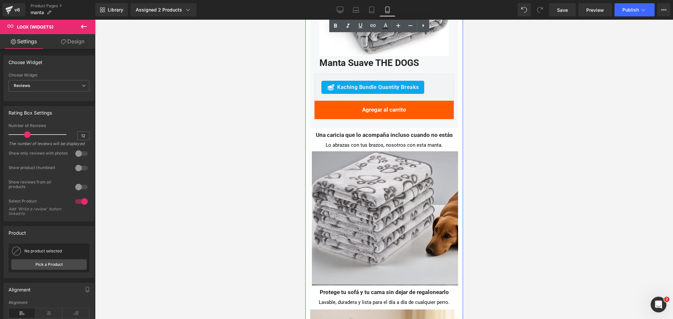
scroll to position [1839, 0]
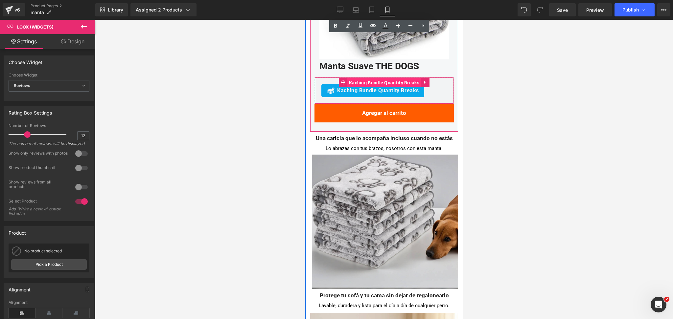
click at [378, 78] on span "Kaching Bundle Quantity Breaks" at bounding box center [384, 83] width 74 height 10
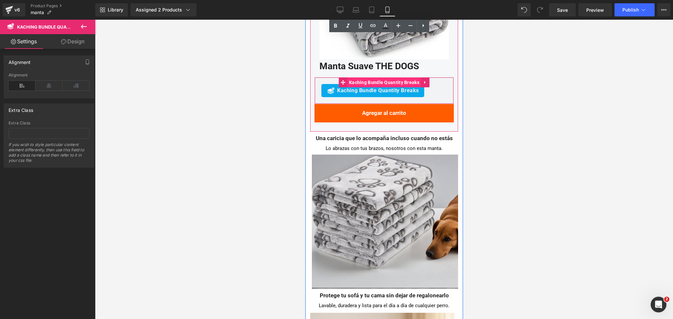
scroll to position [1835, 0]
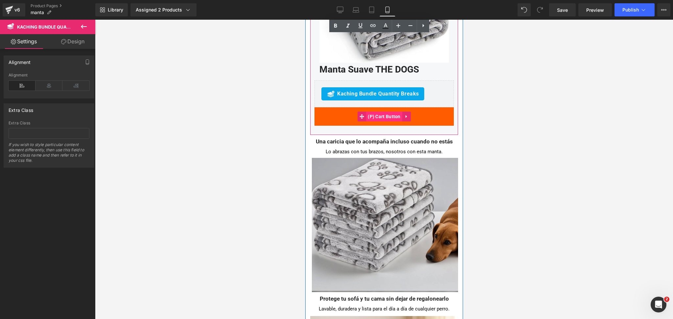
click at [378, 115] on span "(P) Cart Button" at bounding box center [384, 117] width 36 height 10
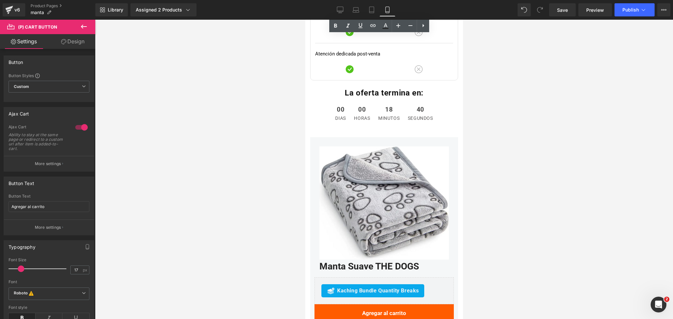
scroll to position [1635, 0]
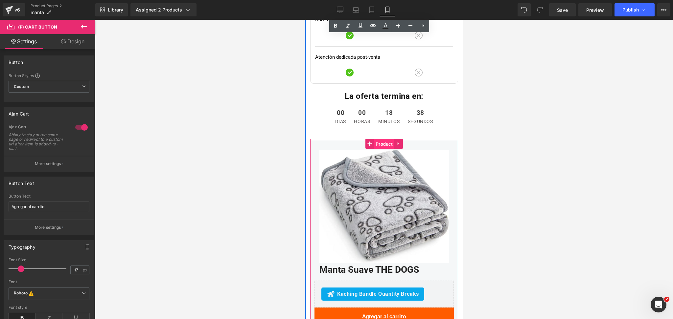
click at [379, 142] on span "Product" at bounding box center [383, 144] width 20 height 10
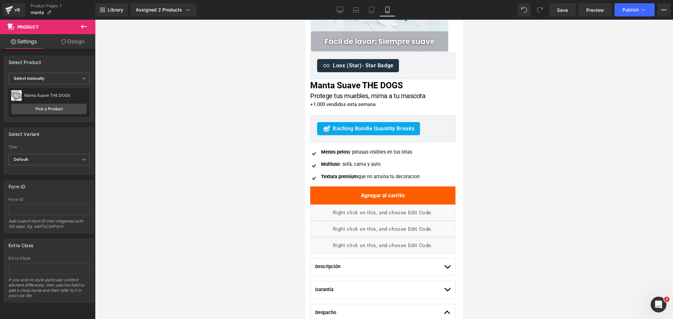
scroll to position [0, 0]
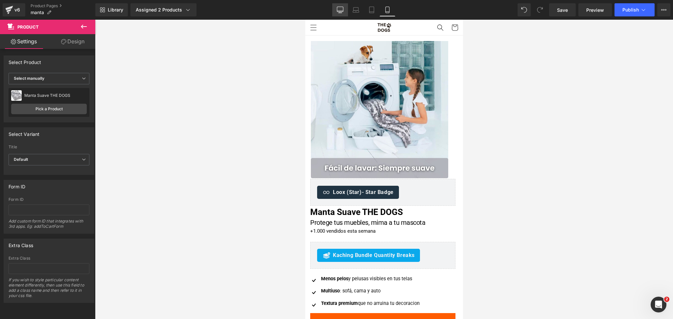
click at [342, 10] on icon at bounding box center [340, 10] width 7 height 7
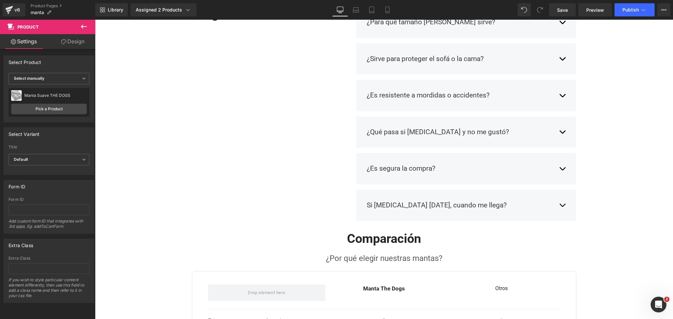
scroll to position [771, 0]
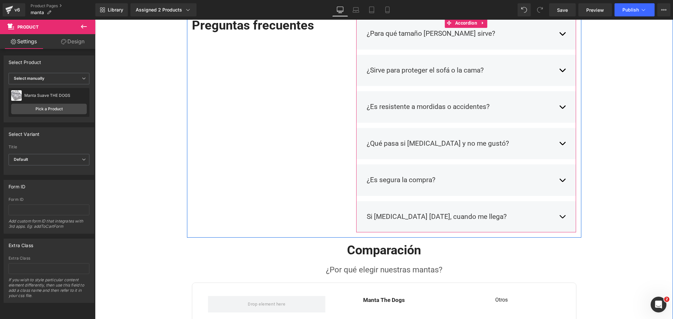
click at [559, 218] on button "button" at bounding box center [562, 217] width 7 height 20
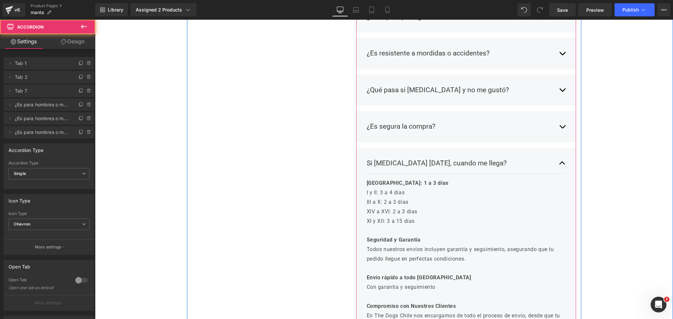
scroll to position [830, 0]
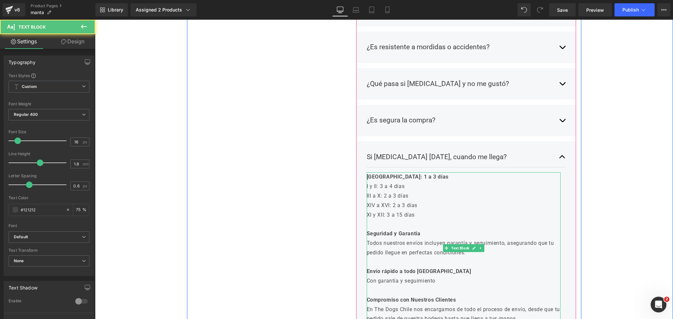
drag, startPoint x: 426, startPoint y: 178, endPoint x: 454, endPoint y: 182, distance: 28.2
click at [454, 182] on p "[GEOGRAPHIC_DATA]: 1 a 3 días" at bounding box center [464, 177] width 194 height 10
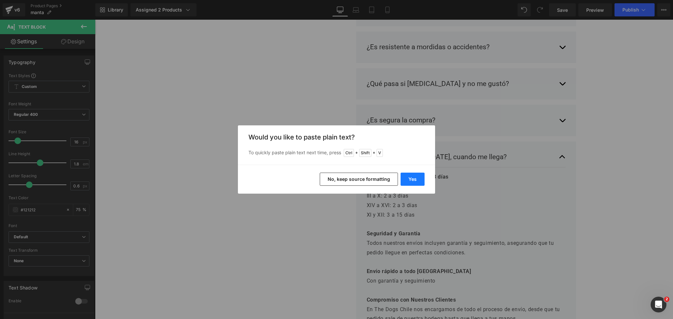
click at [419, 178] on button "Yes" at bounding box center [412, 179] width 24 height 13
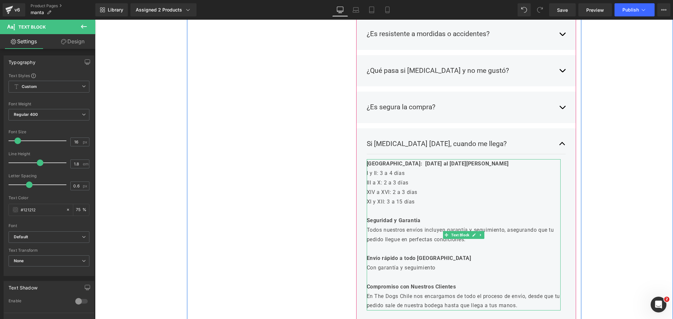
scroll to position [844, 0]
drag, startPoint x: 379, startPoint y: 176, endPoint x: 411, endPoint y: 176, distance: 32.2
click at [411, 176] on p "I y II: 3 a 4 días" at bounding box center [464, 174] width 194 height 10
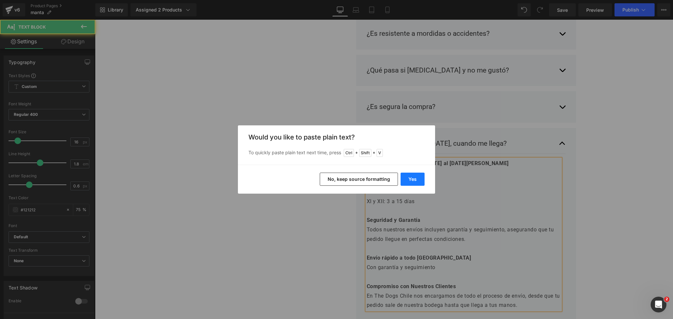
click at [407, 183] on button "Yes" at bounding box center [412, 179] width 24 height 13
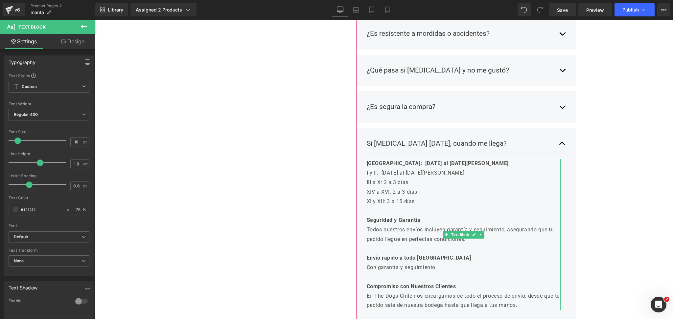
scroll to position [856, 0]
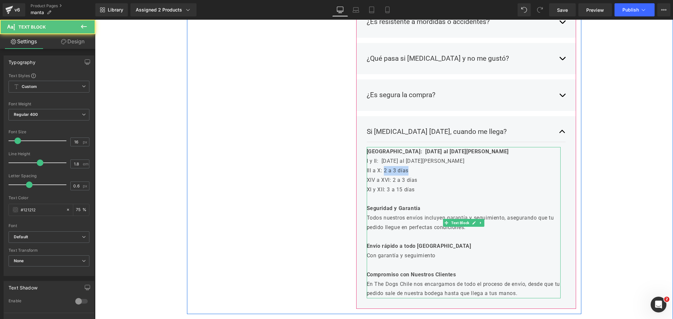
drag, startPoint x: 381, startPoint y: 171, endPoint x: 417, endPoint y: 171, distance: 35.2
click at [417, 171] on p "III a X: 2 a 3 días" at bounding box center [464, 171] width 194 height 10
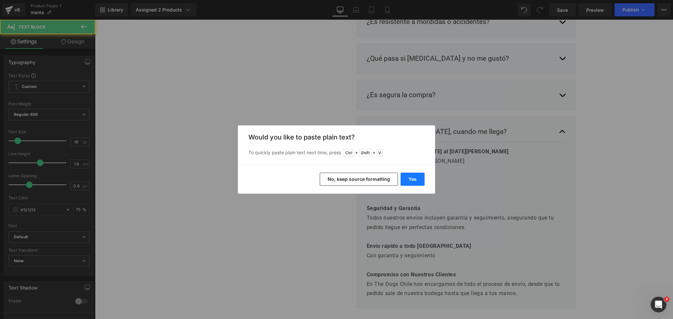
click at [419, 177] on button "Yes" at bounding box center [412, 179] width 24 height 13
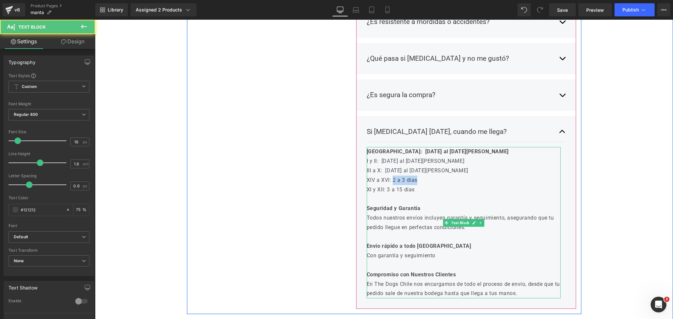
drag, startPoint x: 391, startPoint y: 180, endPoint x: 419, endPoint y: 179, distance: 27.9
click at [419, 179] on p "XIV a XVI: 2 a 3 días" at bounding box center [464, 181] width 194 height 10
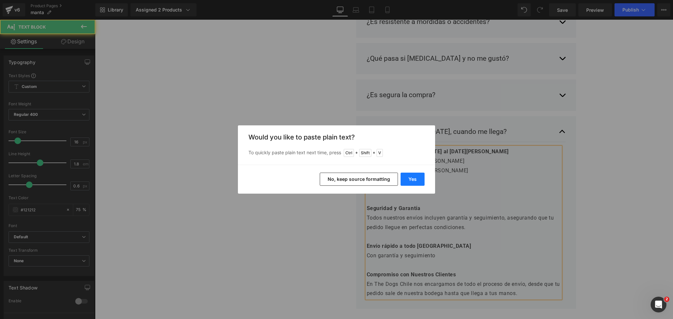
click at [419, 178] on button "Yes" at bounding box center [412, 179] width 24 height 13
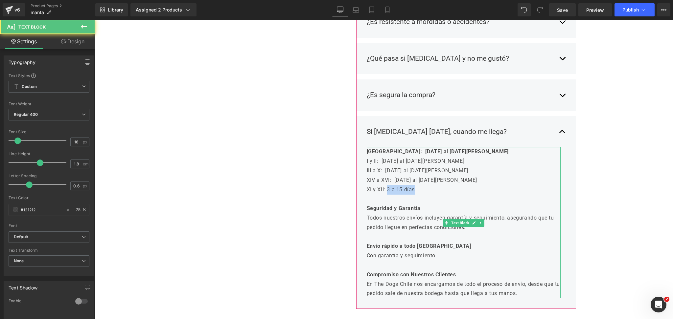
drag, startPoint x: 384, startPoint y: 192, endPoint x: 421, endPoint y: 190, distance: 37.2
click at [421, 190] on p "XI y XII: 3 a 15 días" at bounding box center [464, 190] width 194 height 10
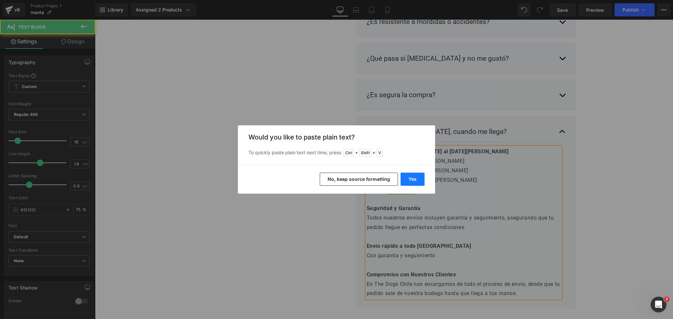
click at [411, 176] on button "Yes" at bounding box center [412, 179] width 24 height 13
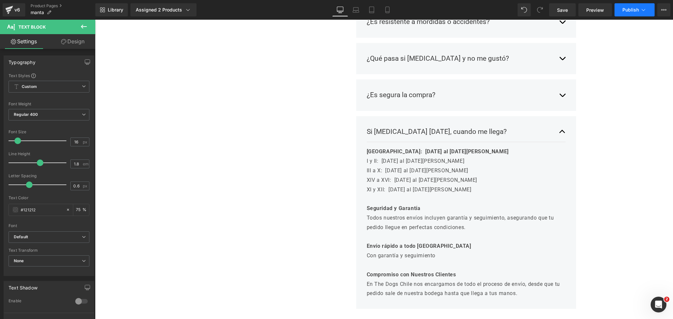
click at [631, 10] on span "Publish" at bounding box center [630, 9] width 16 height 5
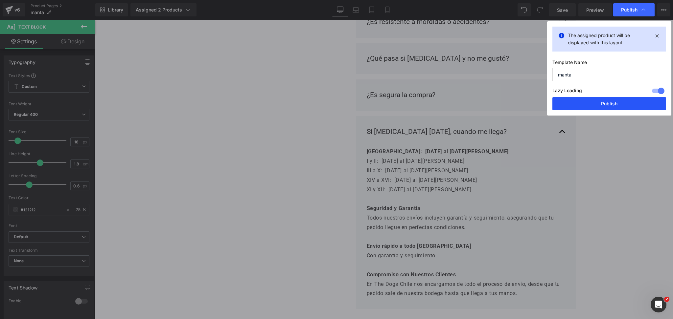
click at [592, 99] on button "Publish" at bounding box center [609, 103] width 114 height 13
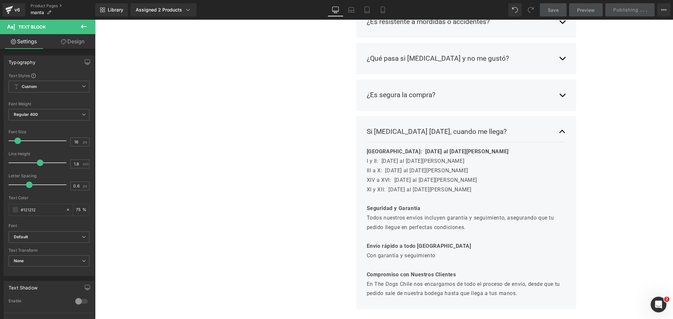
scroll to position [797, 0]
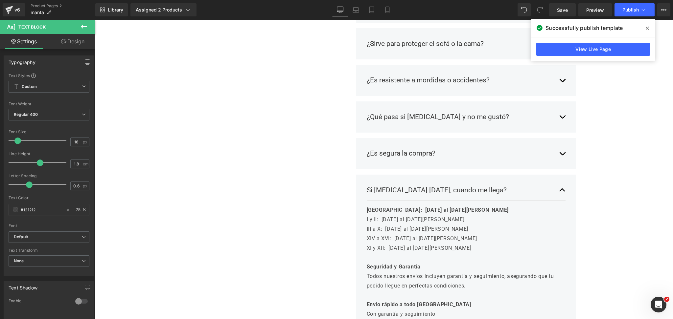
click at [645, 30] on icon at bounding box center [646, 28] width 3 height 5
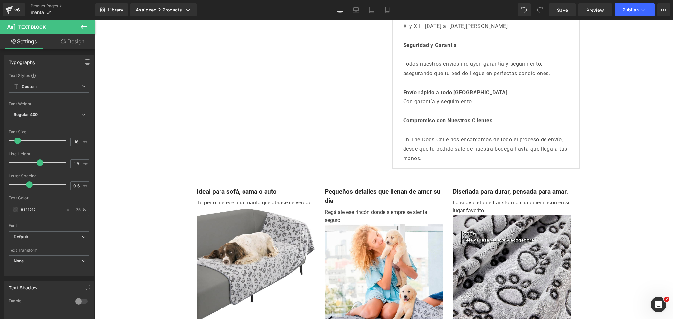
scroll to position [0, 0]
